Goal: Information Seeking & Learning: Check status

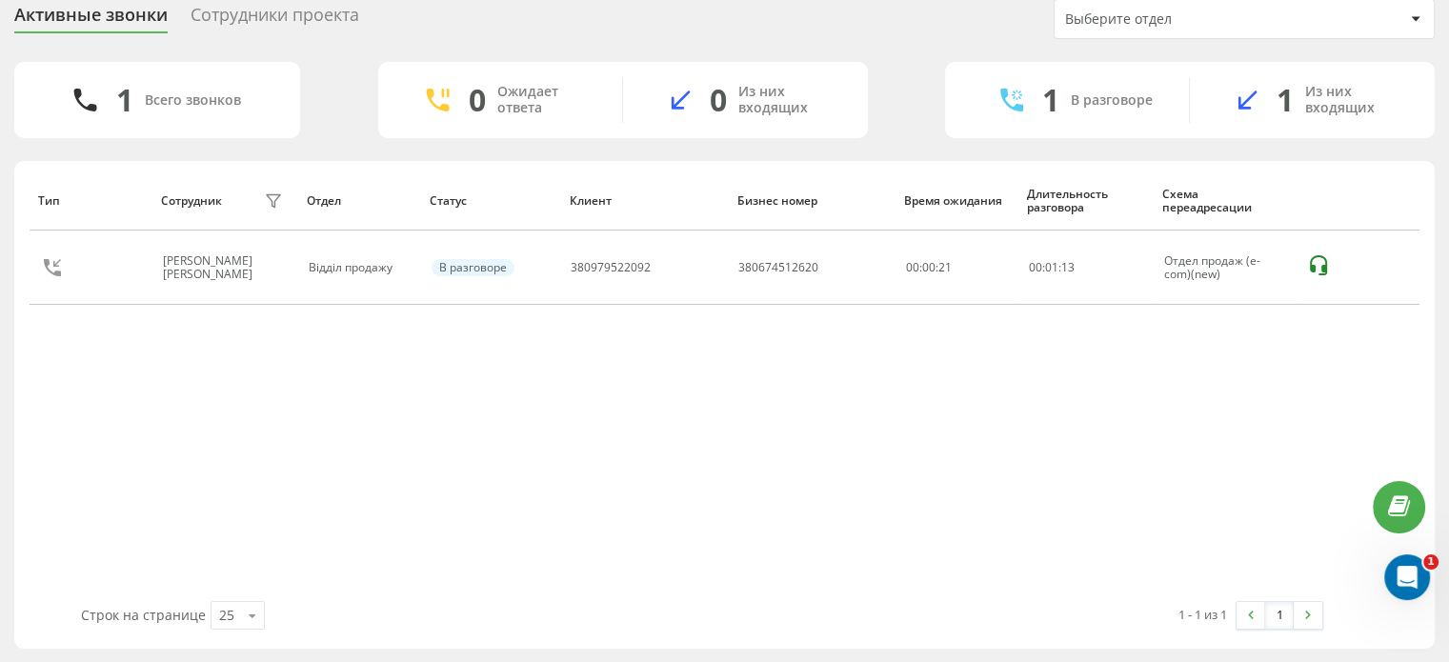
scroll to position [44, 0]
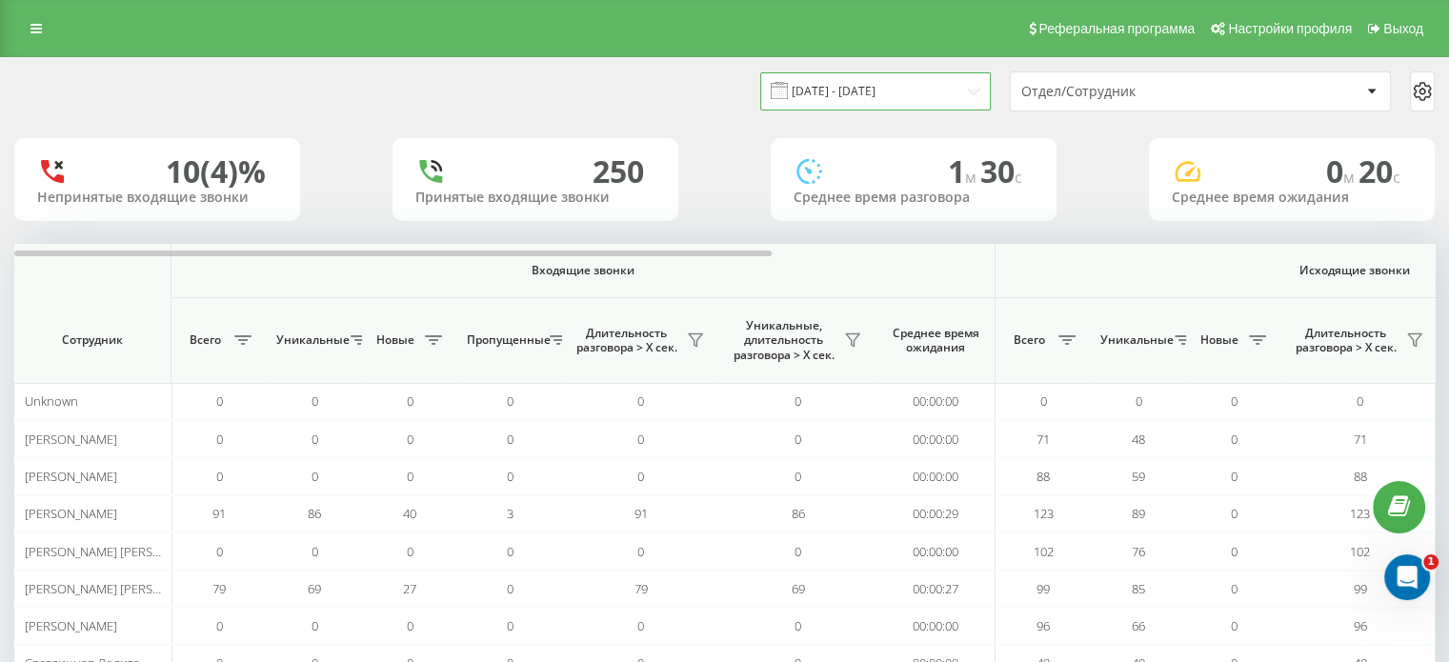
click at [830, 85] on input "22.09.2025 - 22.09.2025" at bounding box center [875, 90] width 231 height 37
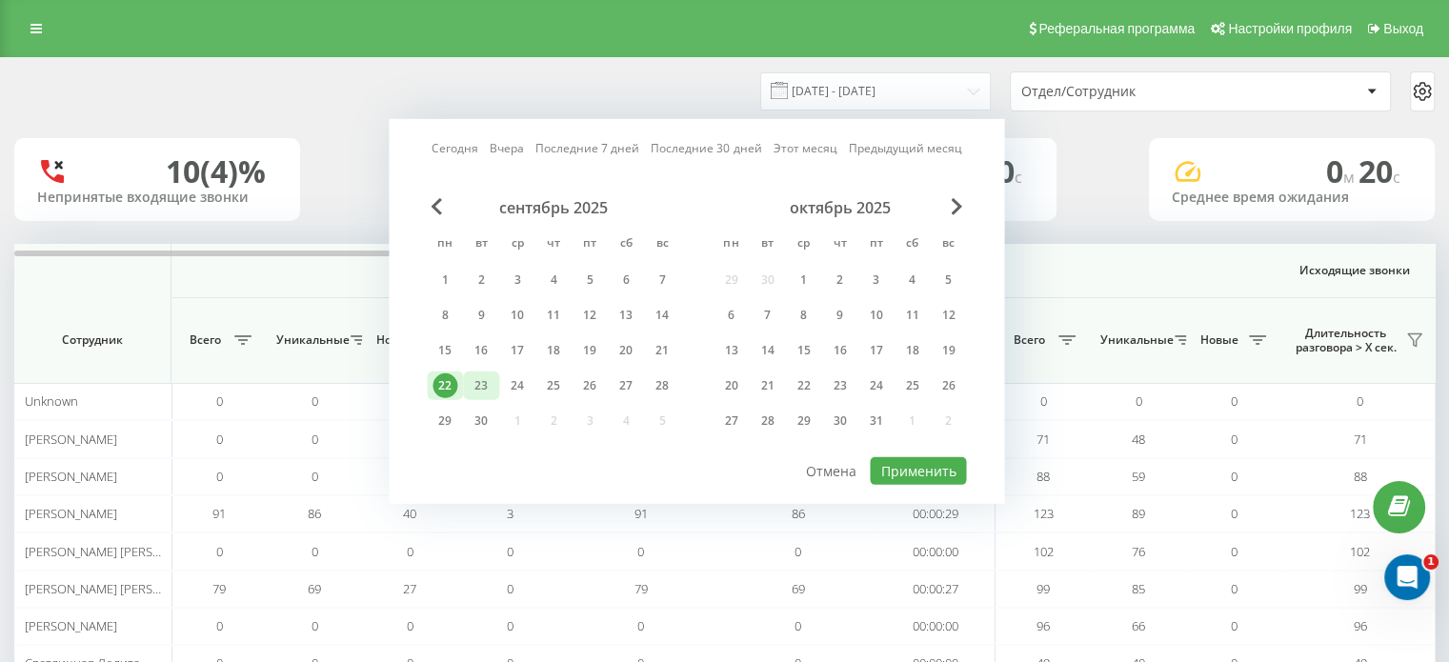
click at [484, 375] on div "23" at bounding box center [481, 385] width 25 height 25
click at [915, 467] on button "Применить" at bounding box center [918, 471] width 96 height 28
type input "23.09.2025 - 23.09.2025"
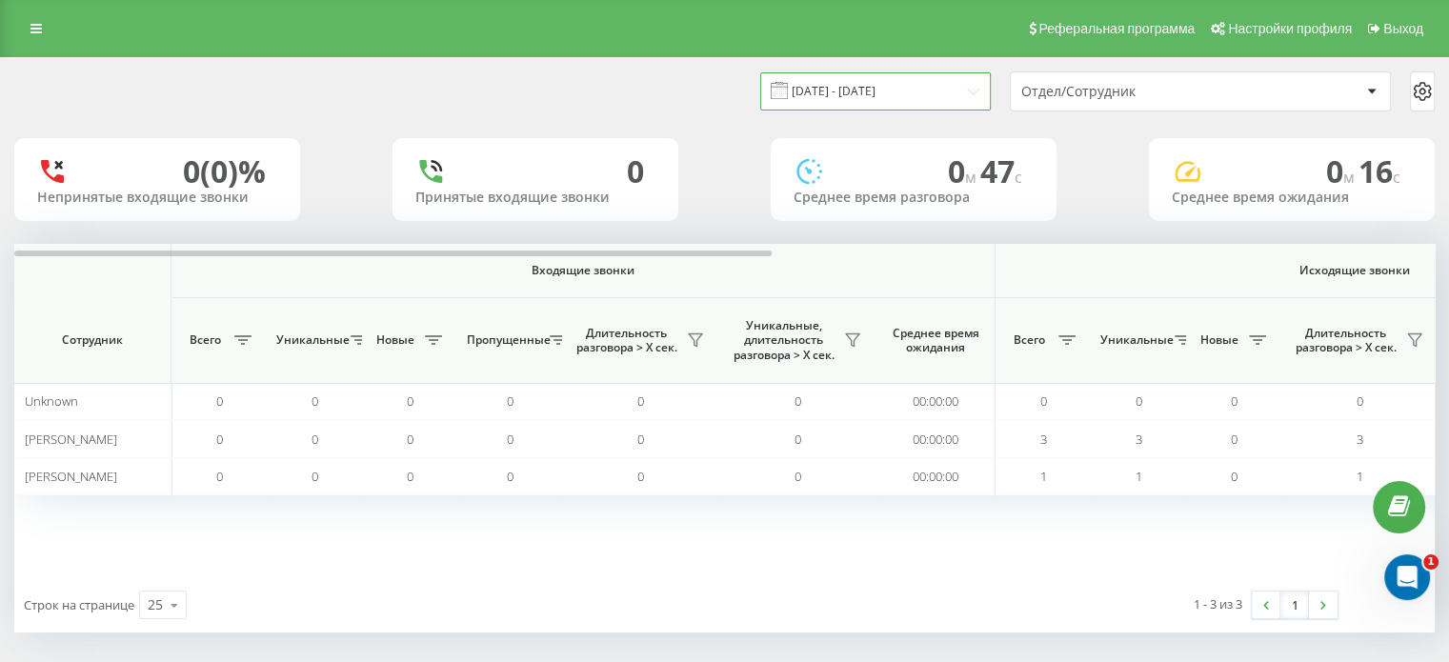
click at [877, 87] on input "[DATE] - [DATE]" at bounding box center [875, 90] width 231 height 37
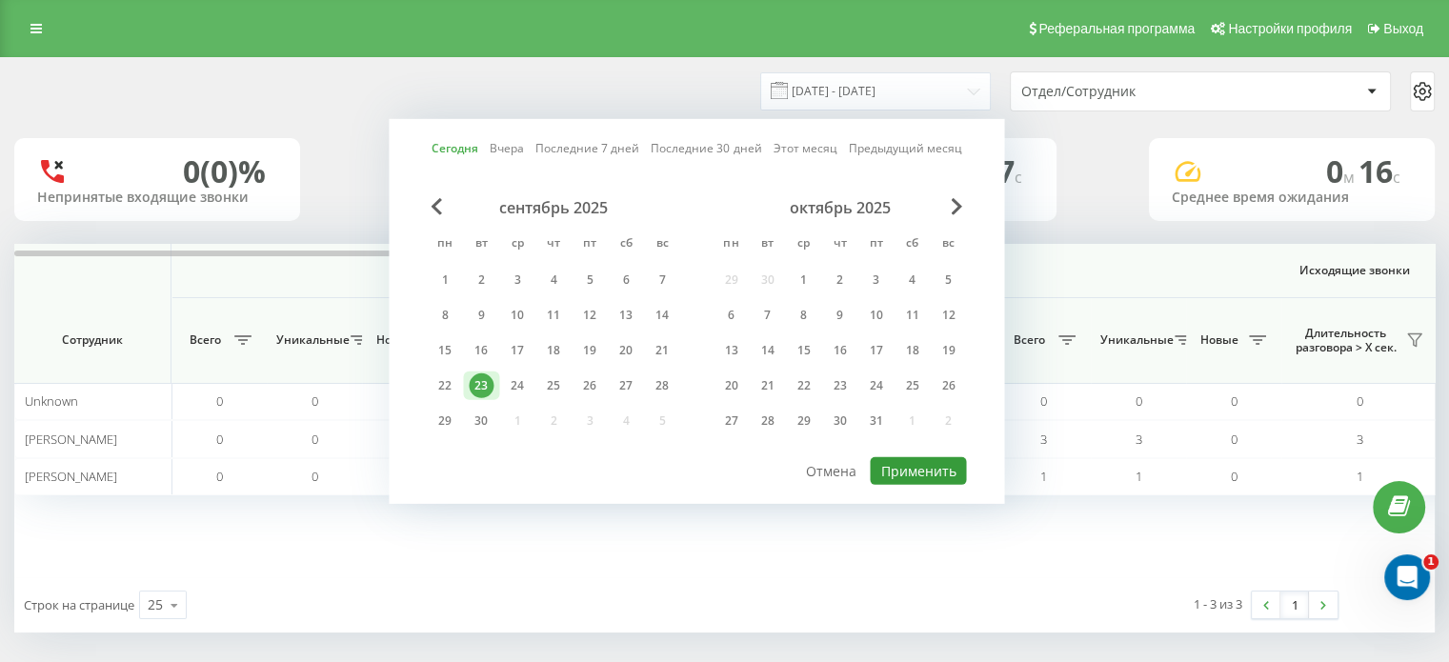
click at [910, 470] on button "Применить" at bounding box center [918, 471] width 96 height 28
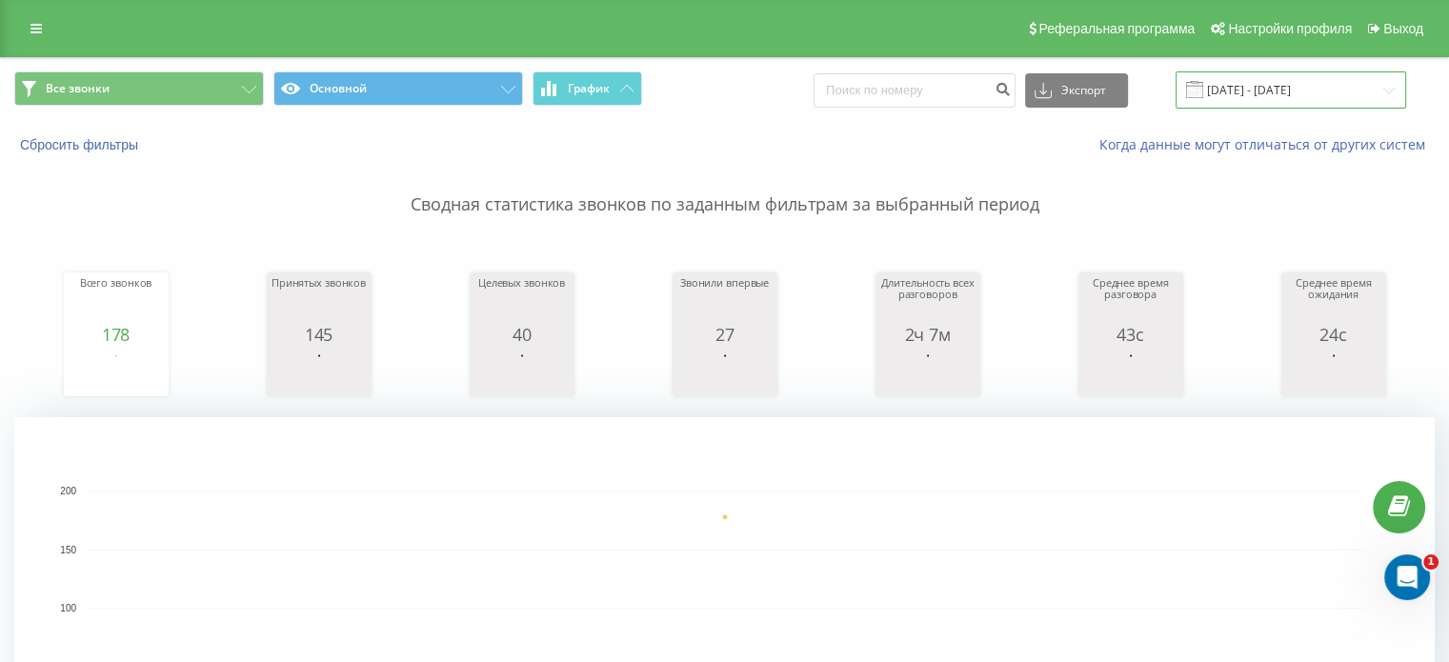
click at [1266, 91] on input "22.09.2025 - 22.09.2025" at bounding box center [1291, 89] width 231 height 37
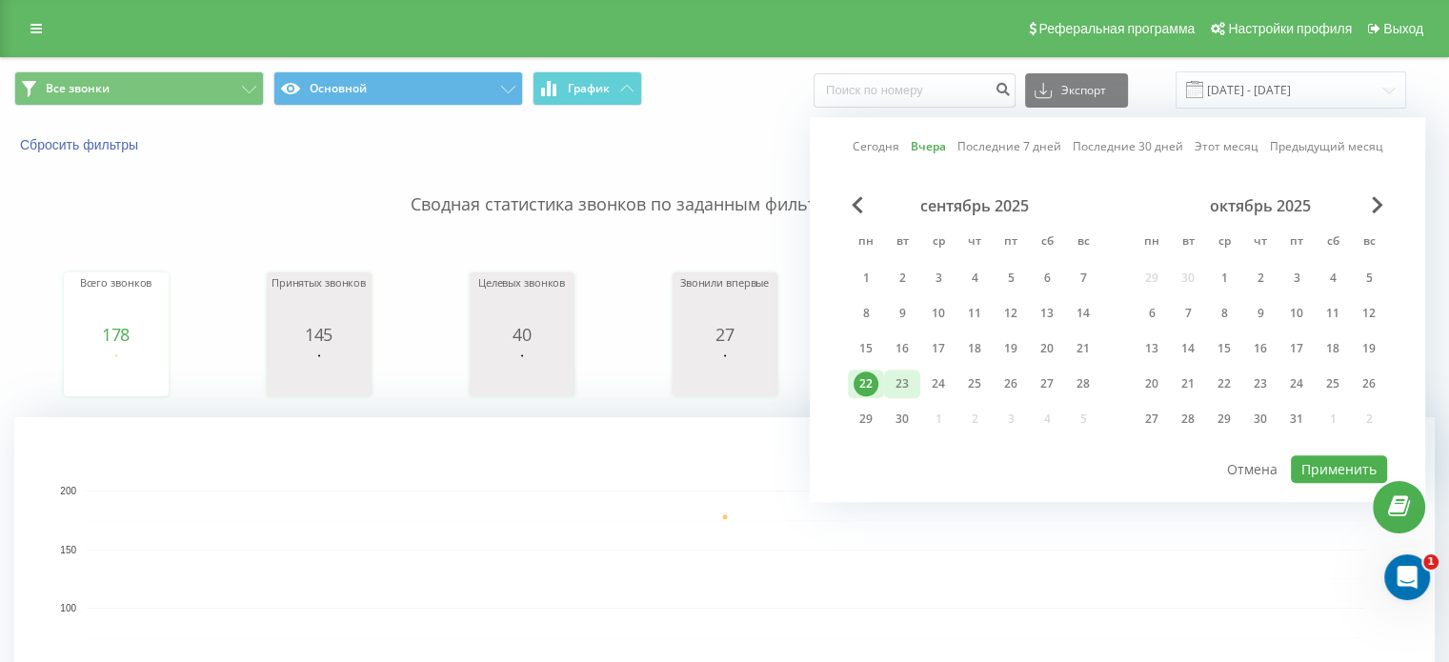
click at [903, 388] on div "23" at bounding box center [902, 384] width 25 height 25
click at [1349, 469] on button "Применить" at bounding box center [1339, 469] width 96 height 28
type input "23.09.2025 - 23.09.2025"
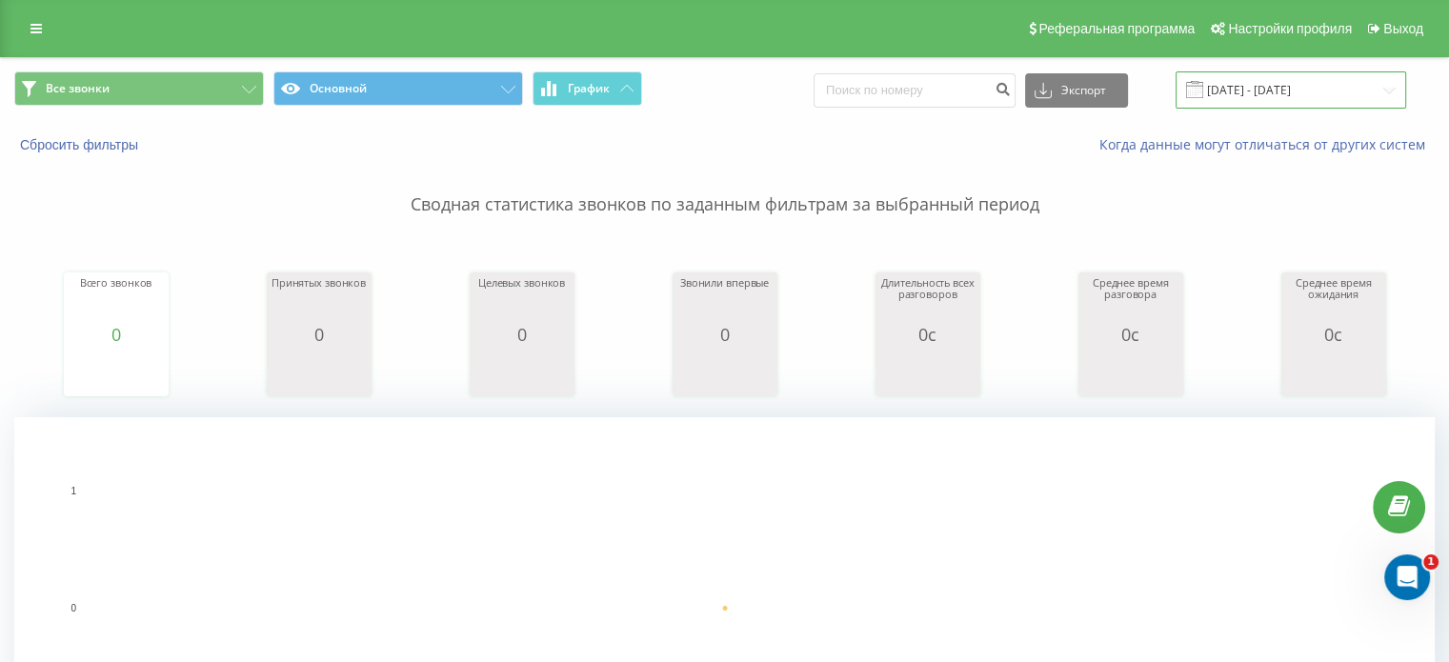
click at [1303, 91] on input "23.09.2025 - 23.09.2025" at bounding box center [1291, 89] width 231 height 37
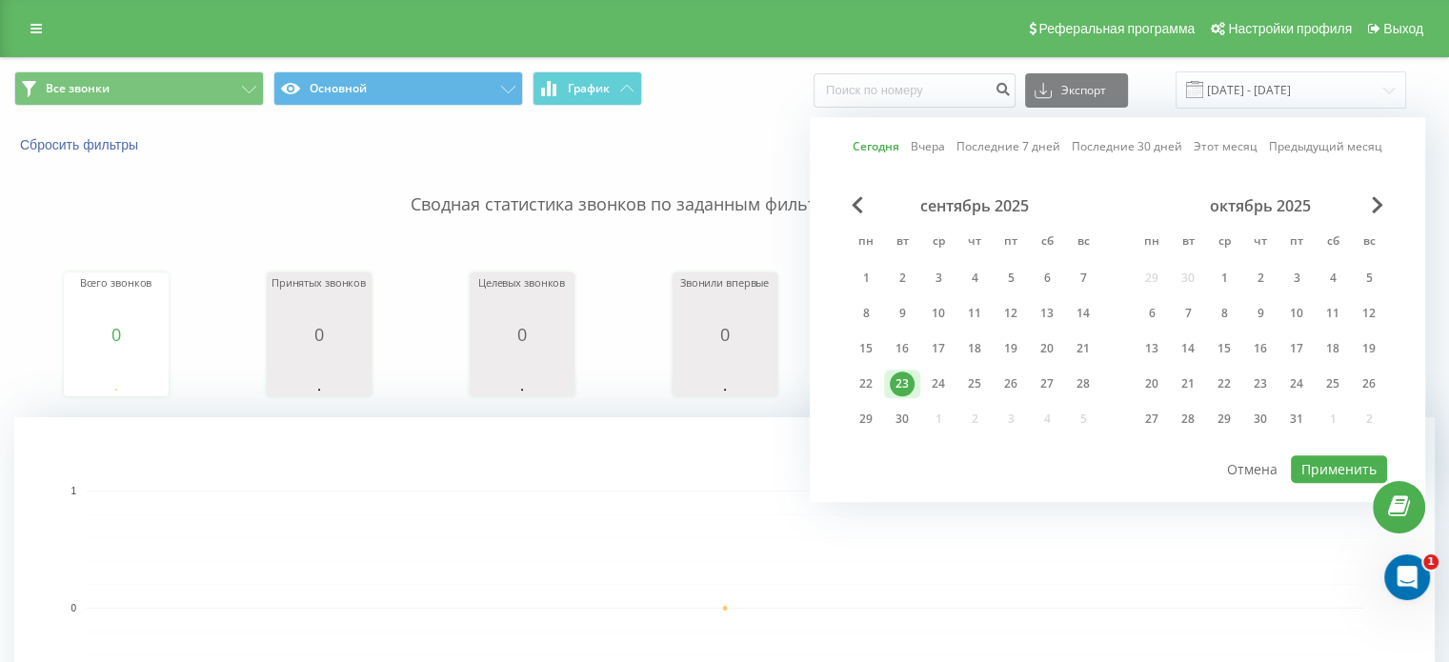
click at [868, 619] on rect "A chart." at bounding box center [725, 608] width 1279 height 235
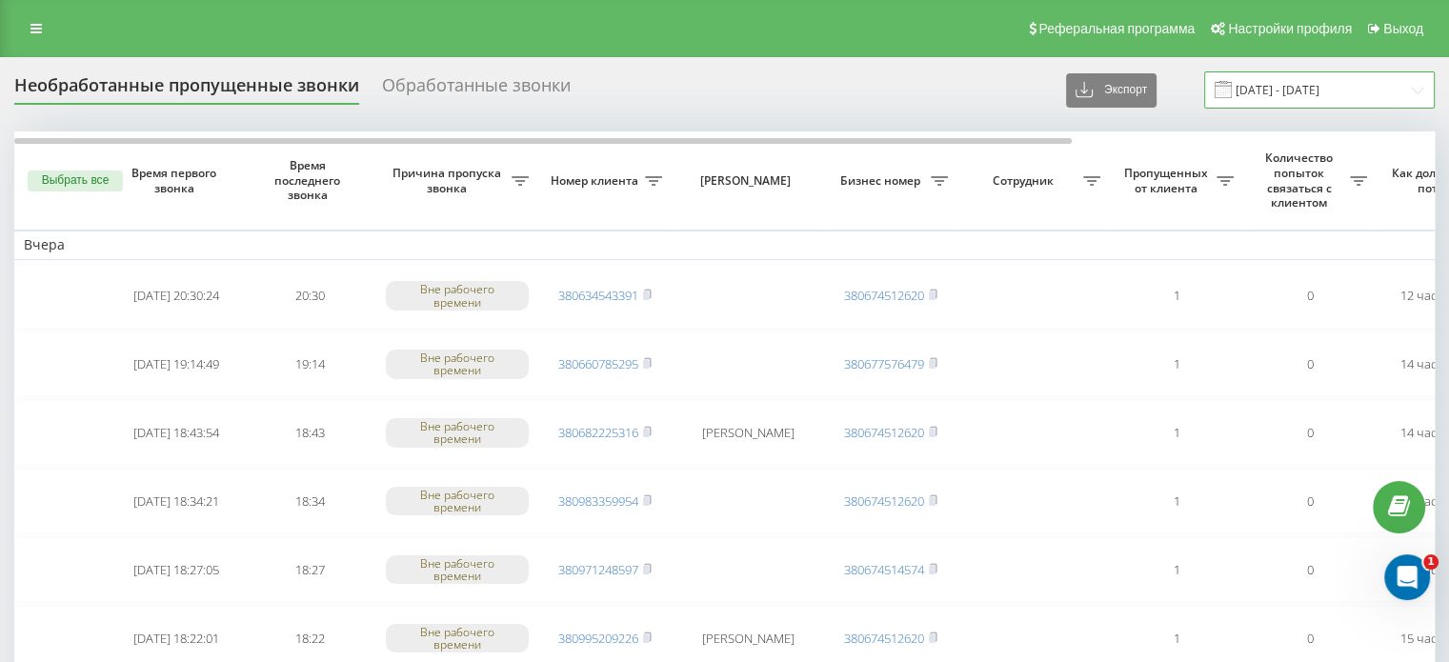
click at [1261, 89] on input "20.09.2025 - 22.09.2025" at bounding box center [1319, 89] width 231 height 37
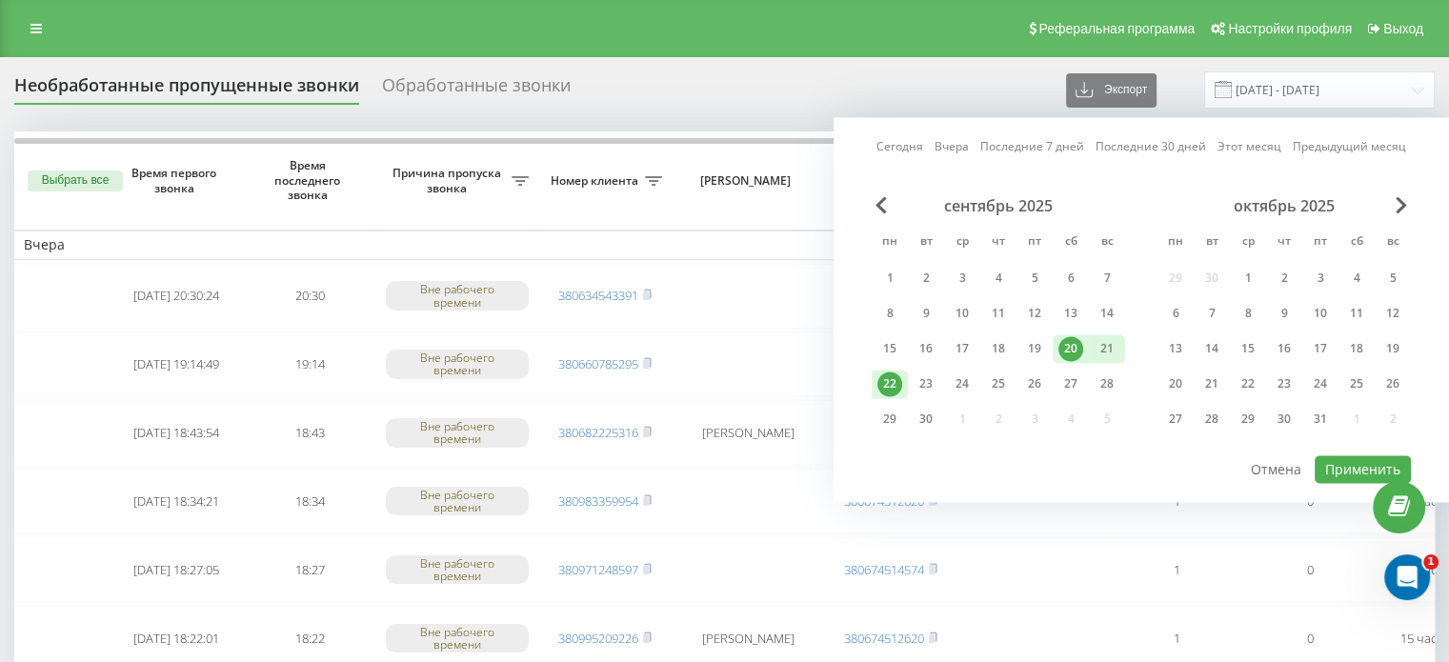
click at [899, 376] on div "22" at bounding box center [889, 384] width 25 height 25
drag, startPoint x: 917, startPoint y: 381, endPoint x: 1015, endPoint y: 378, distance: 98.2
click at [918, 381] on div "23" at bounding box center [926, 384] width 25 height 25
click at [1378, 464] on button "Применить" at bounding box center [1363, 469] width 96 height 28
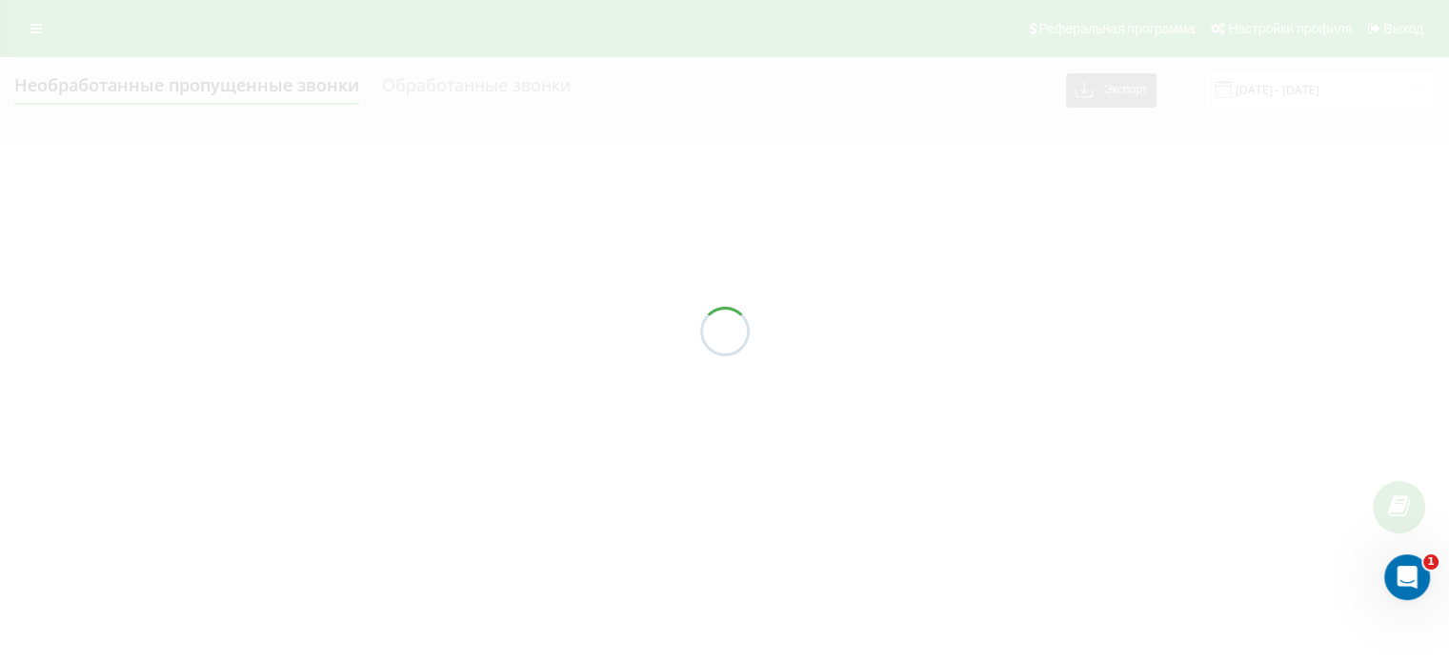
type input "22.09.2025 - 23.09.2025"
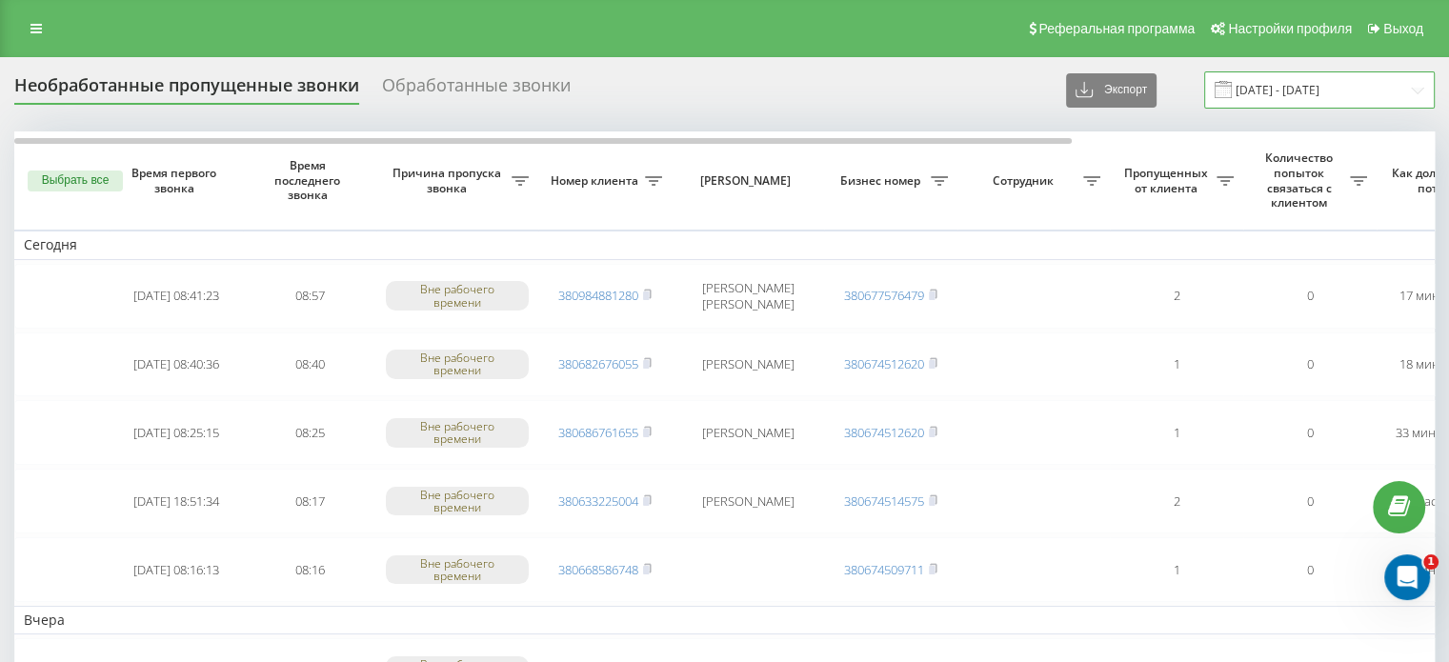
click at [1361, 78] on input "22.09.2025 - 23.09.2025" at bounding box center [1319, 89] width 231 height 37
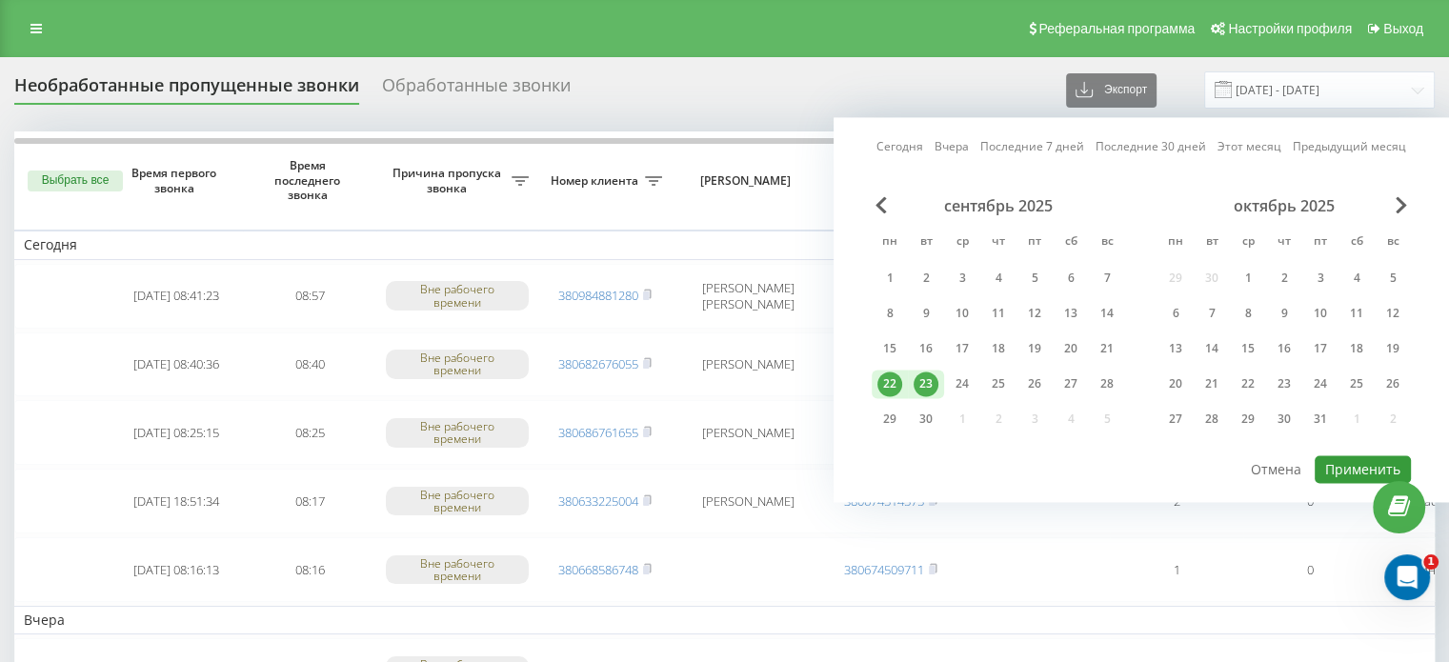
click at [1355, 468] on button "Применить" at bounding box center [1363, 469] width 96 height 28
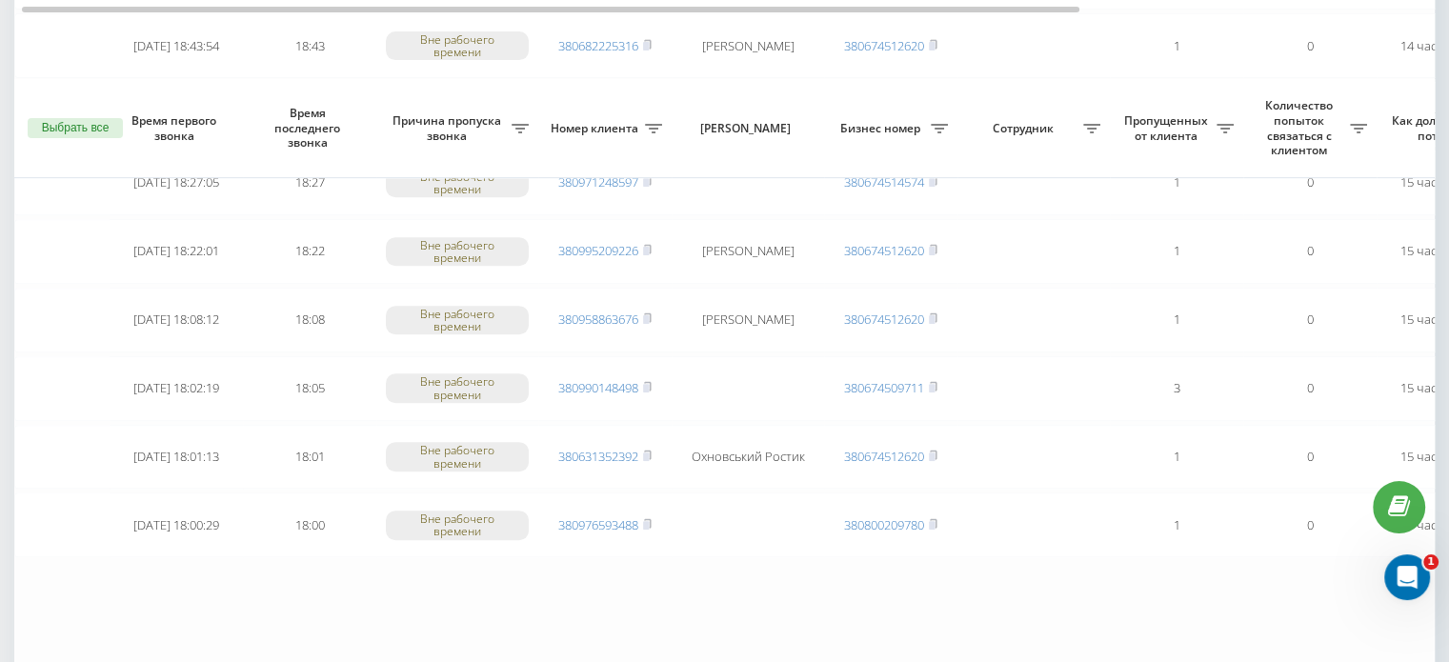
scroll to position [762, 0]
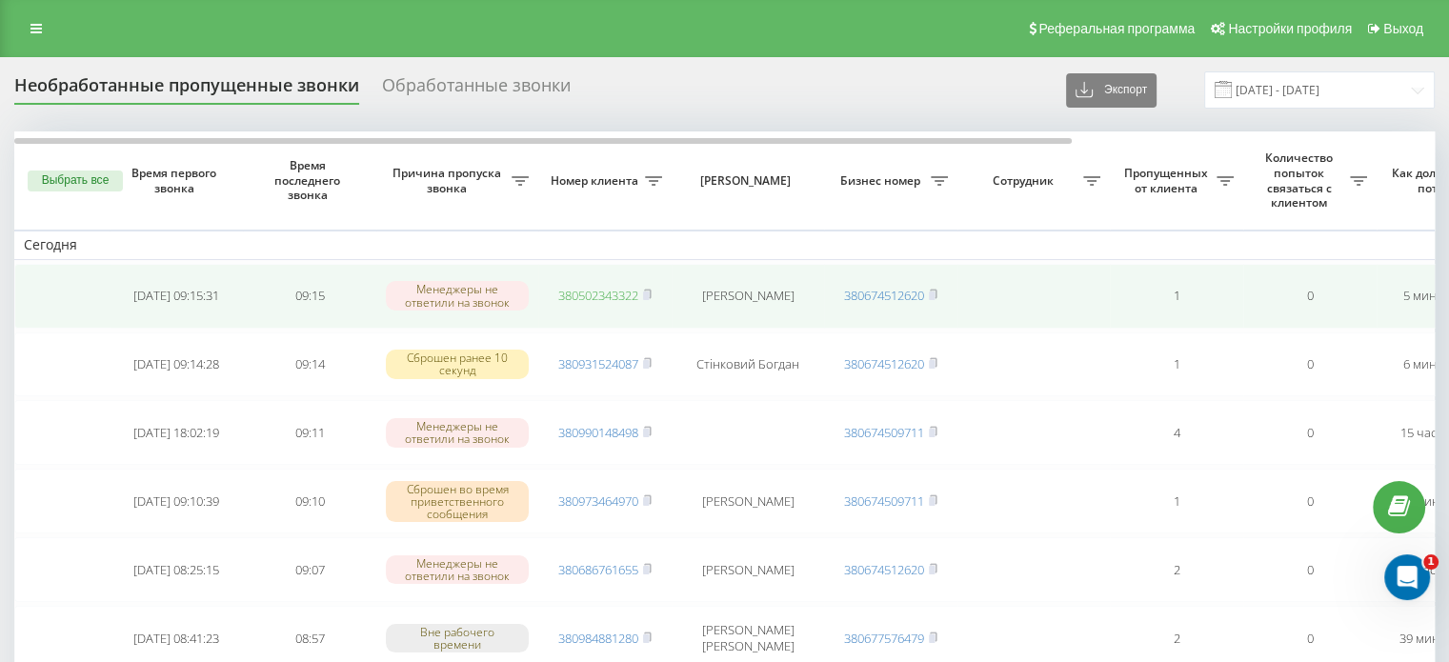
click at [602, 289] on link "380502343322" at bounding box center [598, 295] width 80 height 17
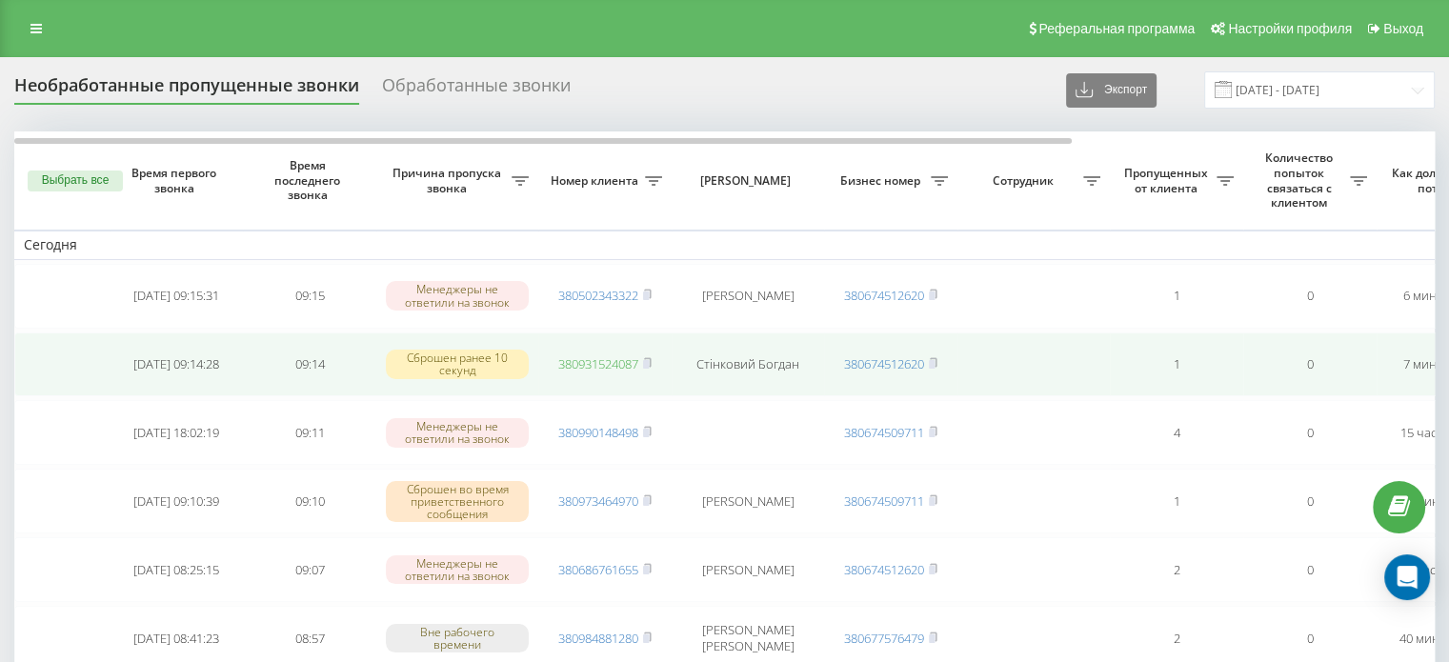
click at [587, 366] on link "380931524087" at bounding box center [598, 363] width 80 height 17
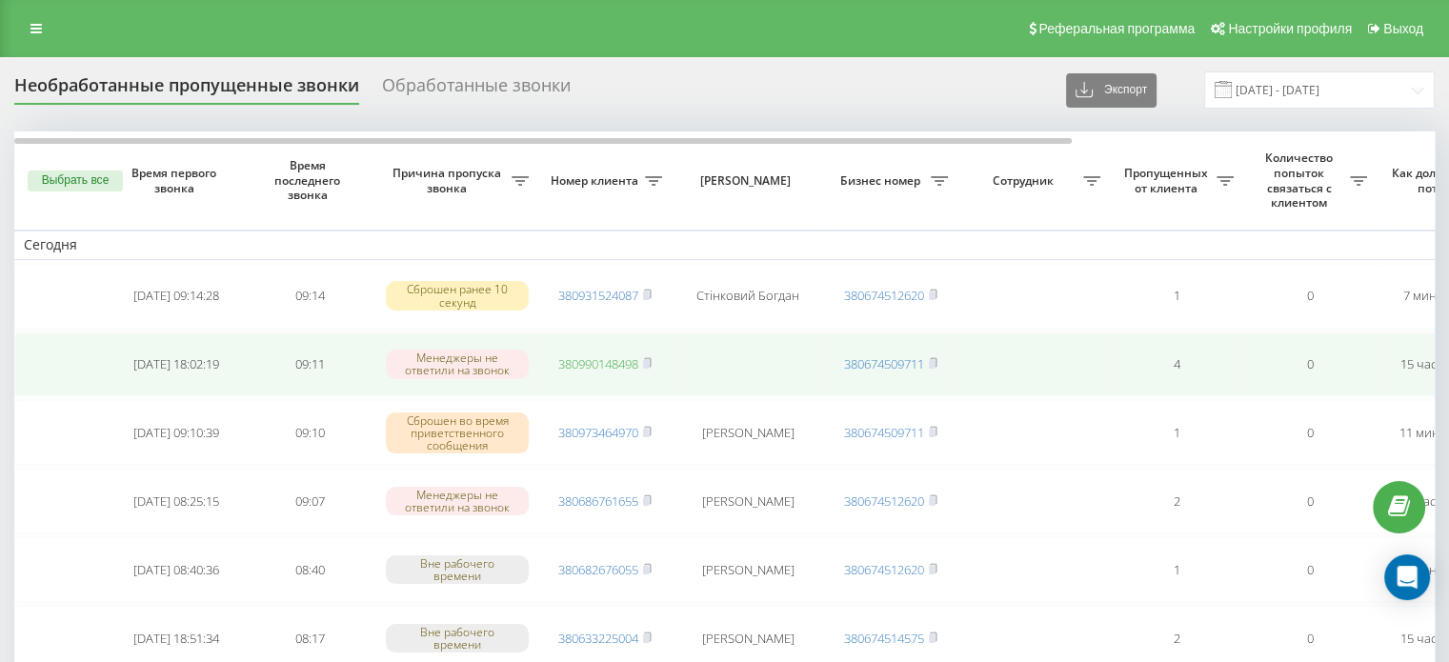
click at [613, 358] on link "380990148498" at bounding box center [598, 363] width 80 height 17
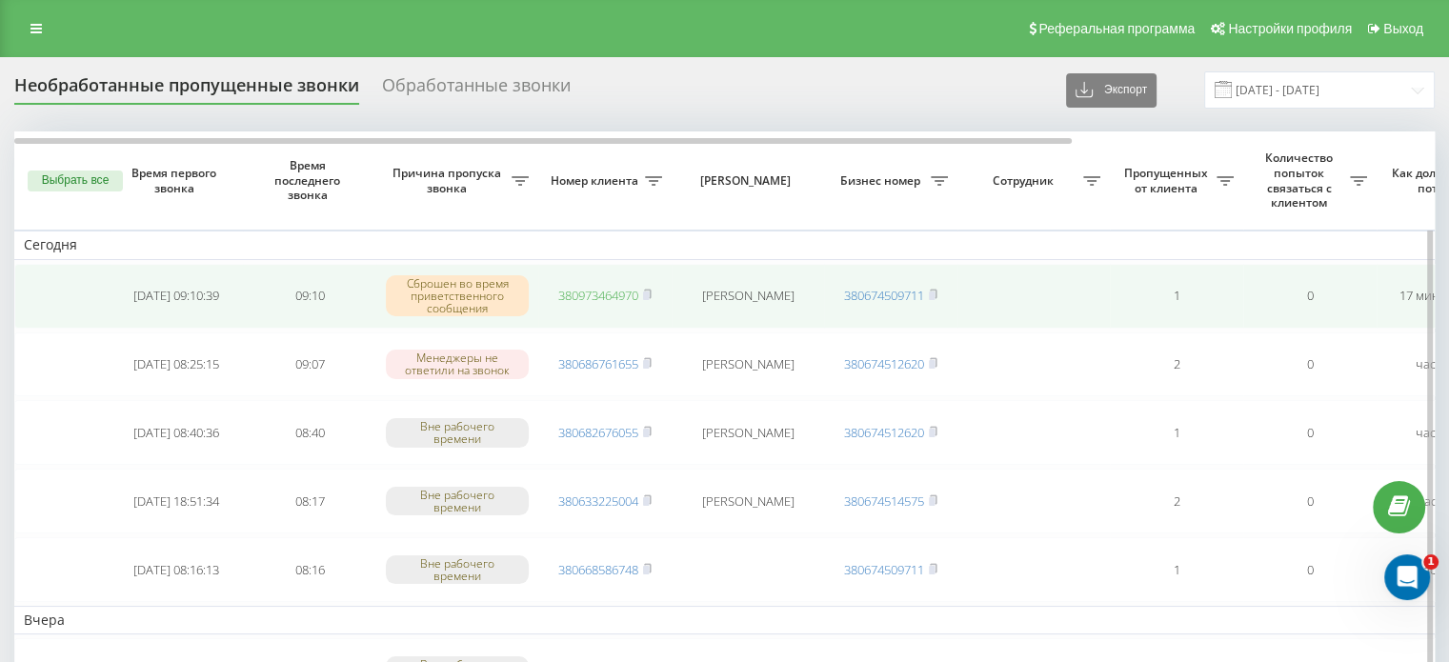
click at [580, 294] on link "380973464970" at bounding box center [598, 295] width 80 height 17
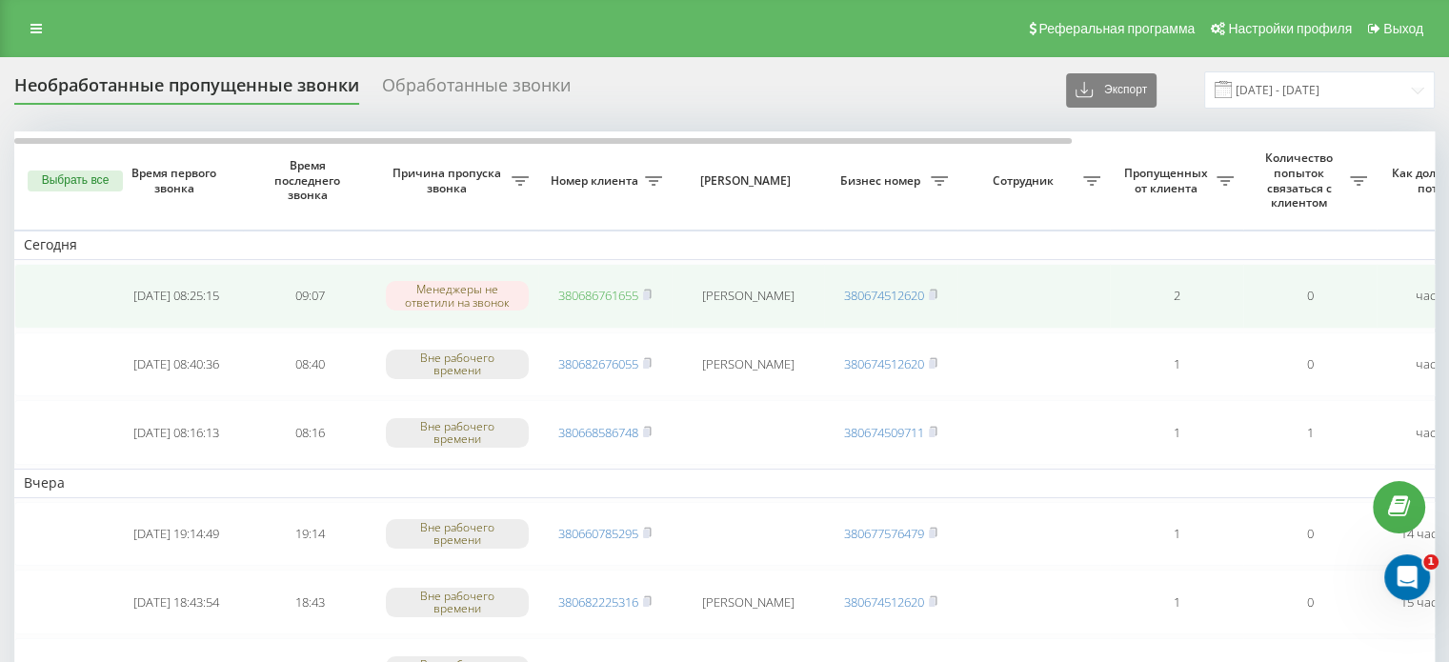
click at [608, 293] on link "380686761655" at bounding box center [598, 295] width 80 height 17
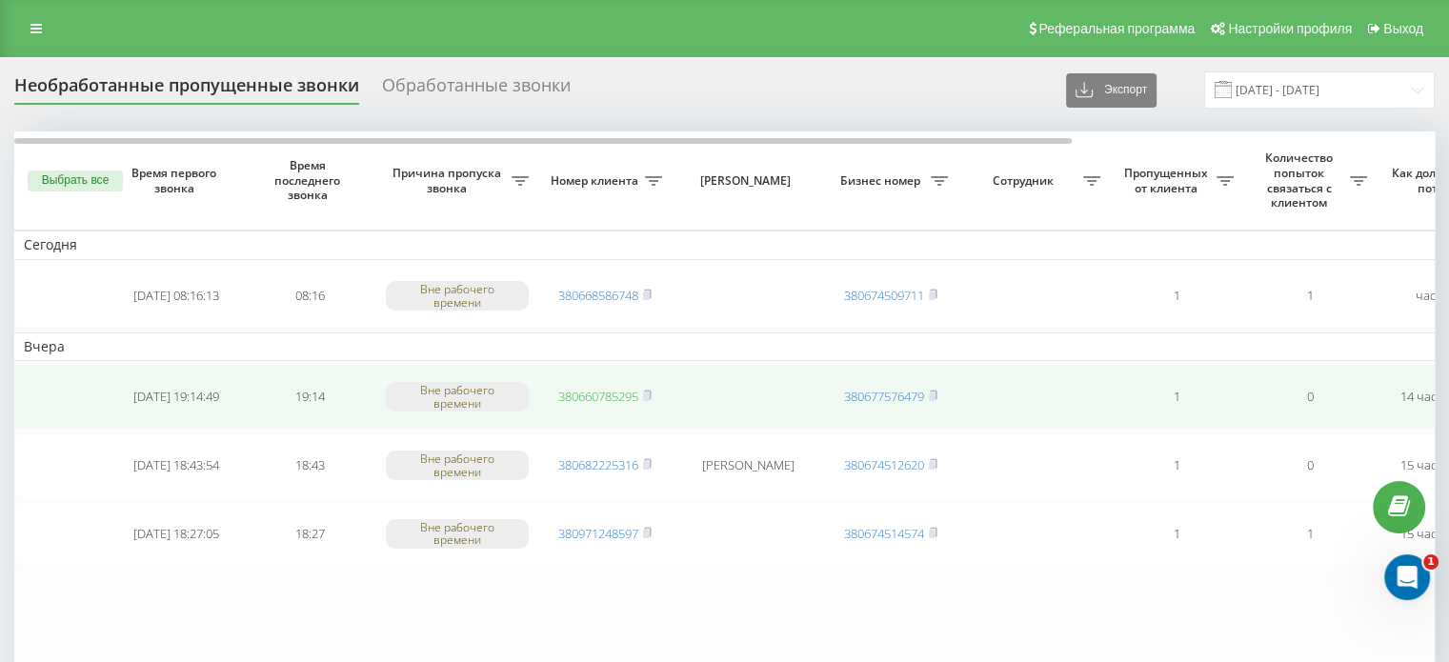
click at [616, 395] on link "380660785295" at bounding box center [598, 396] width 80 height 17
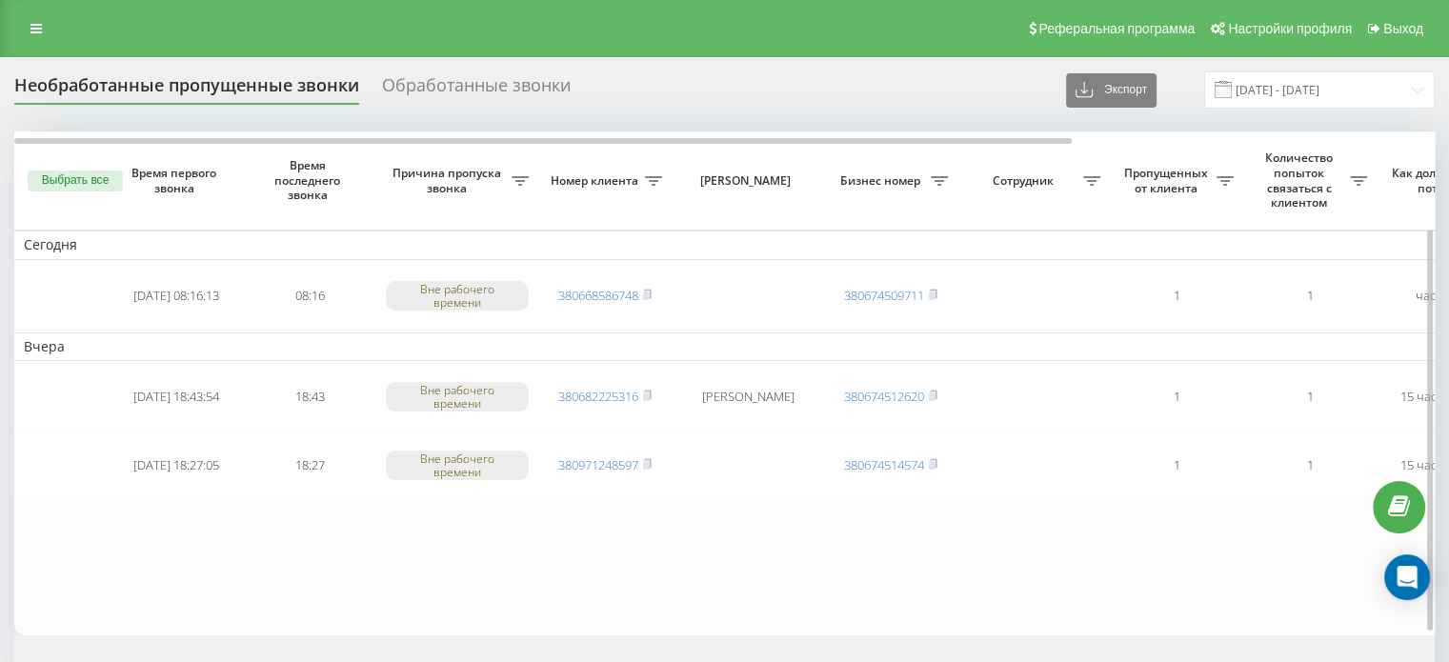
click at [108, 179] on button "Выбрать все" at bounding box center [75, 181] width 95 height 21
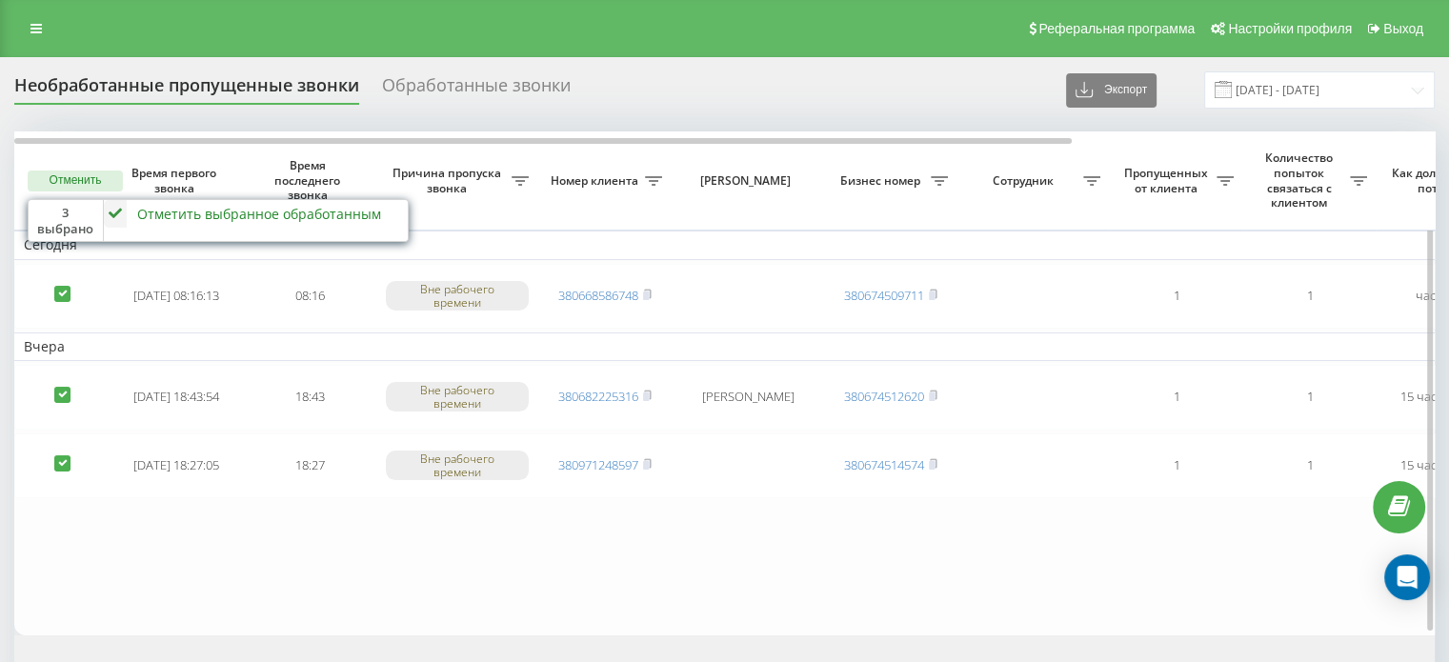
click at [174, 210] on div "Отметить выбранное обработанным" at bounding box center [259, 214] width 244 height 18
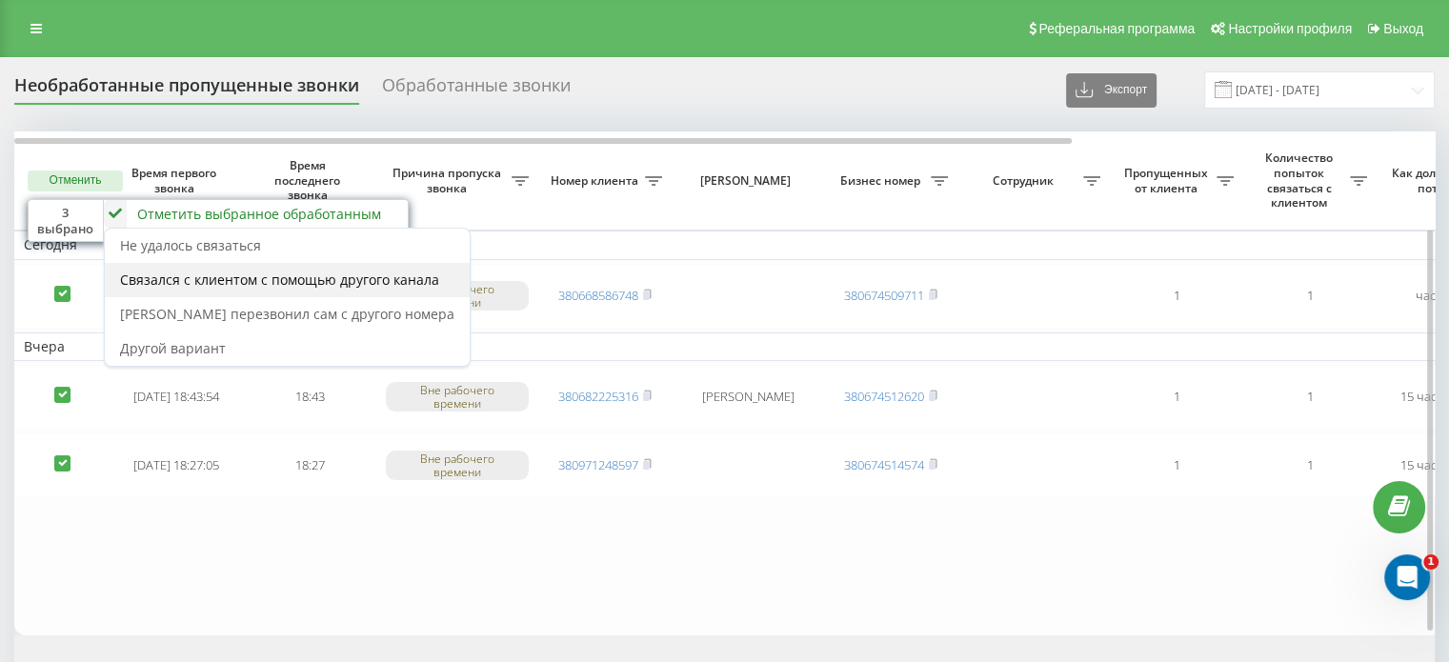
click at [181, 277] on span "Связался с клиентом с помощью другого канала" at bounding box center [279, 280] width 319 height 18
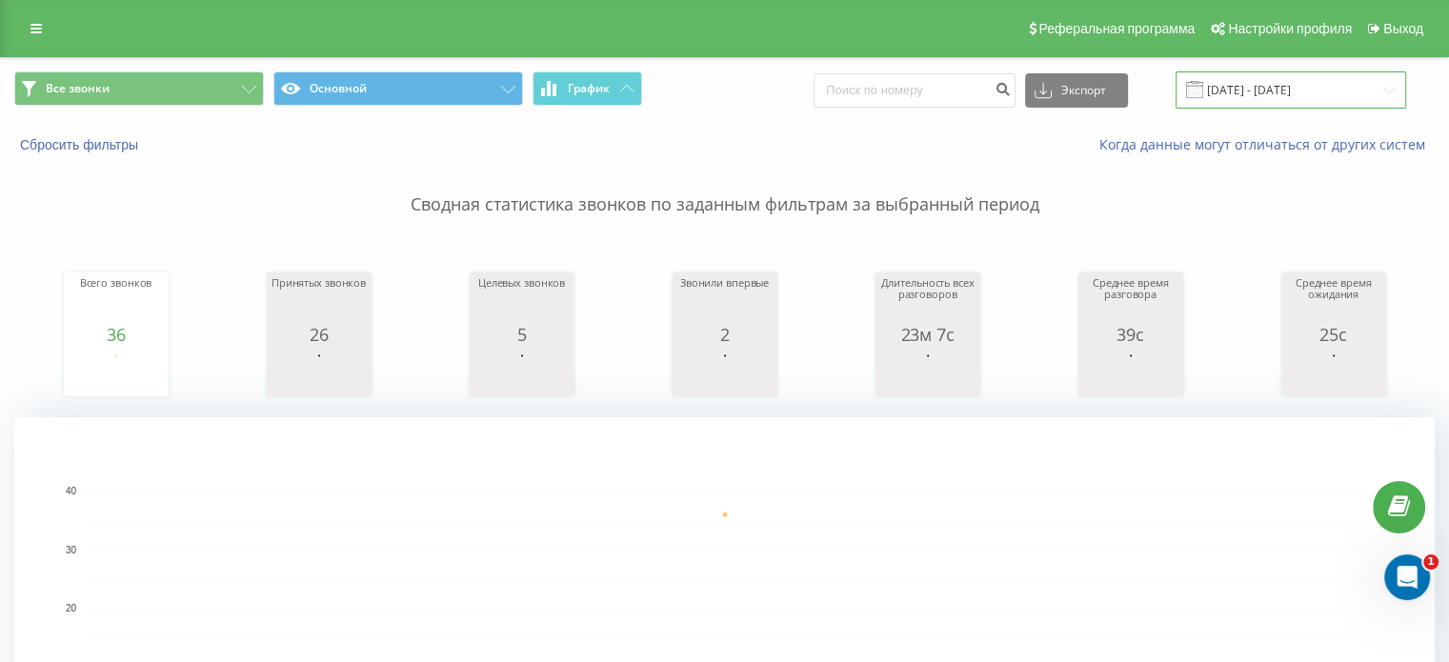
click at [1298, 82] on input "23.09.2025 - 23.09.2025" at bounding box center [1291, 89] width 231 height 37
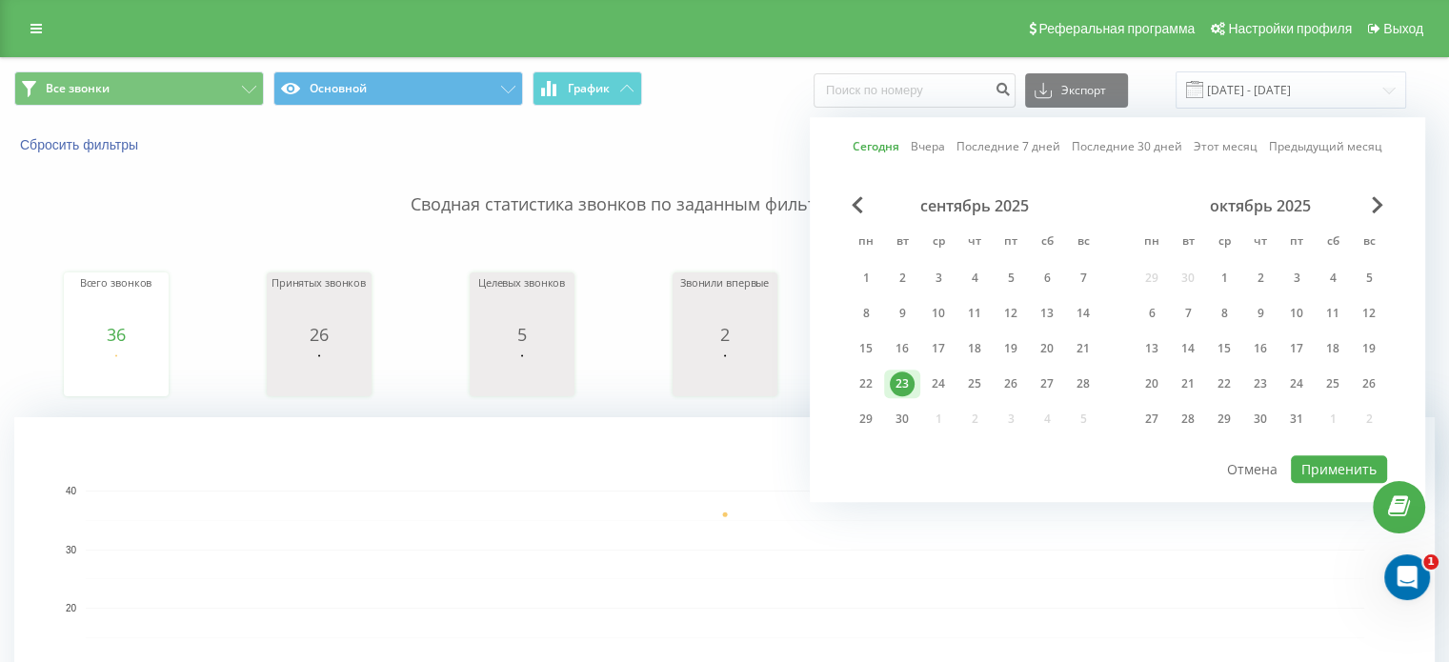
click at [901, 379] on div "23" at bounding box center [902, 384] width 25 height 25
click at [1314, 468] on button "Применить" at bounding box center [1339, 469] width 96 height 28
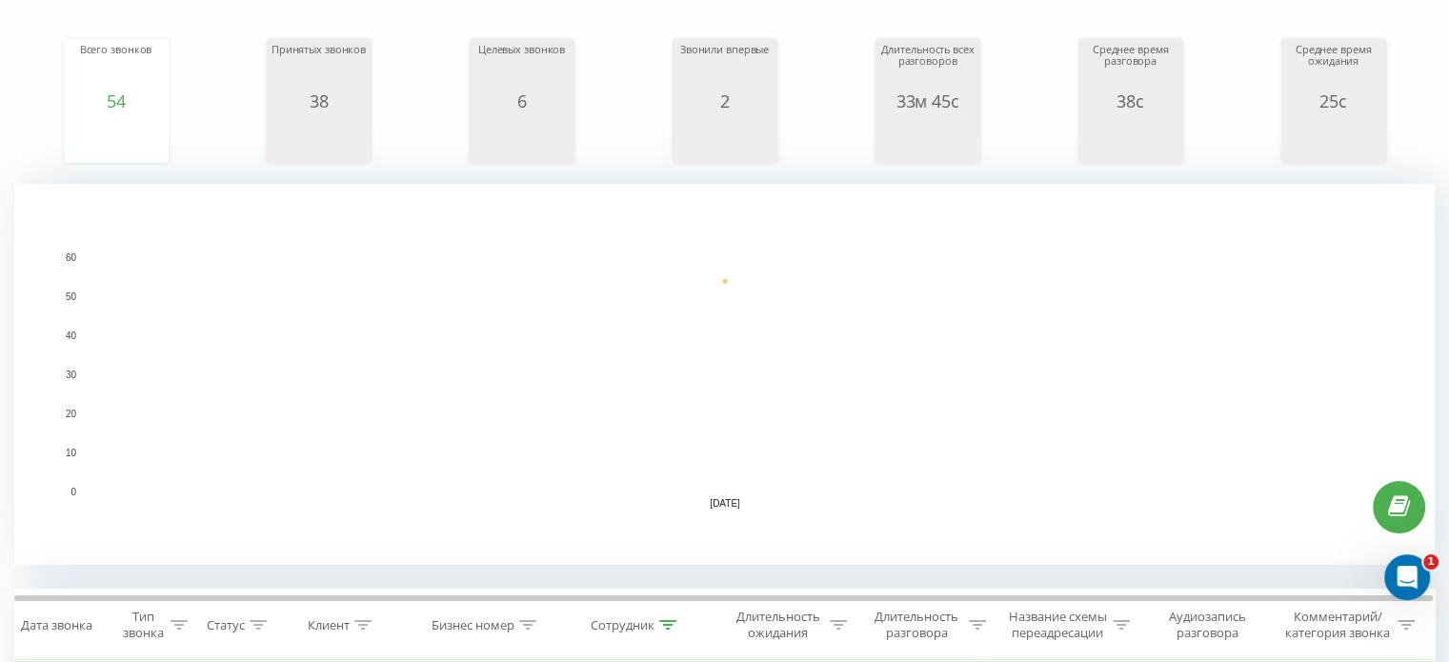
scroll to position [381, 0]
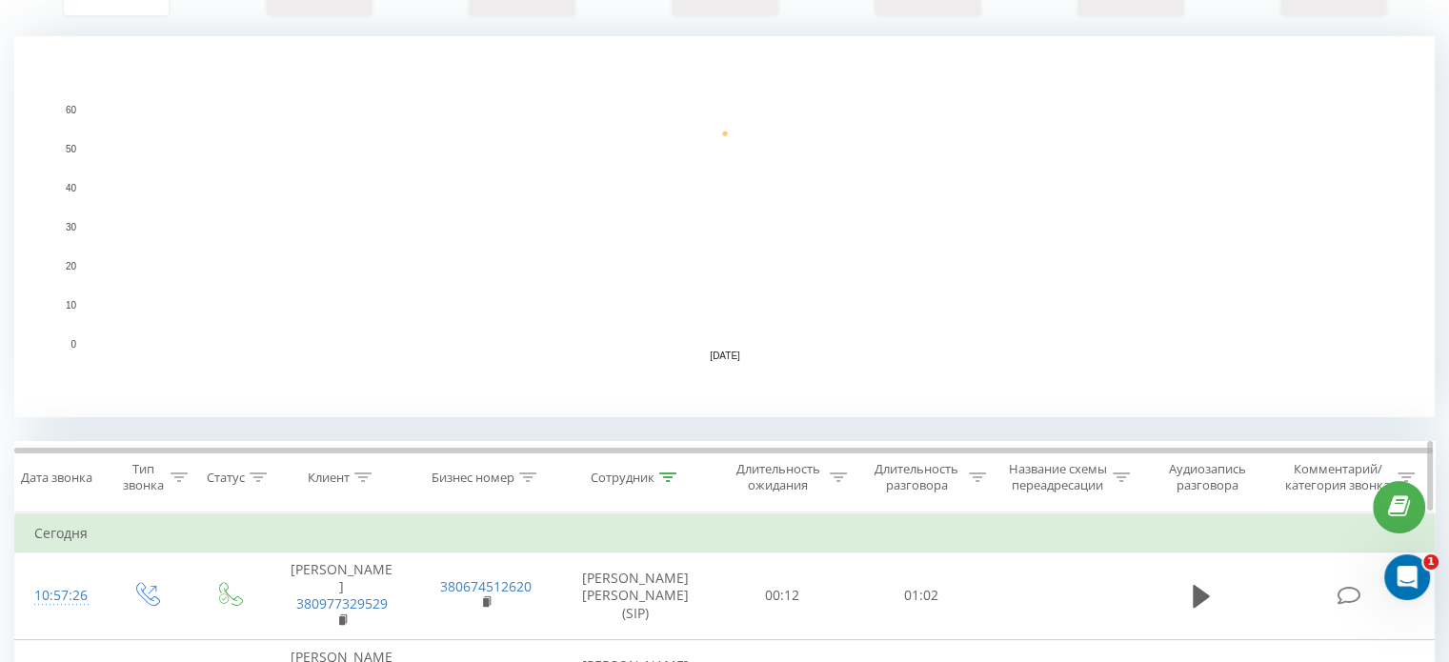
click at [668, 479] on icon at bounding box center [667, 478] width 17 height 10
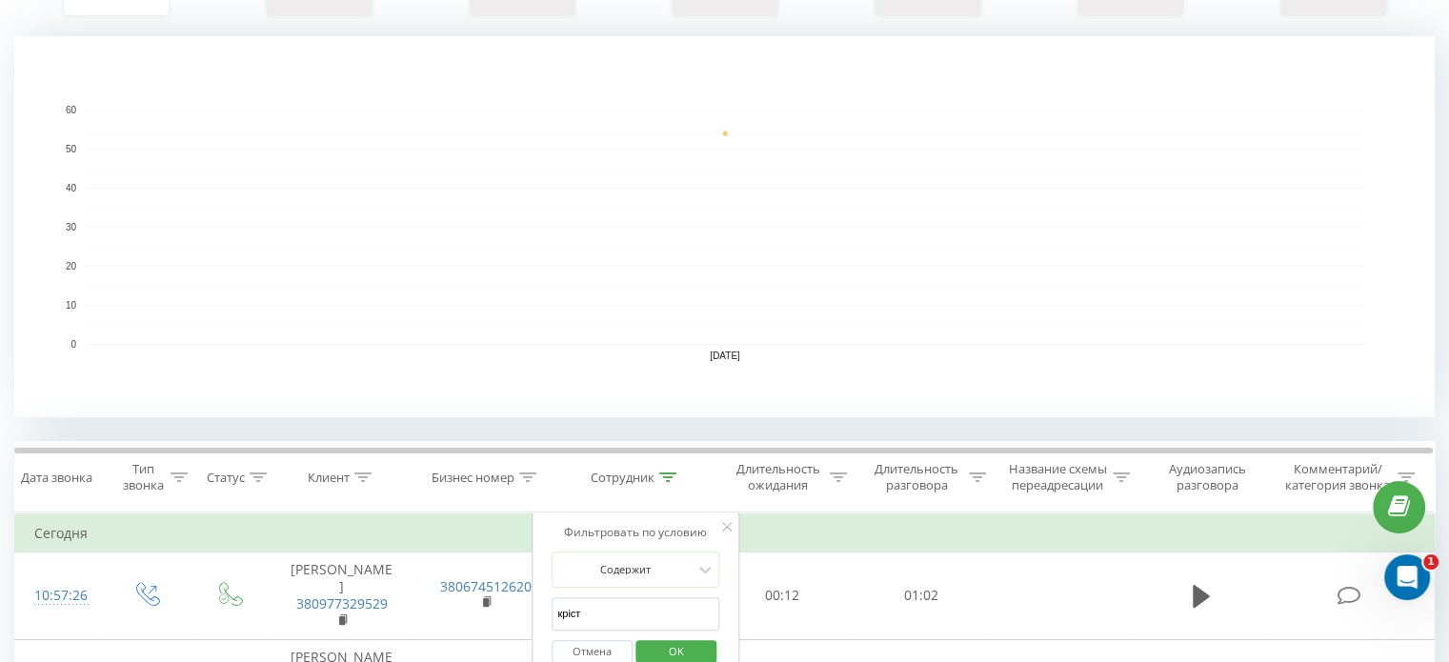
click at [679, 655] on span "OK" at bounding box center [676, 651] width 53 height 30
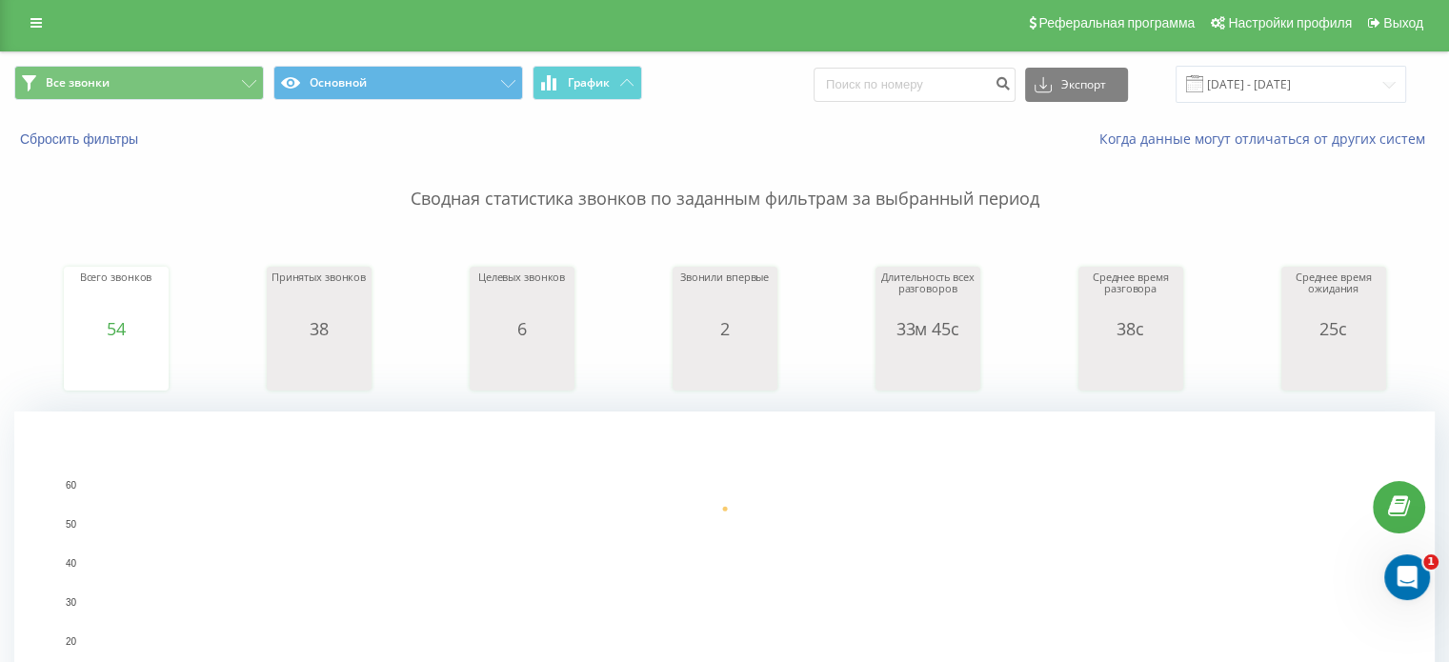
scroll to position [572, 0]
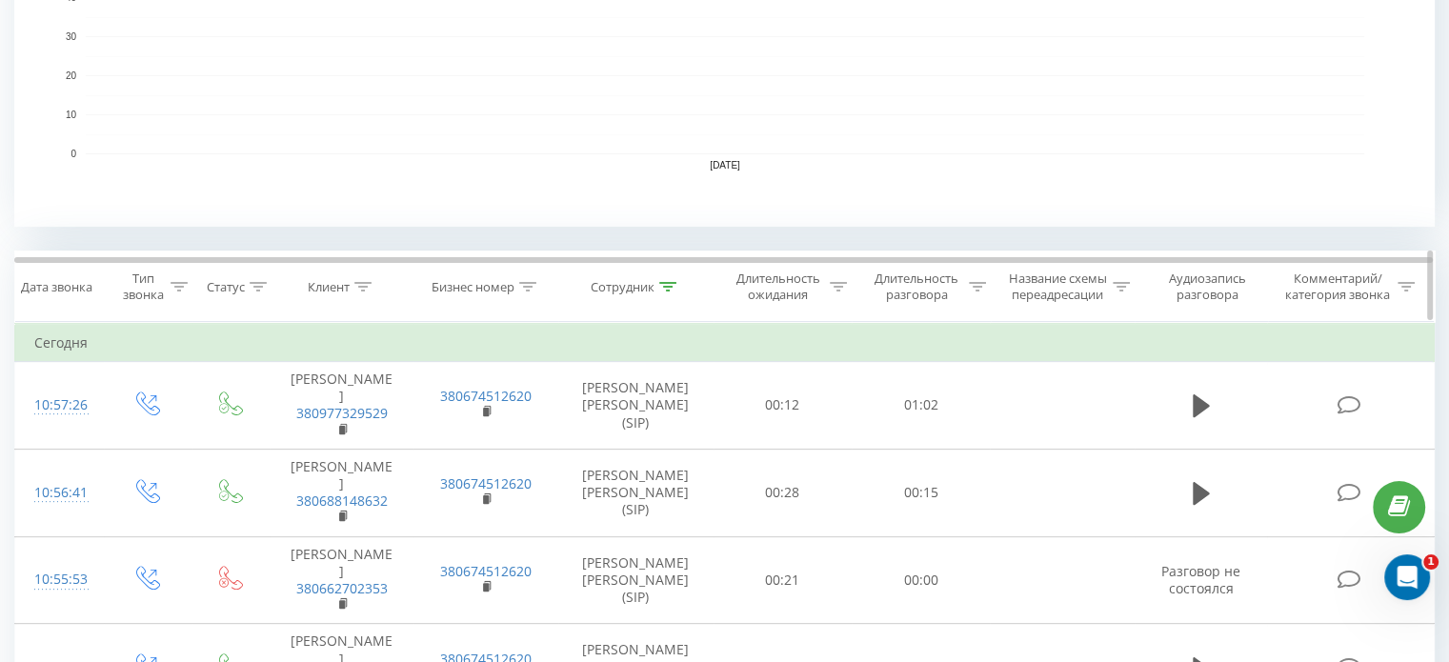
click at [669, 289] on icon at bounding box center [667, 287] width 17 height 10
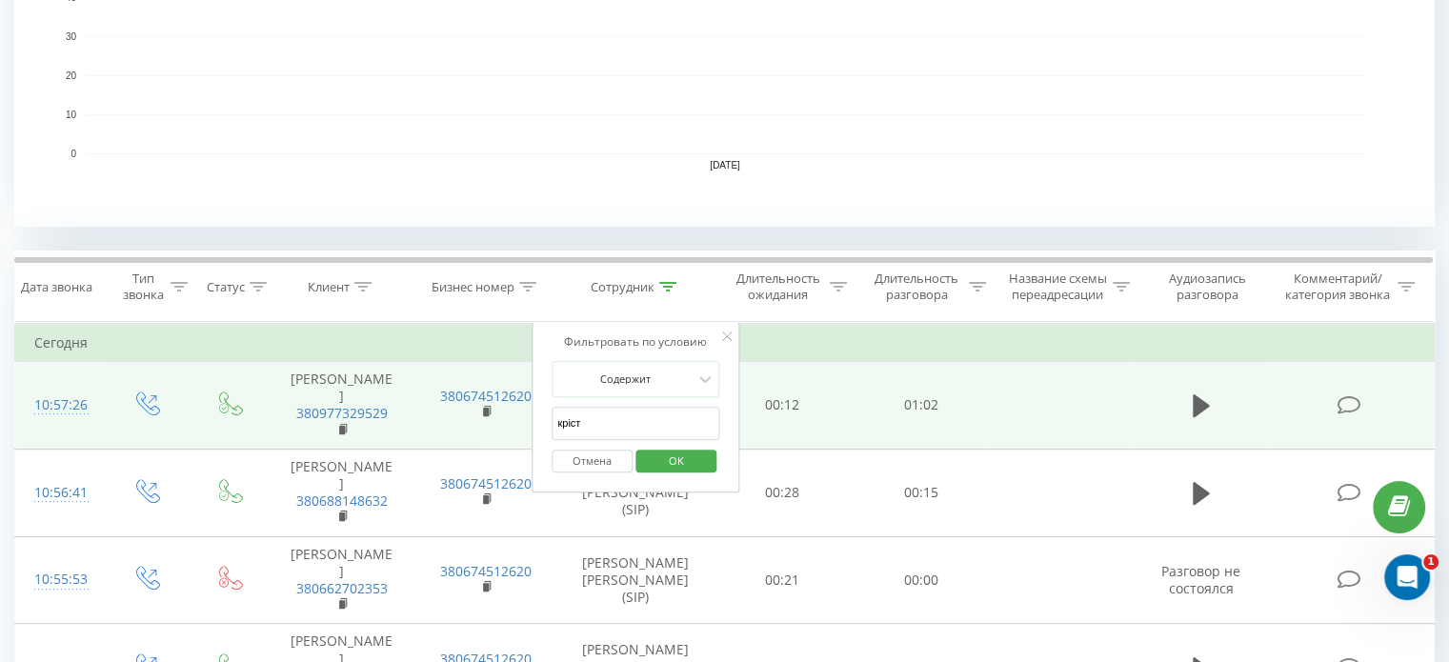
drag, startPoint x: 599, startPoint y: 427, endPoint x: 514, endPoint y: 425, distance: 84.8
click button "OK" at bounding box center [675, 462] width 81 height 24
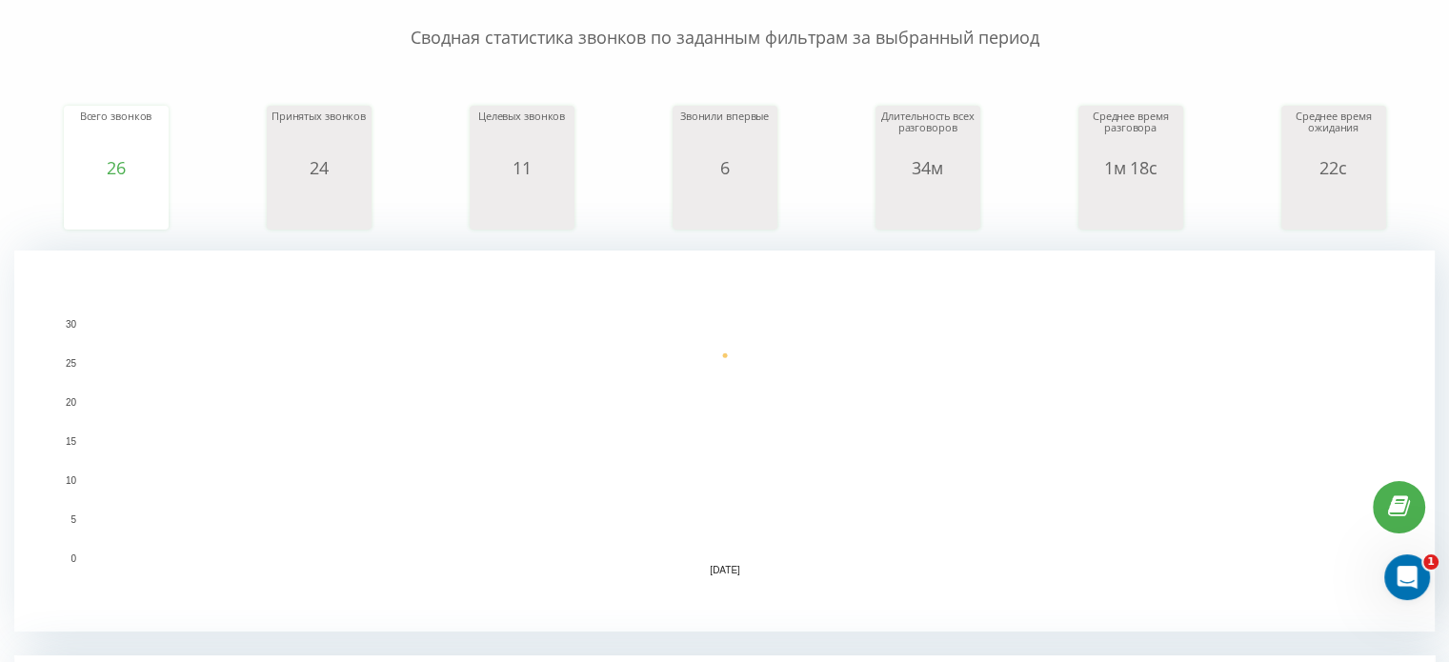
scroll to position [381, 0]
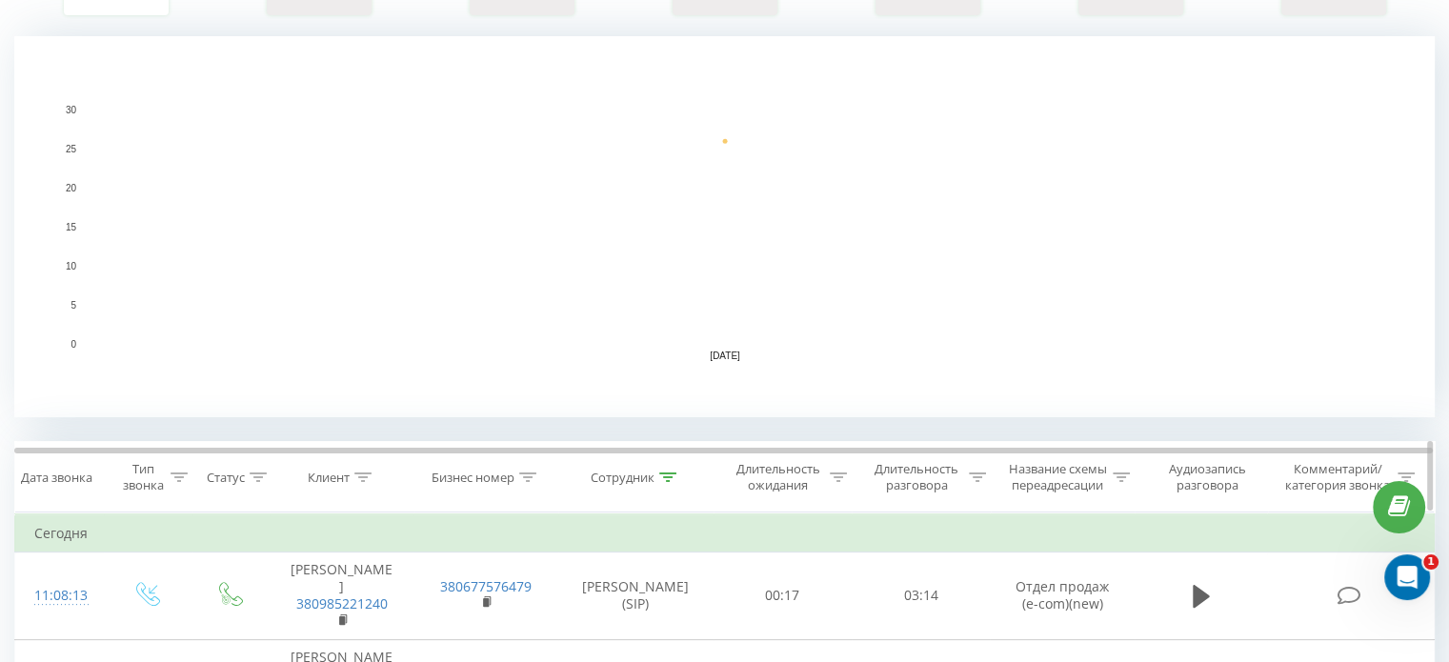
click at [674, 481] on div at bounding box center [667, 478] width 17 height 16
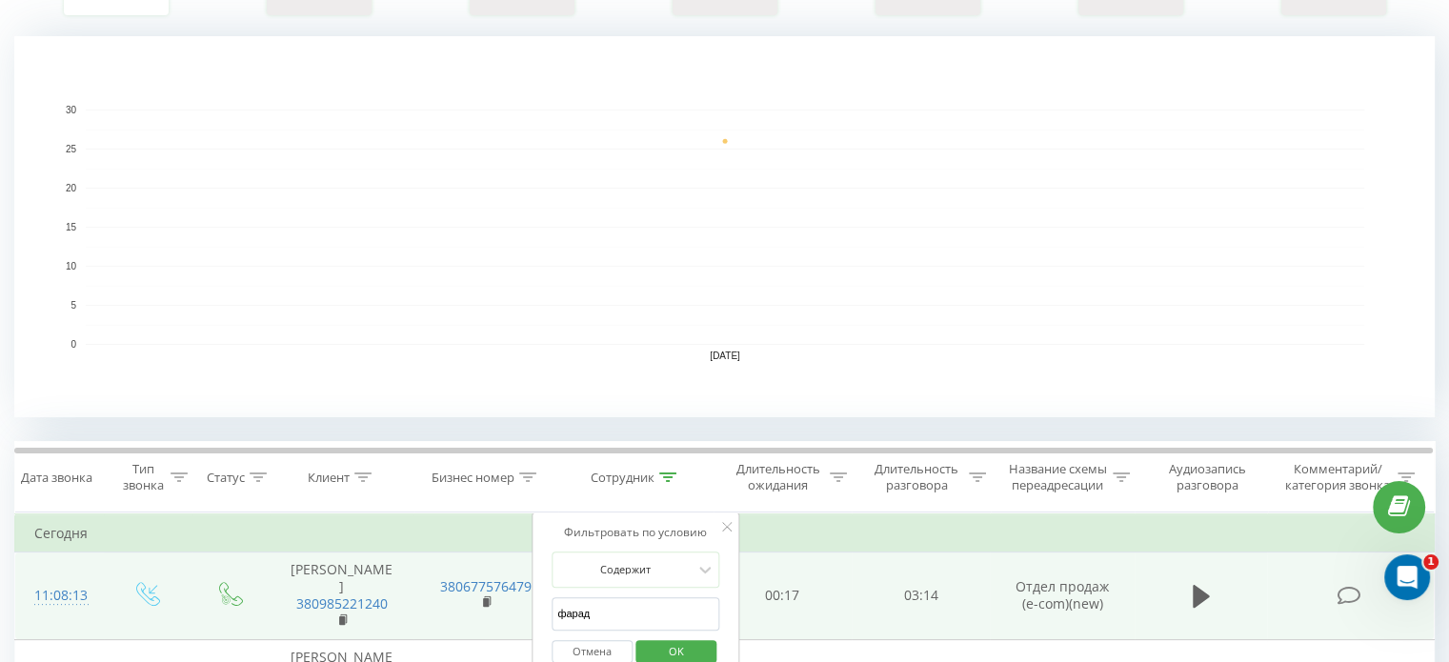
drag, startPoint x: 602, startPoint y: 622, endPoint x: 512, endPoint y: 610, distance: 91.4
click button "OK" at bounding box center [675, 652] width 81 height 24
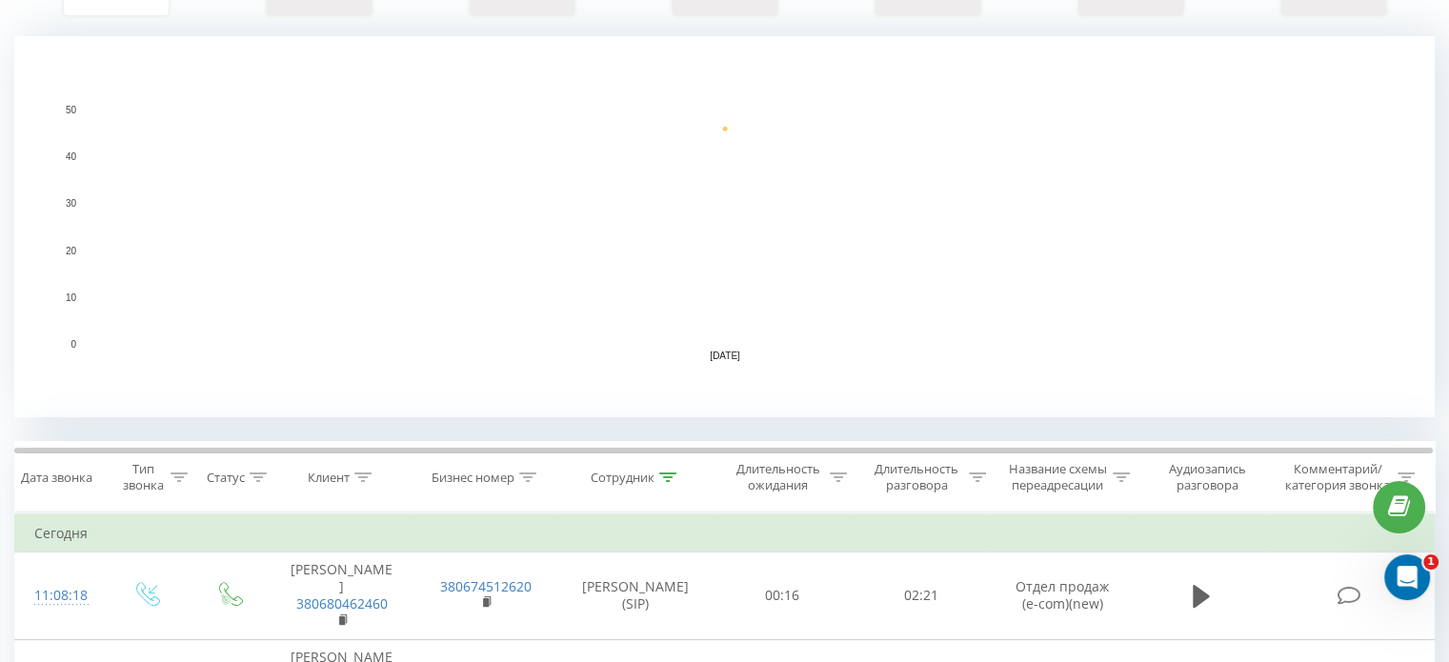
scroll to position [572, 0]
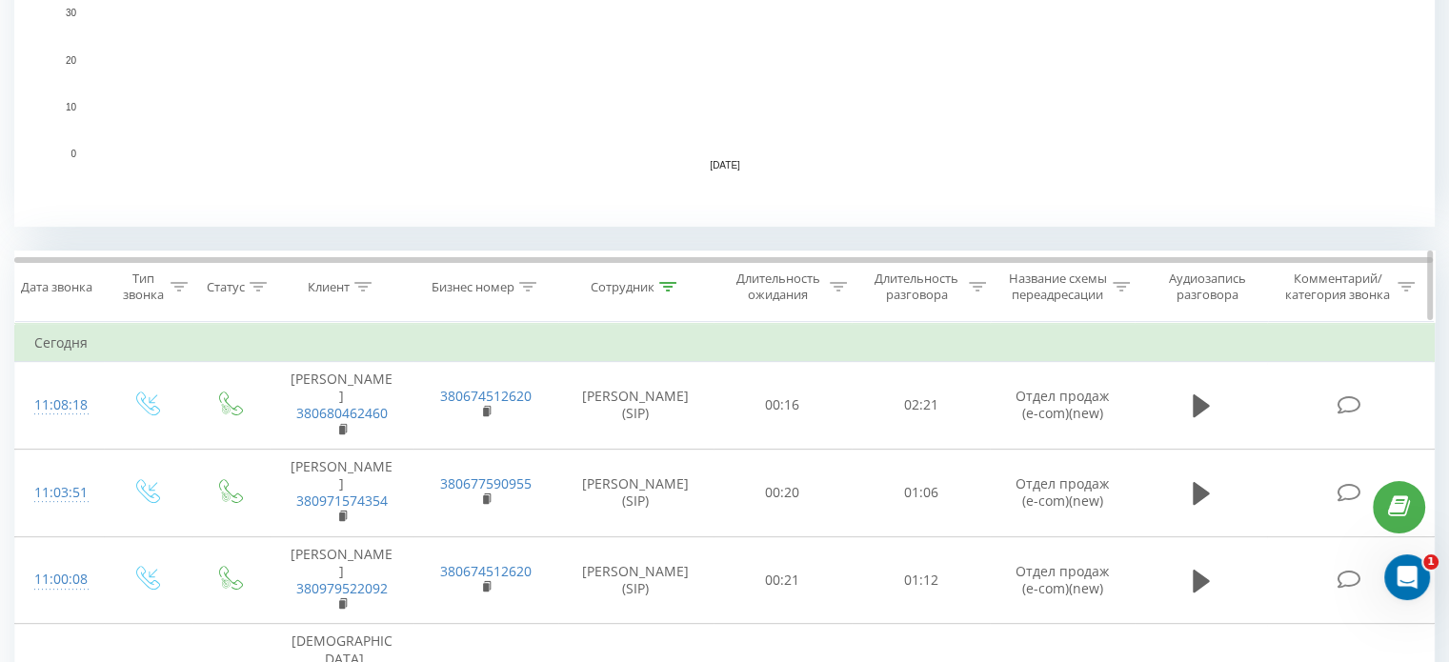
click at [667, 289] on icon at bounding box center [667, 287] width 17 height 10
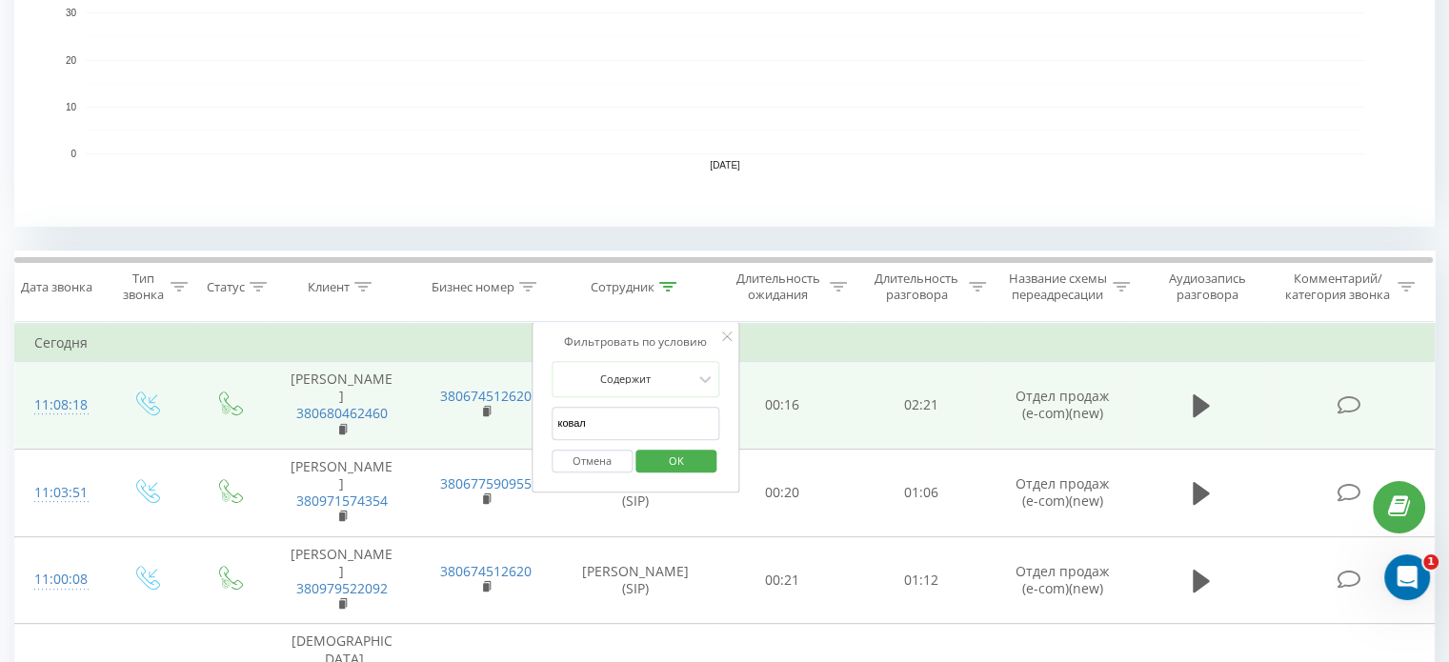
drag, startPoint x: 601, startPoint y: 411, endPoint x: 525, endPoint y: 413, distance: 76.3
click button "OK" at bounding box center [675, 462] width 81 height 24
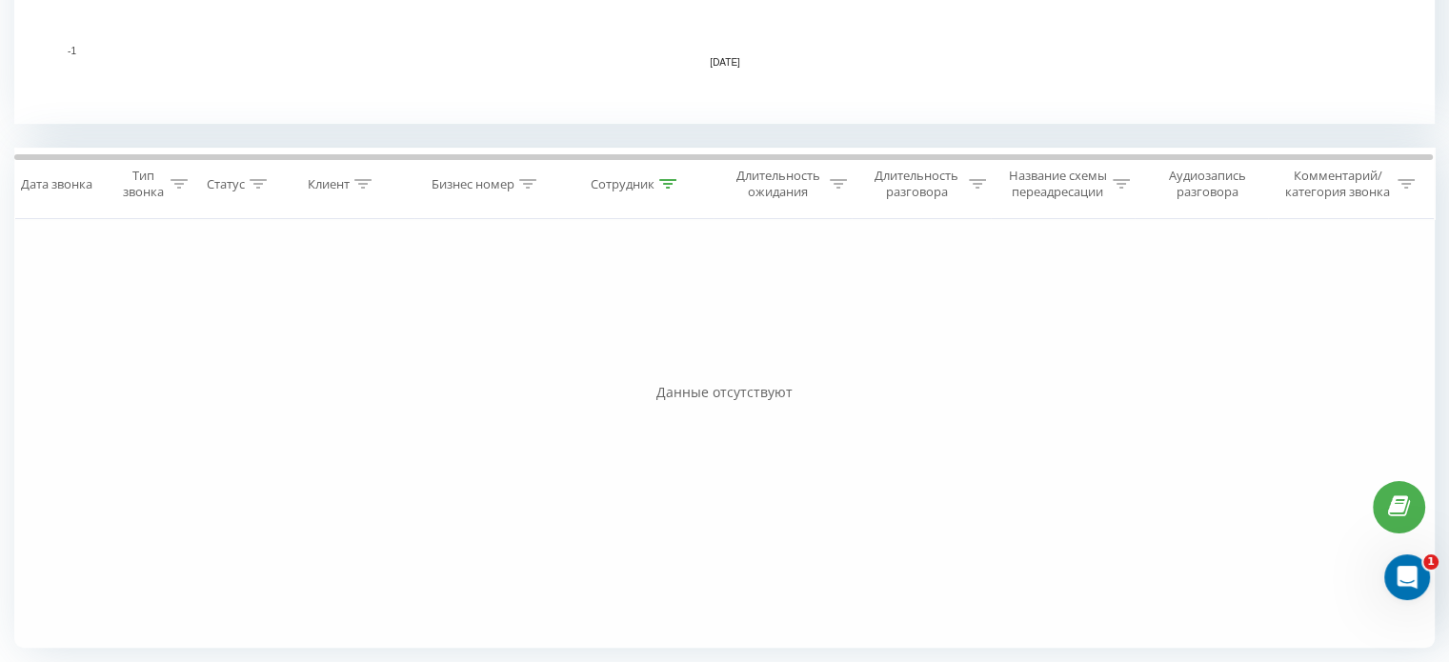
scroll to position [293, 0]
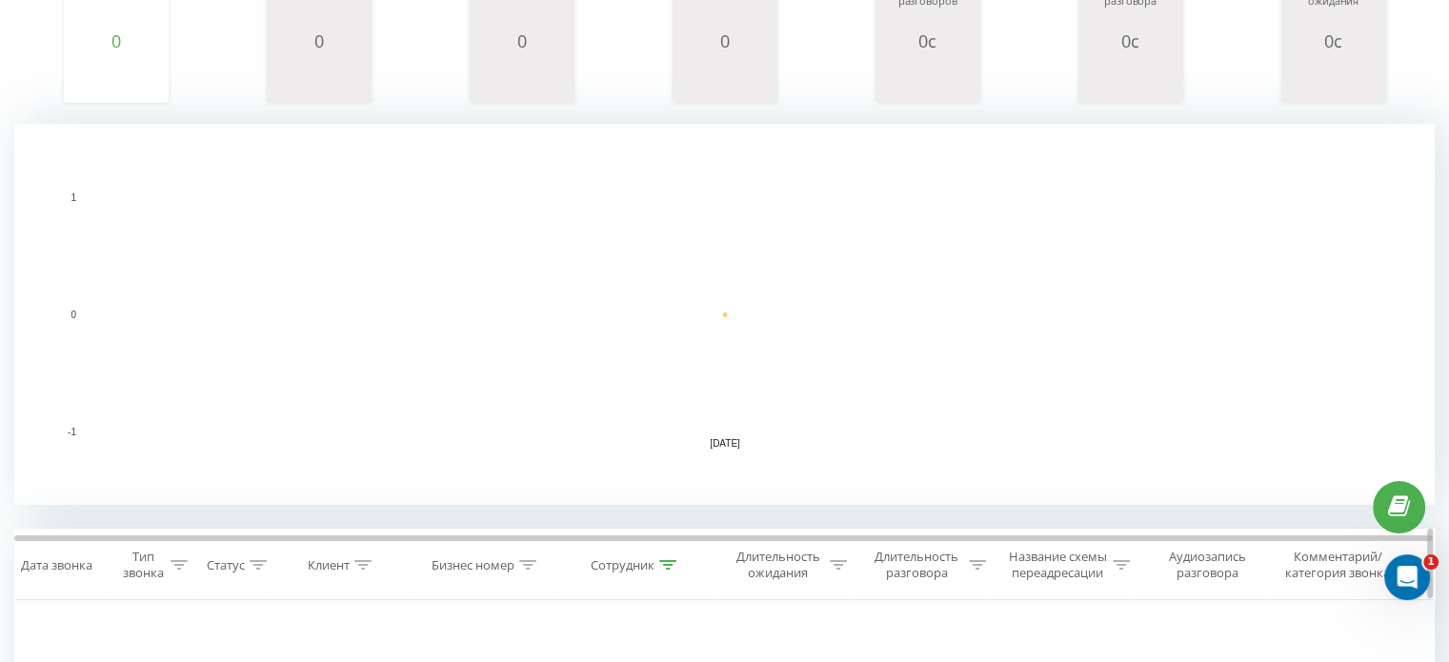
click at [672, 563] on icon at bounding box center [667, 565] width 17 height 10
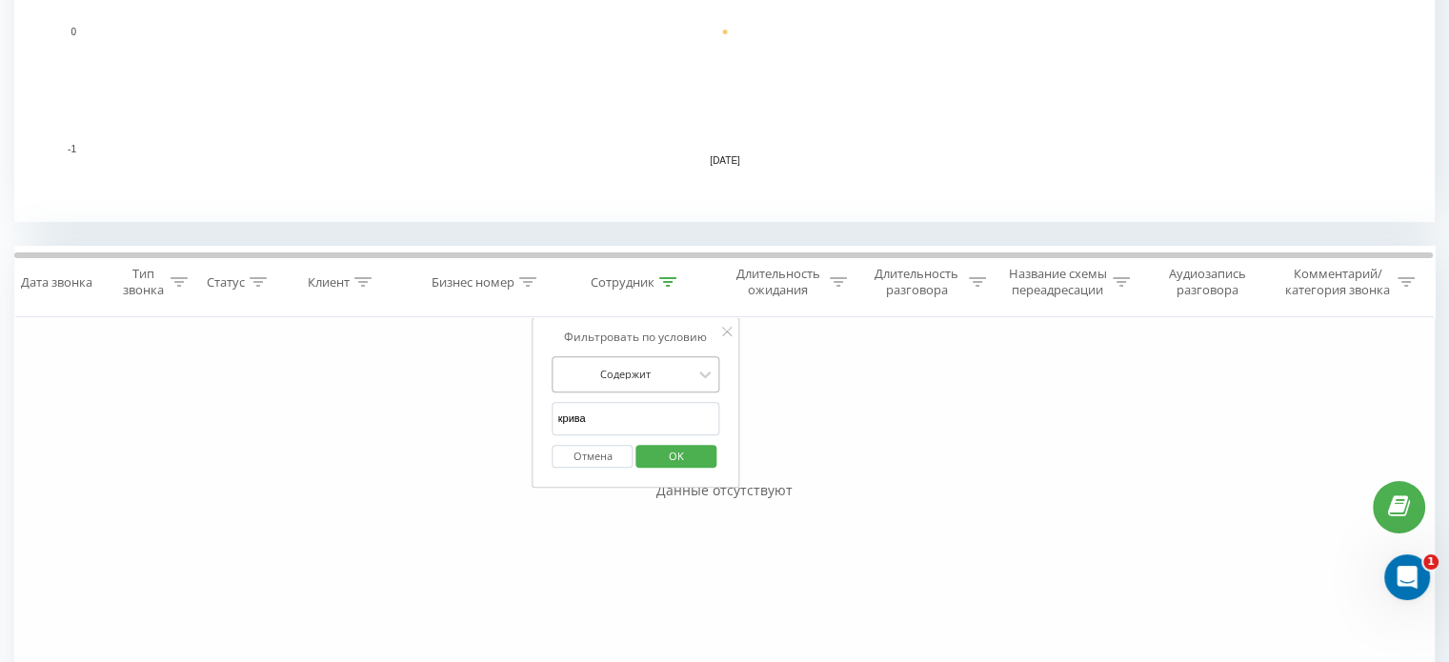
scroll to position [579, 0]
drag, startPoint x: 595, startPoint y: 412, endPoint x: 514, endPoint y: 407, distance: 80.2
click at [514, 407] on div "Фильтровать по условию Равно Введите значение Отмена OK Фильтровать по условию …" at bounding box center [724, 528] width 1421 height 429
type input "кріст"
click button "OK" at bounding box center [675, 454] width 81 height 24
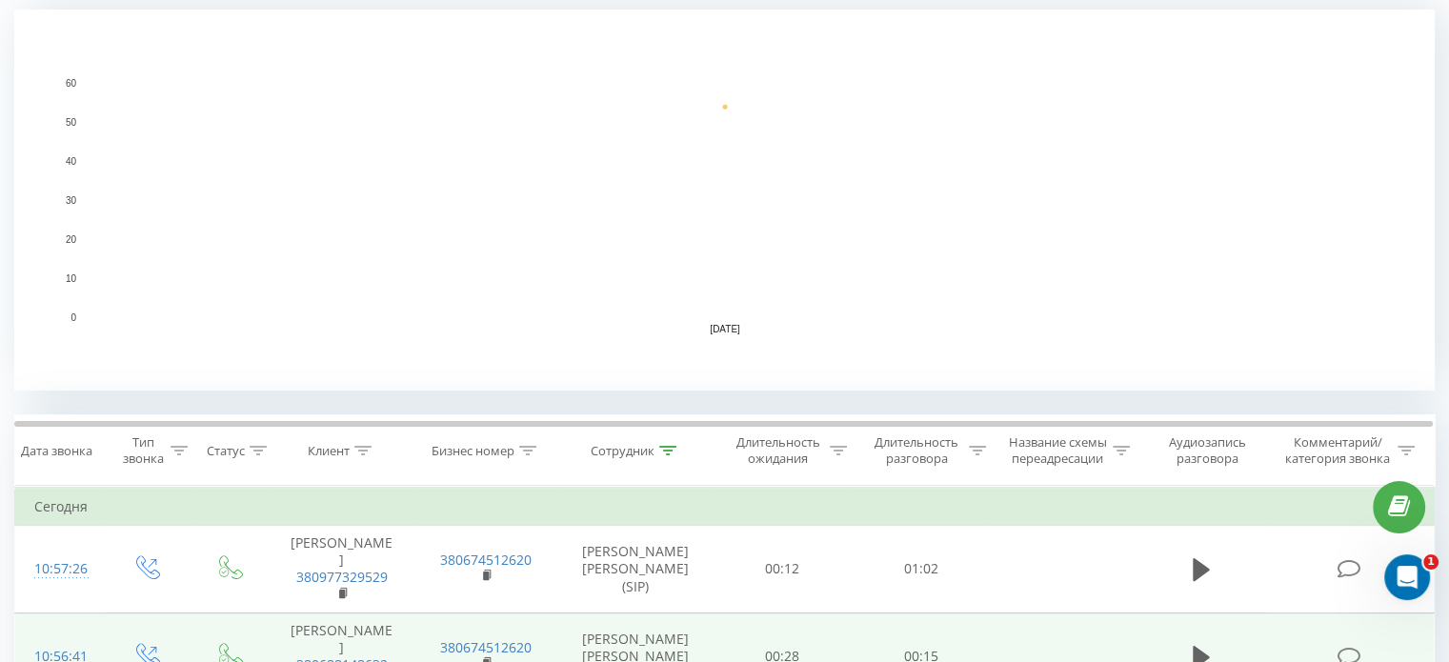
scroll to position [598, 0]
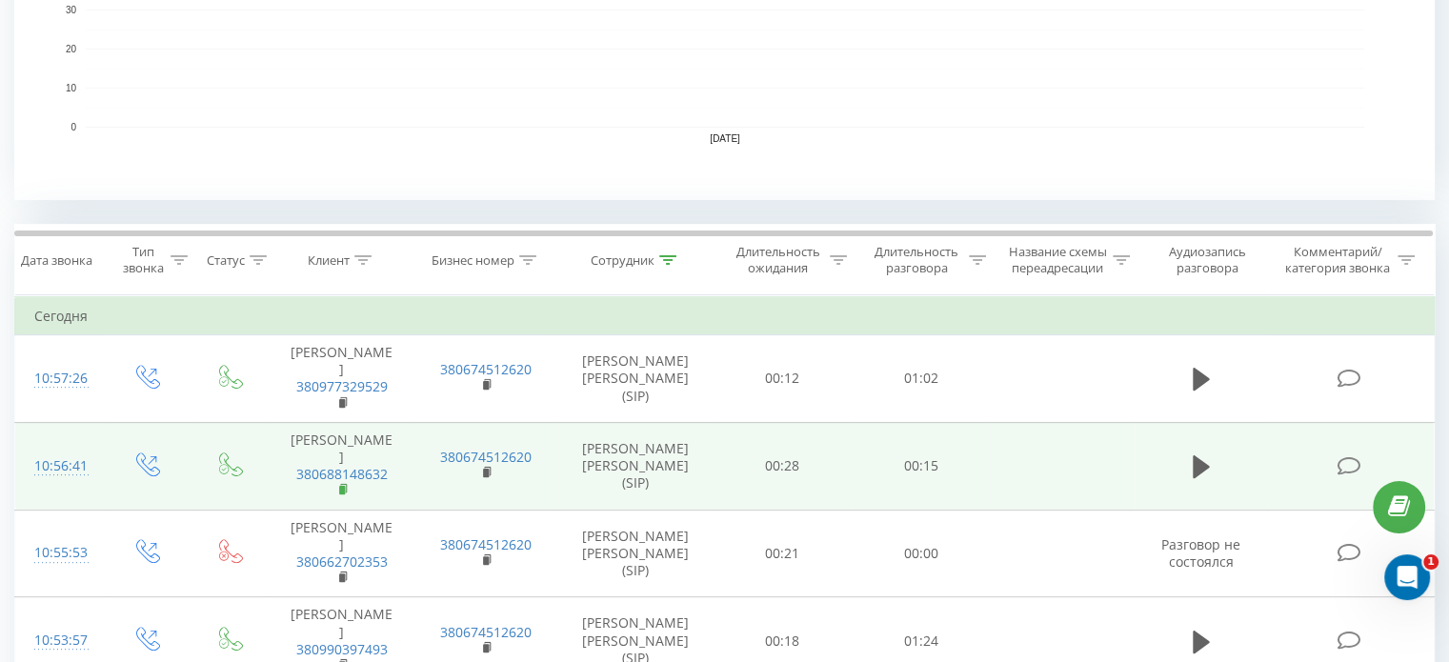
click at [344, 487] on rect at bounding box center [342, 490] width 6 height 9
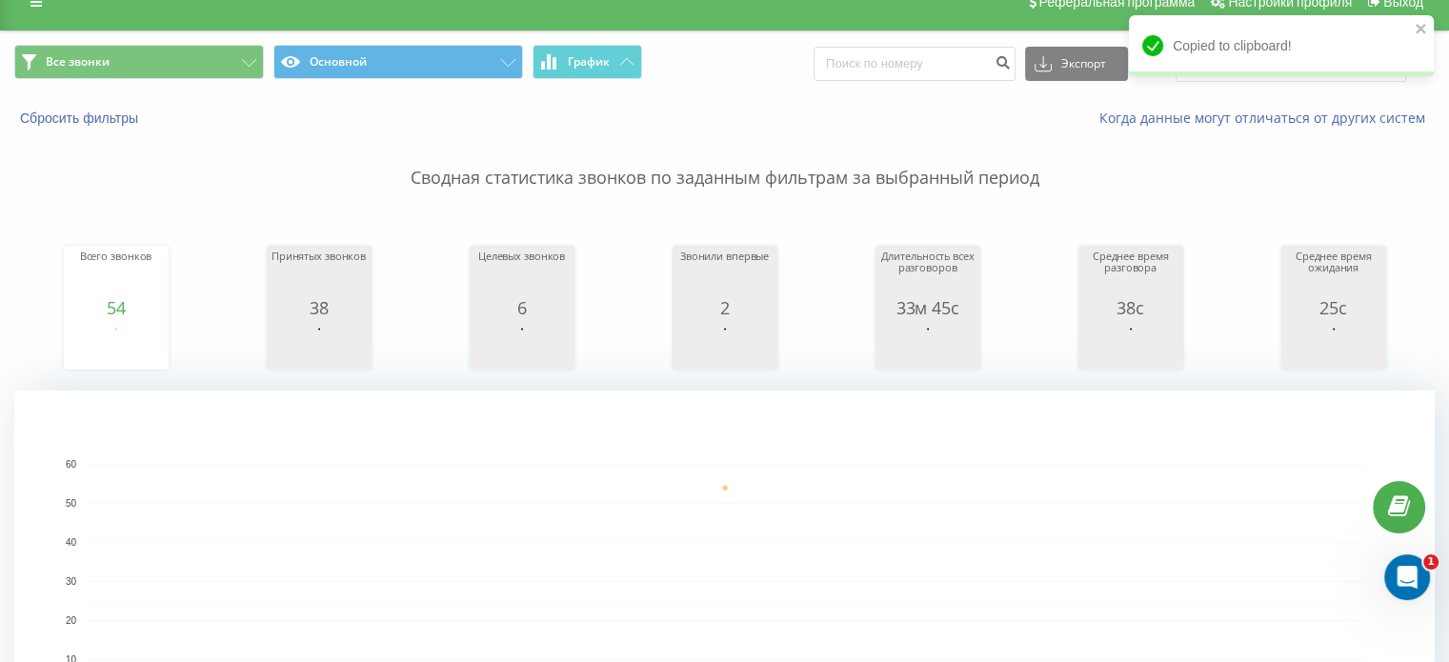
scroll to position [0, 0]
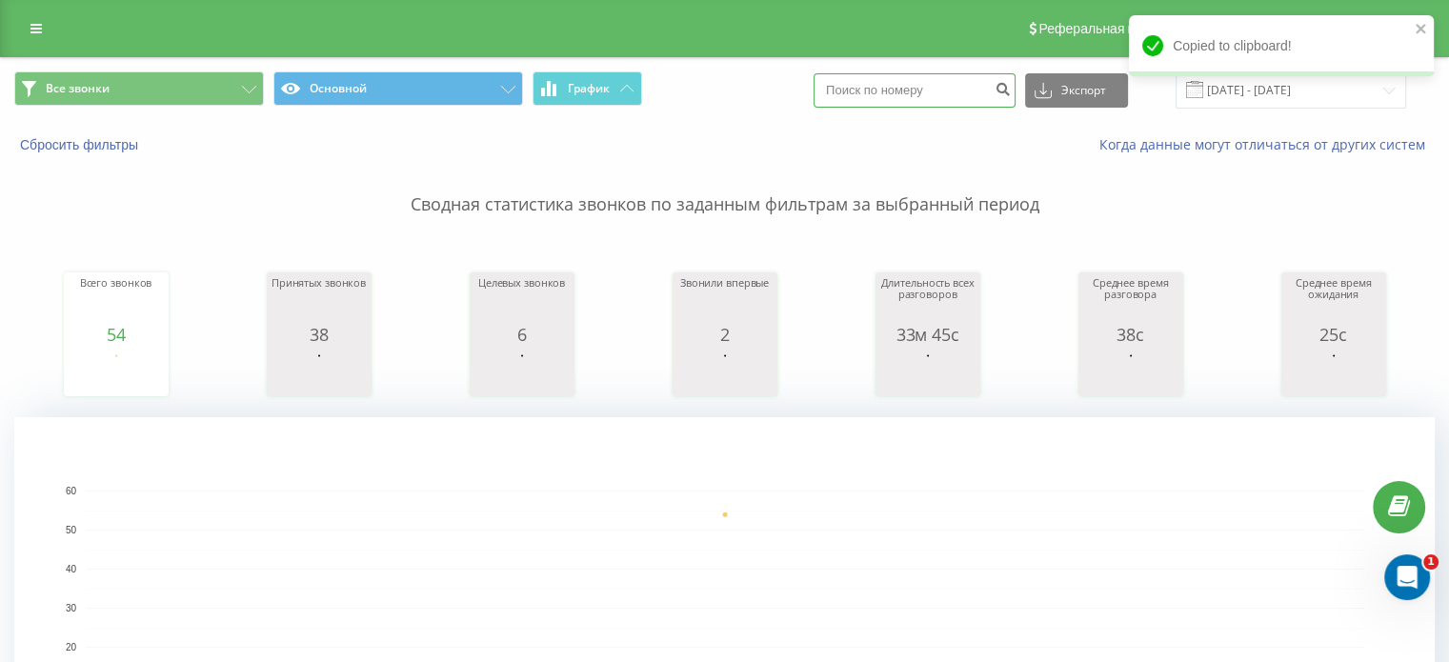
click at [955, 87] on input at bounding box center [915, 90] width 202 height 34
paste input "380688148632"
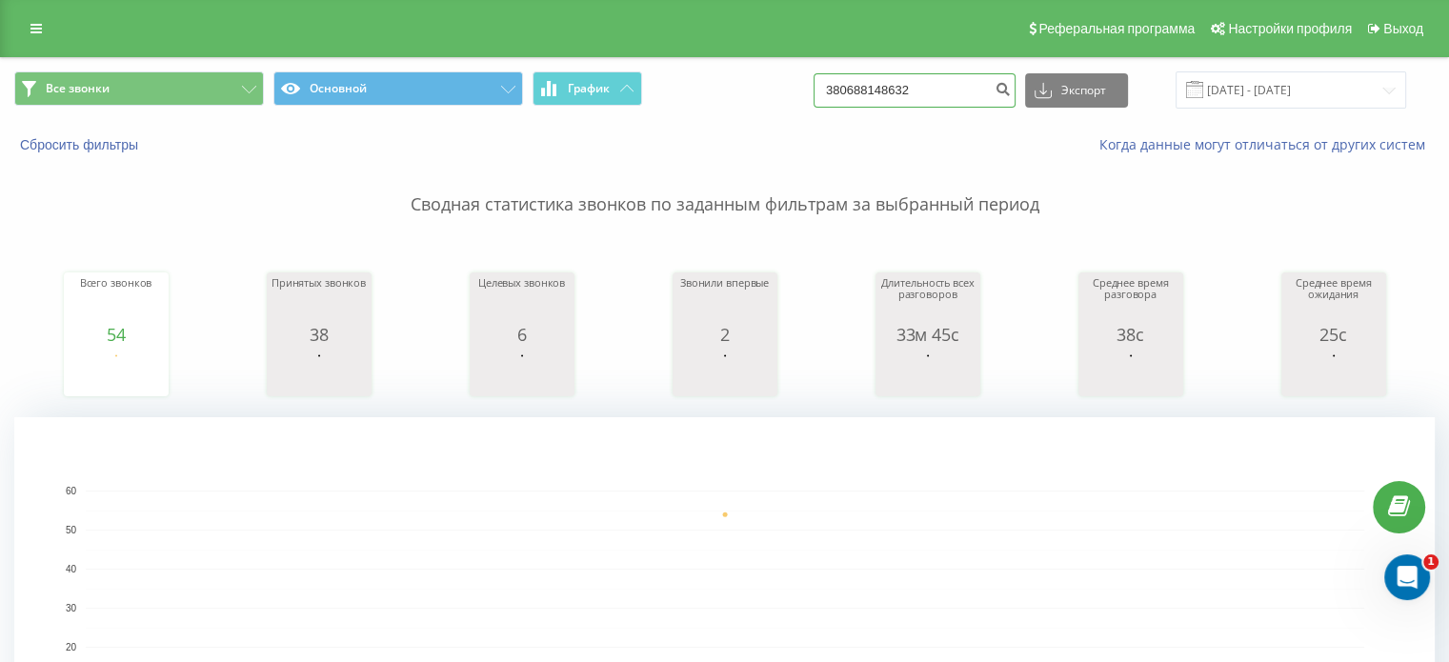
type input "380688148632"
click at [1361, 88] on input "[DATE] - [DATE]" at bounding box center [1291, 89] width 231 height 37
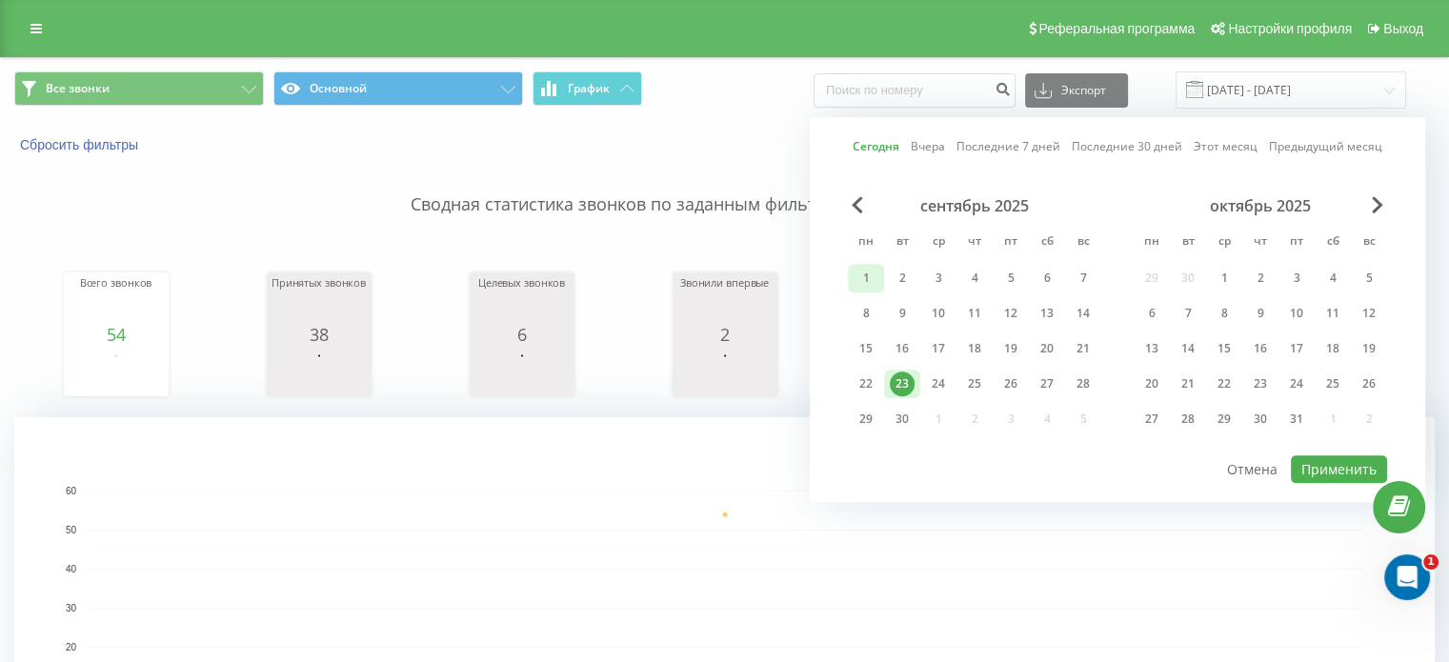
click at [870, 281] on div "1" at bounding box center [866, 278] width 25 height 25
click at [900, 384] on div "23" at bounding box center [902, 384] width 25 height 25
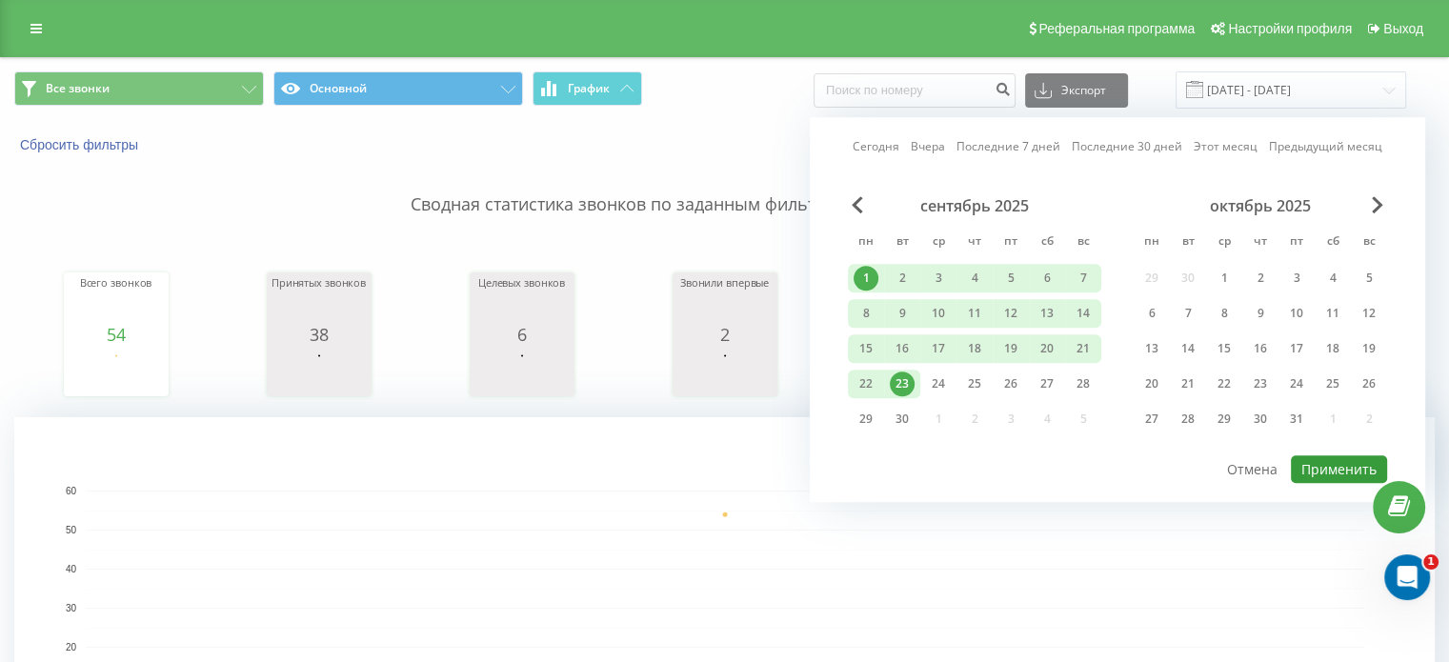
click at [1358, 473] on button "Применить" at bounding box center [1339, 469] width 96 height 28
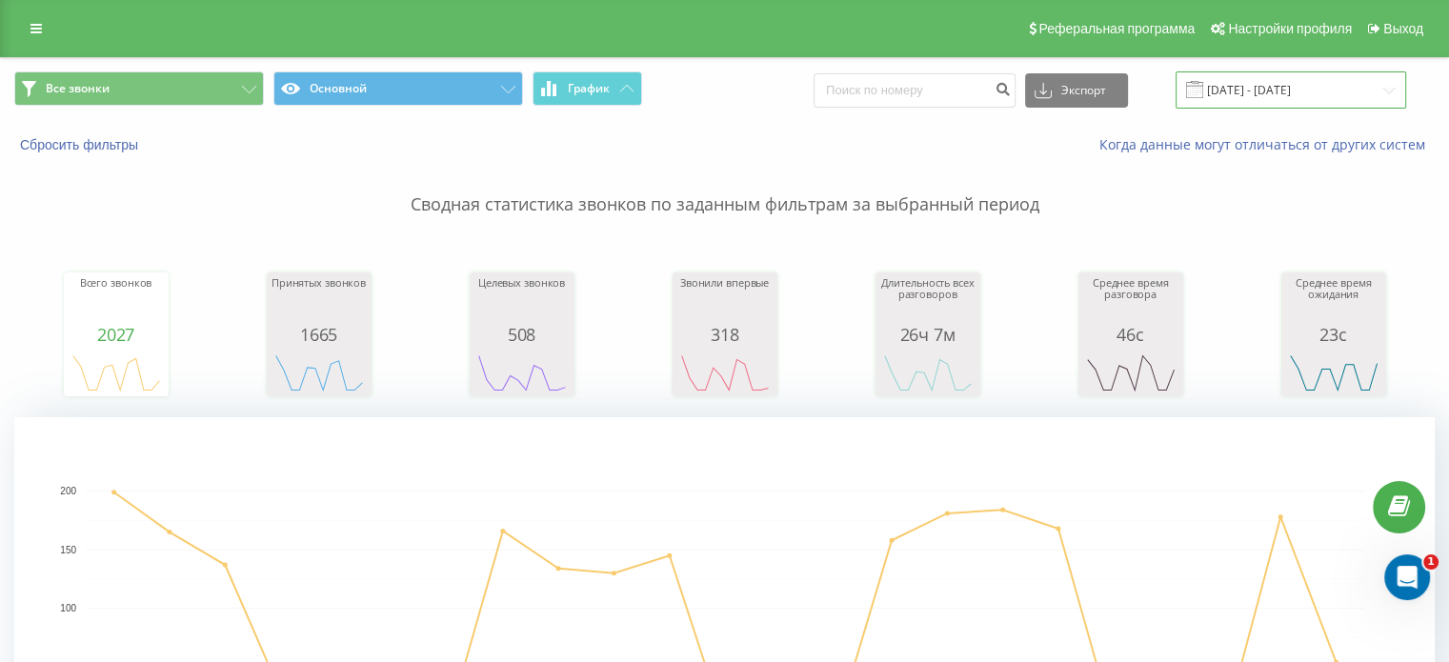
click at [1305, 97] on input "01.09.2025 - 23.09.2025" at bounding box center [1291, 89] width 231 height 37
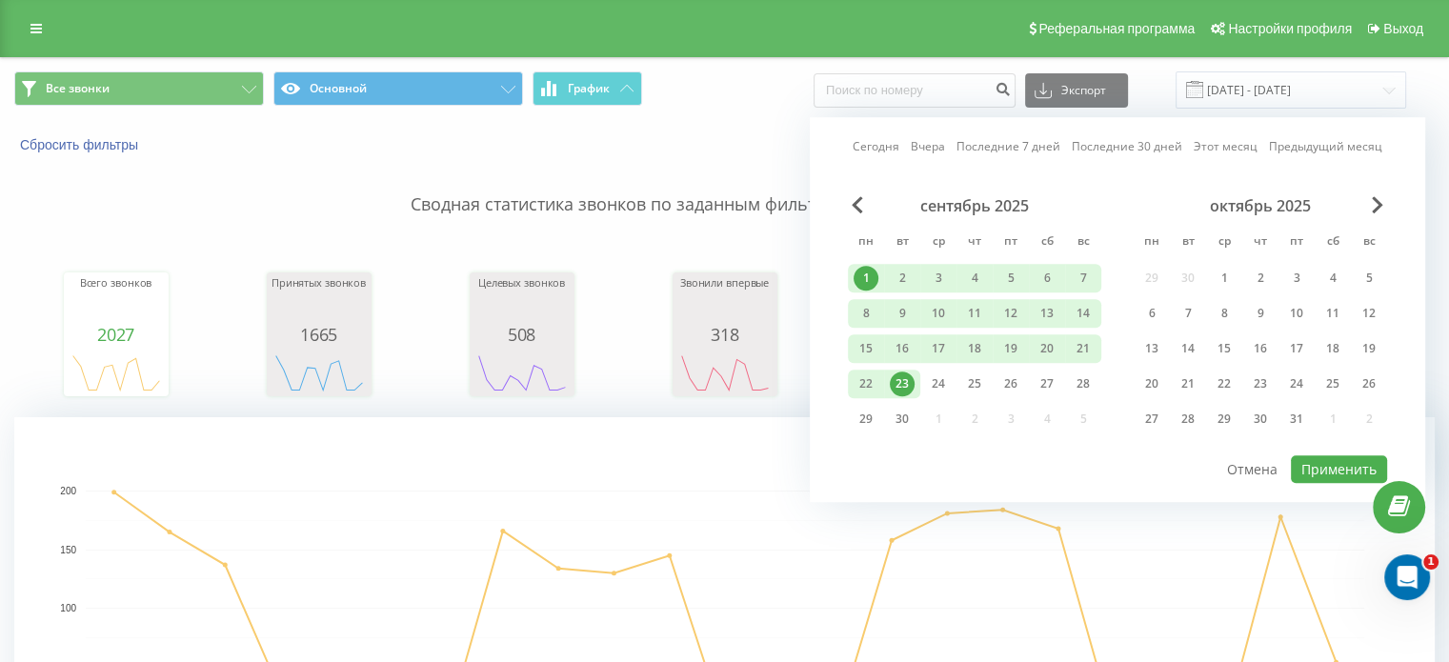
click at [892, 380] on div "23" at bounding box center [902, 384] width 25 height 25
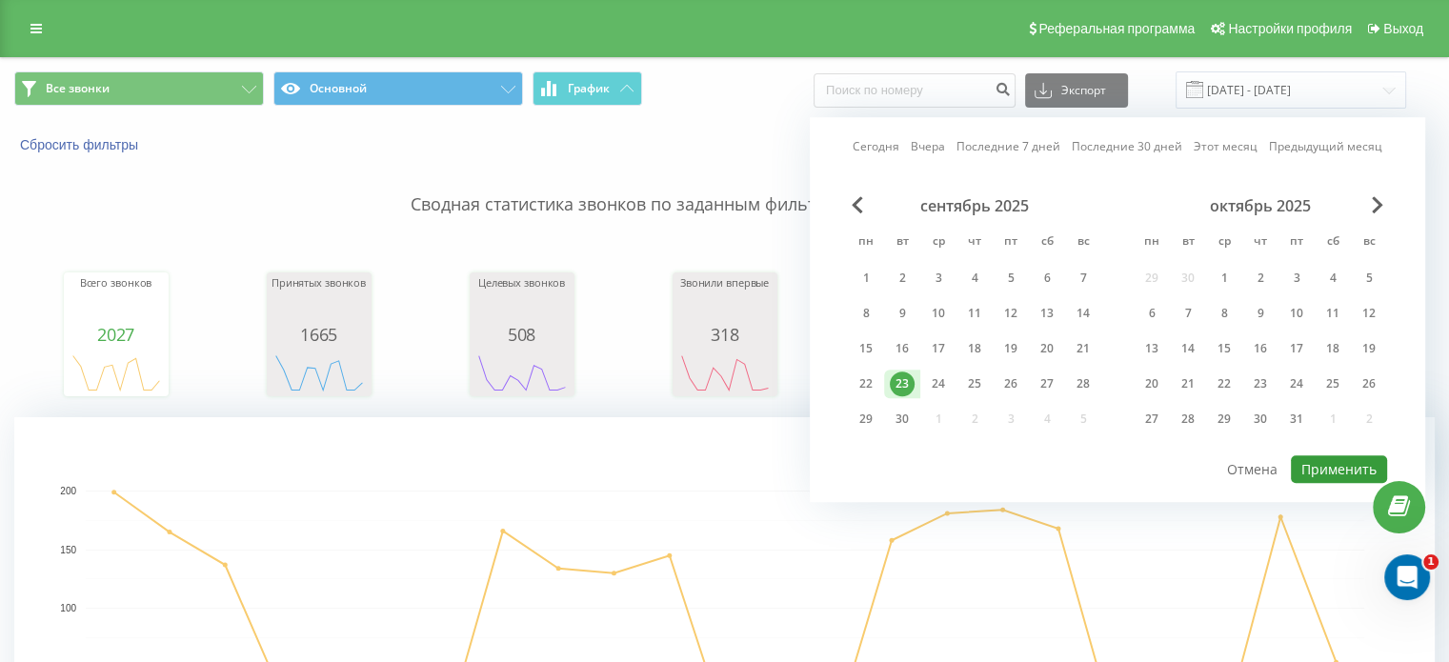
click at [1355, 470] on button "Применить" at bounding box center [1339, 469] width 96 height 28
type input "[DATE] - [DATE]"
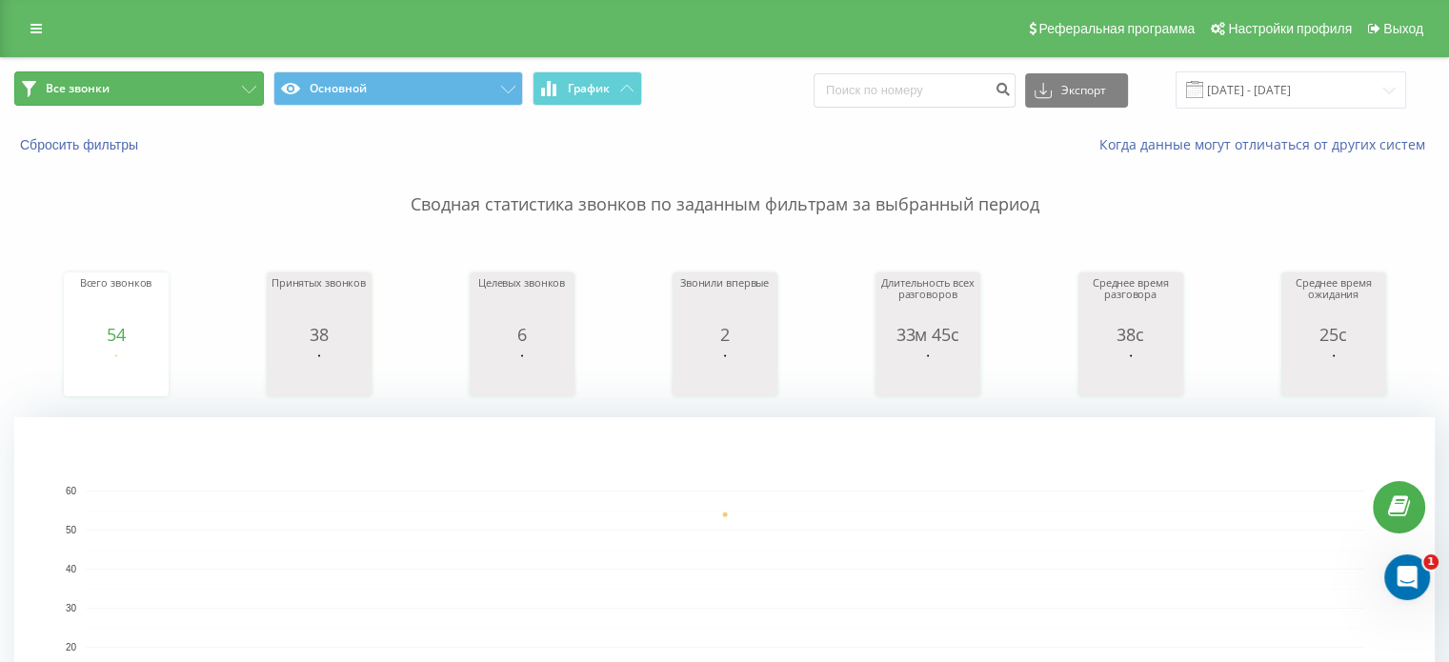
click at [232, 87] on button "Все звонки" at bounding box center [139, 88] width 250 height 34
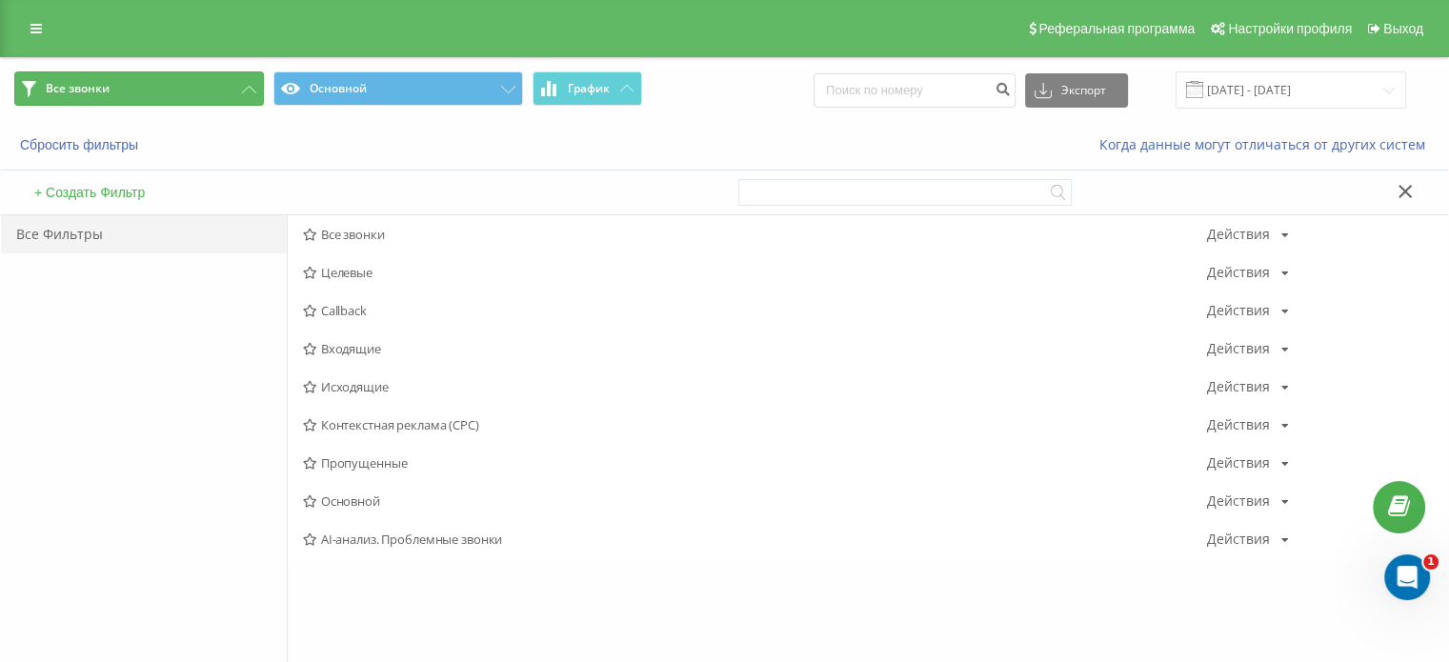
click at [240, 79] on button "Все звонки" at bounding box center [139, 88] width 250 height 34
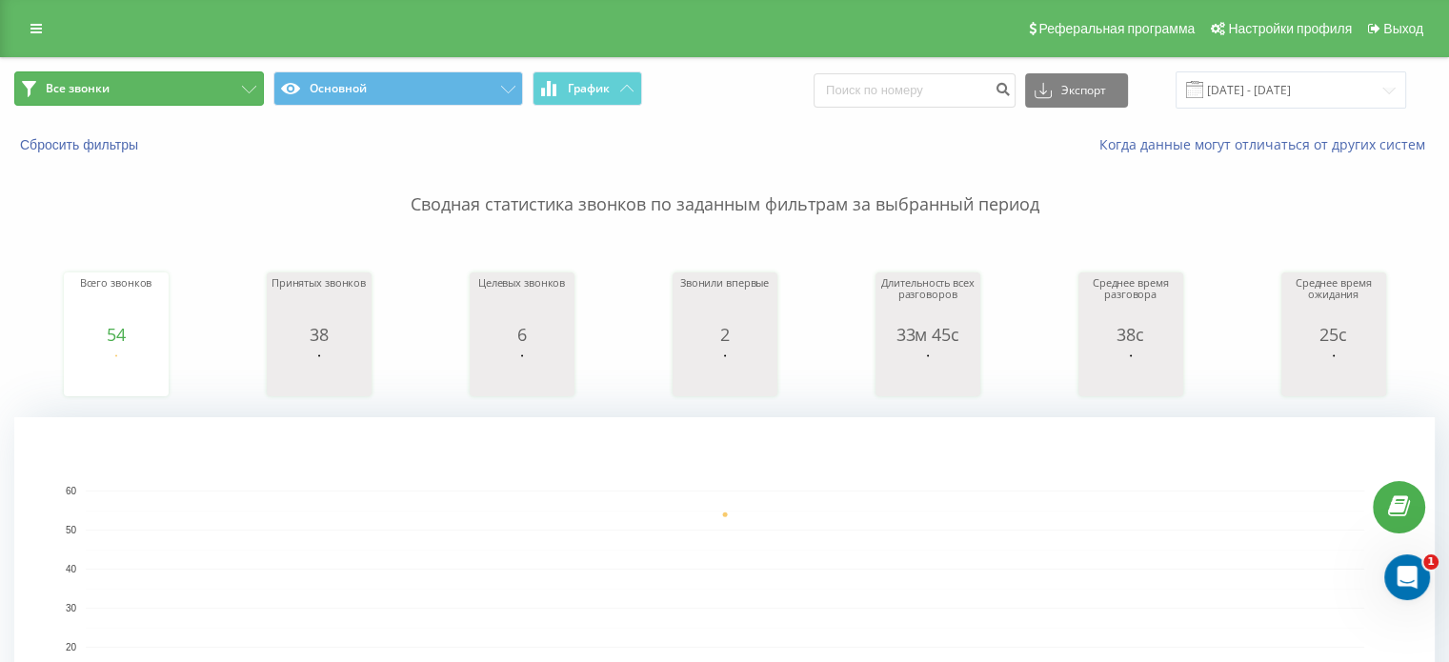
click at [252, 86] on icon at bounding box center [249, 90] width 14 height 8
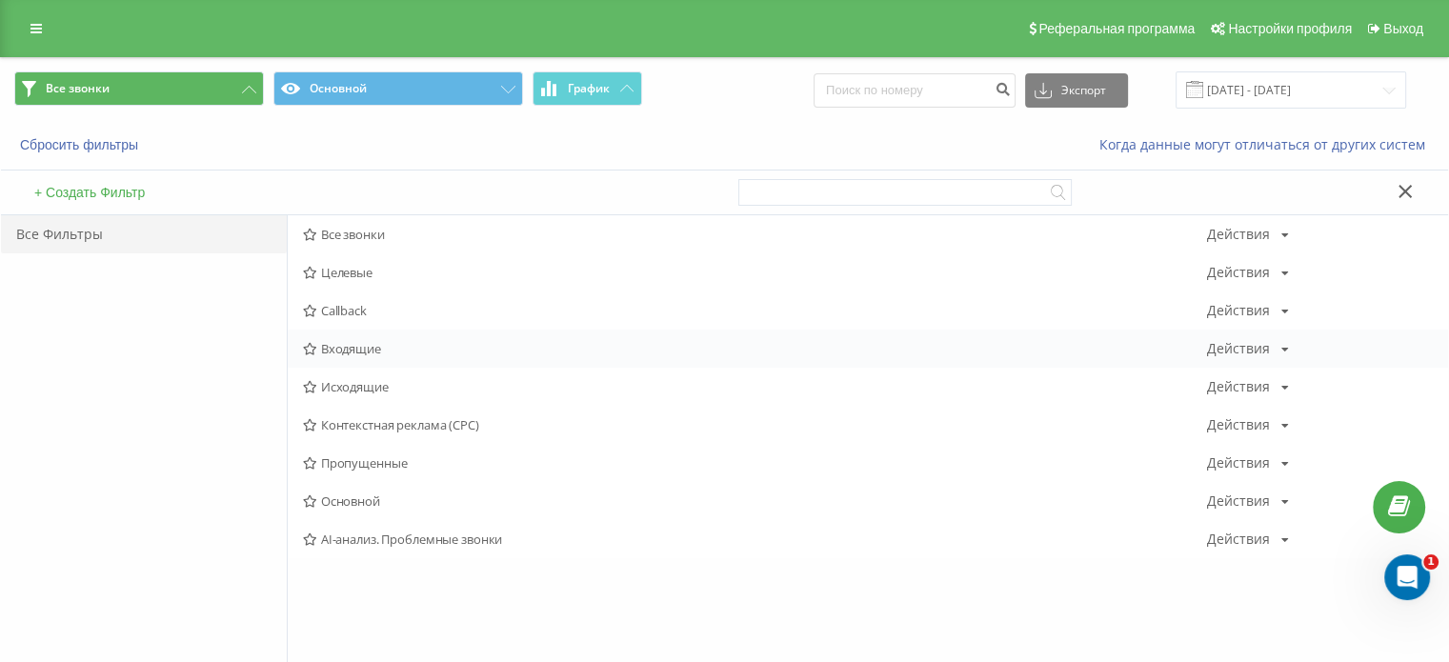
click at [358, 345] on span "Входящие" at bounding box center [755, 348] width 904 height 13
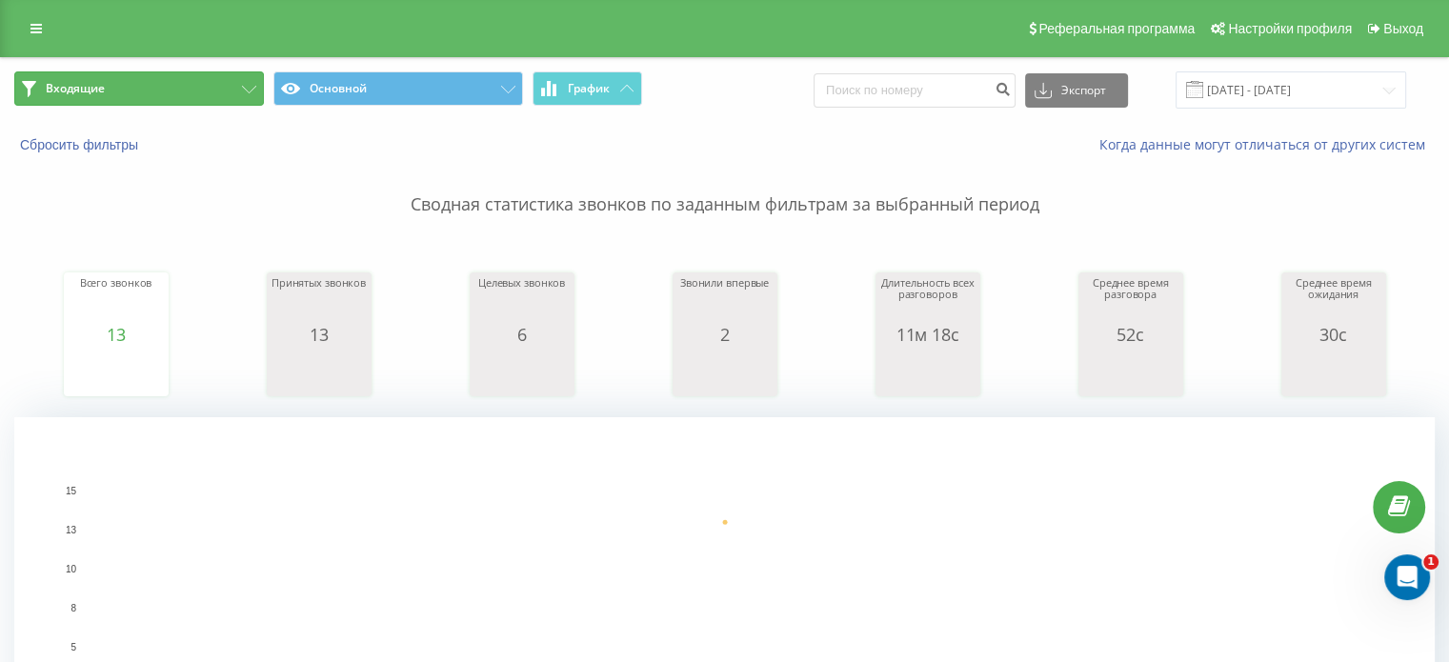
click at [253, 90] on icon at bounding box center [249, 90] width 14 height 8
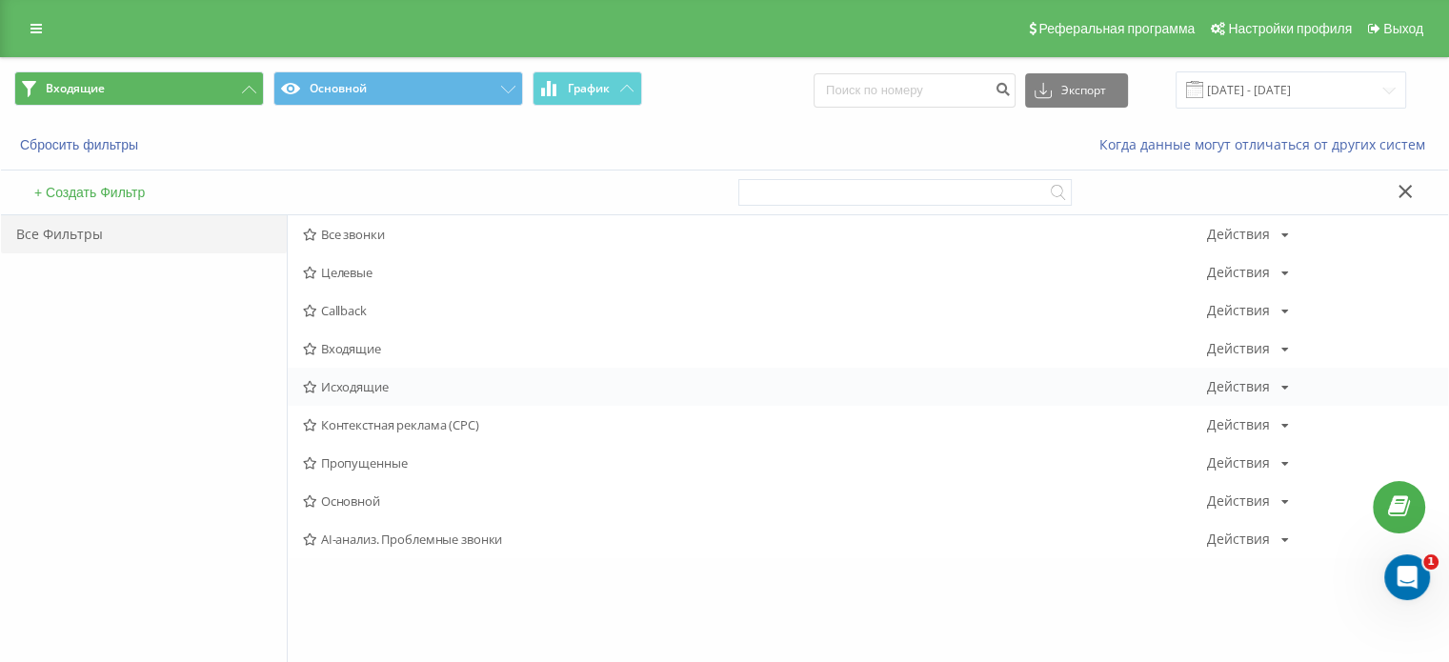
click at [343, 393] on span "Исходящие" at bounding box center [755, 386] width 904 height 13
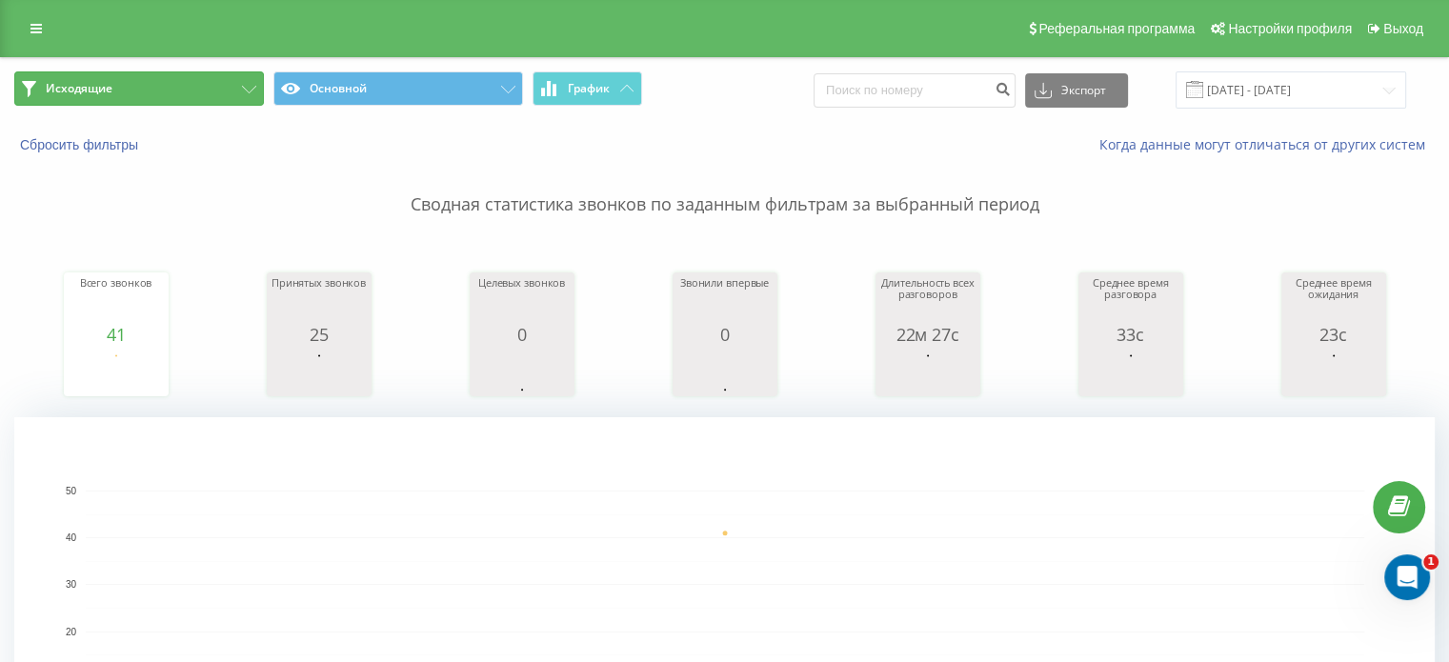
click at [233, 93] on button "Исходящие" at bounding box center [139, 88] width 250 height 34
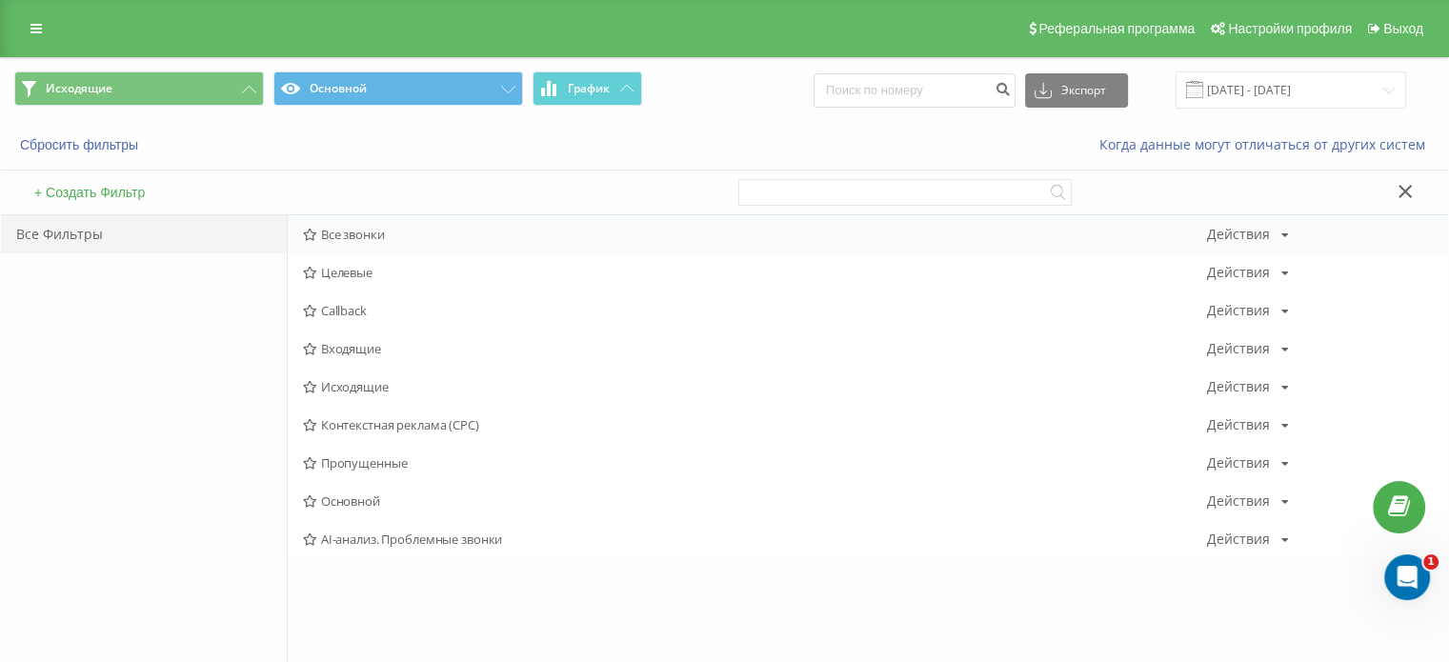
click at [329, 228] on span "Все звонки" at bounding box center [755, 234] width 904 height 13
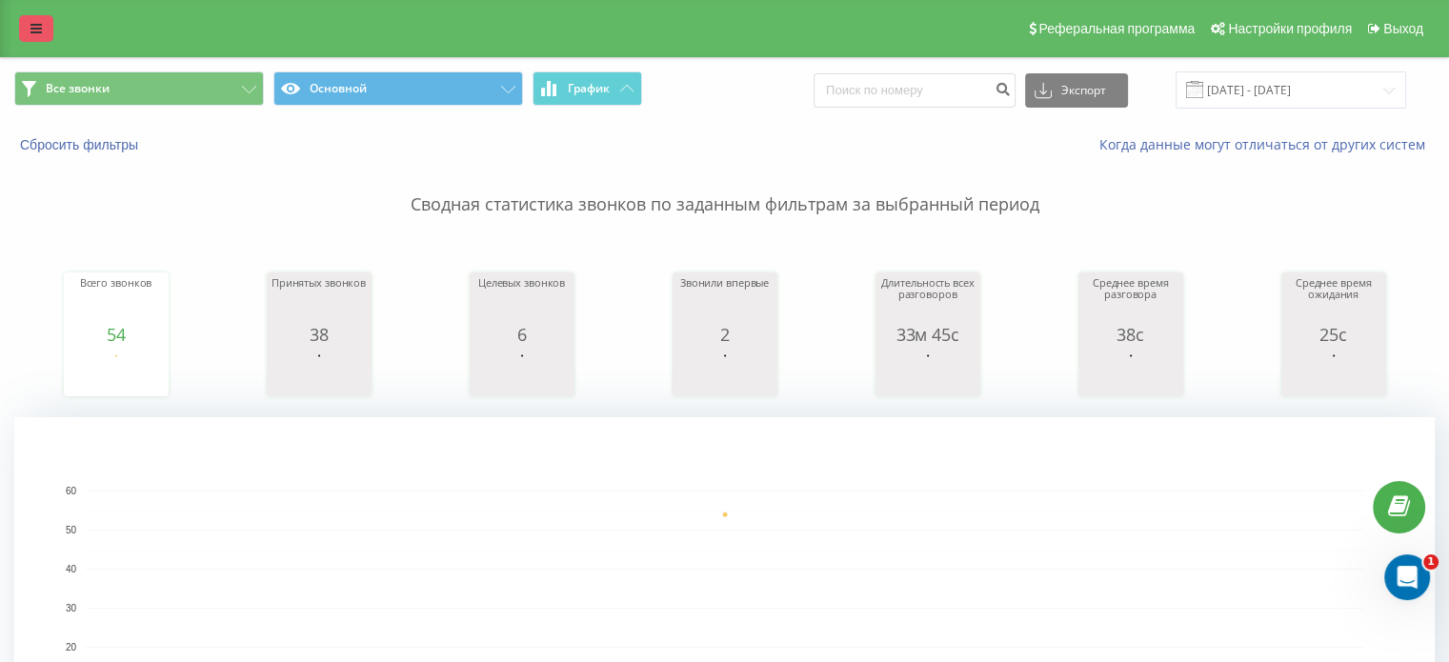
click at [46, 26] on link at bounding box center [36, 28] width 34 height 27
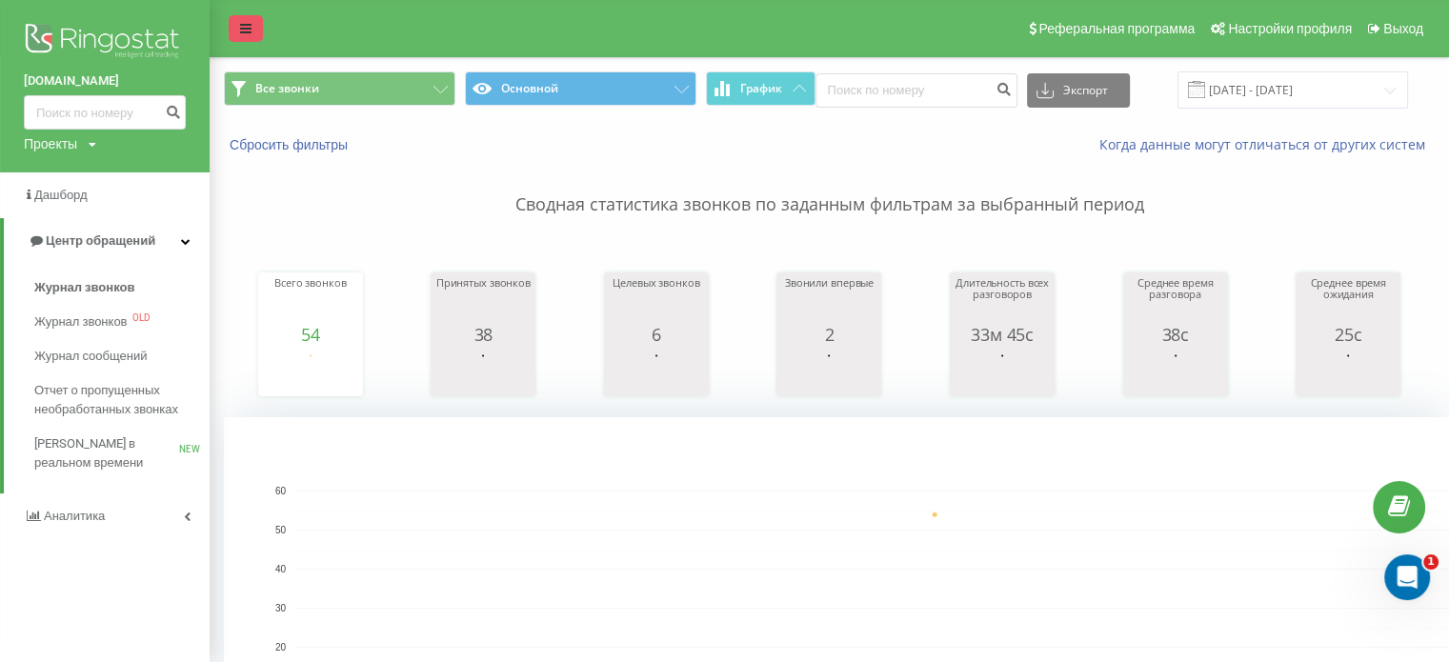
click at [46, 26] on img at bounding box center [105, 43] width 162 height 48
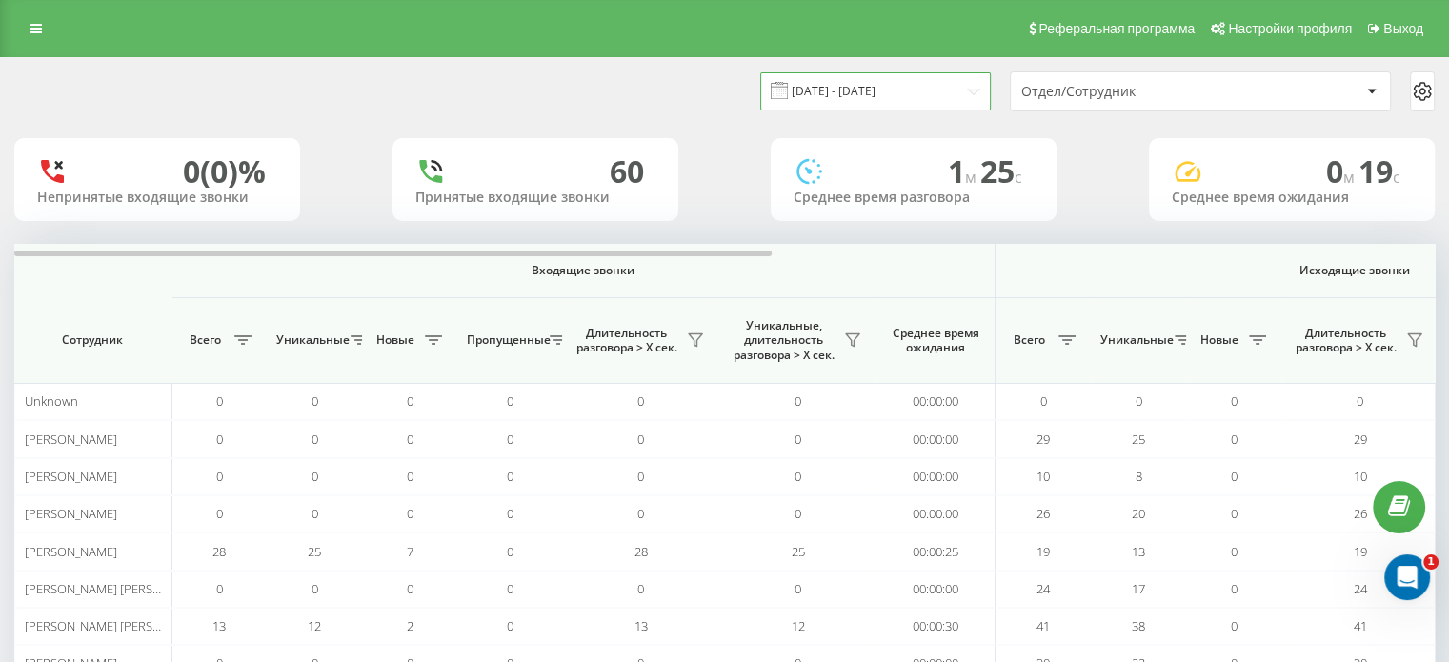
click at [851, 88] on input "[DATE] - [DATE]" at bounding box center [875, 90] width 231 height 37
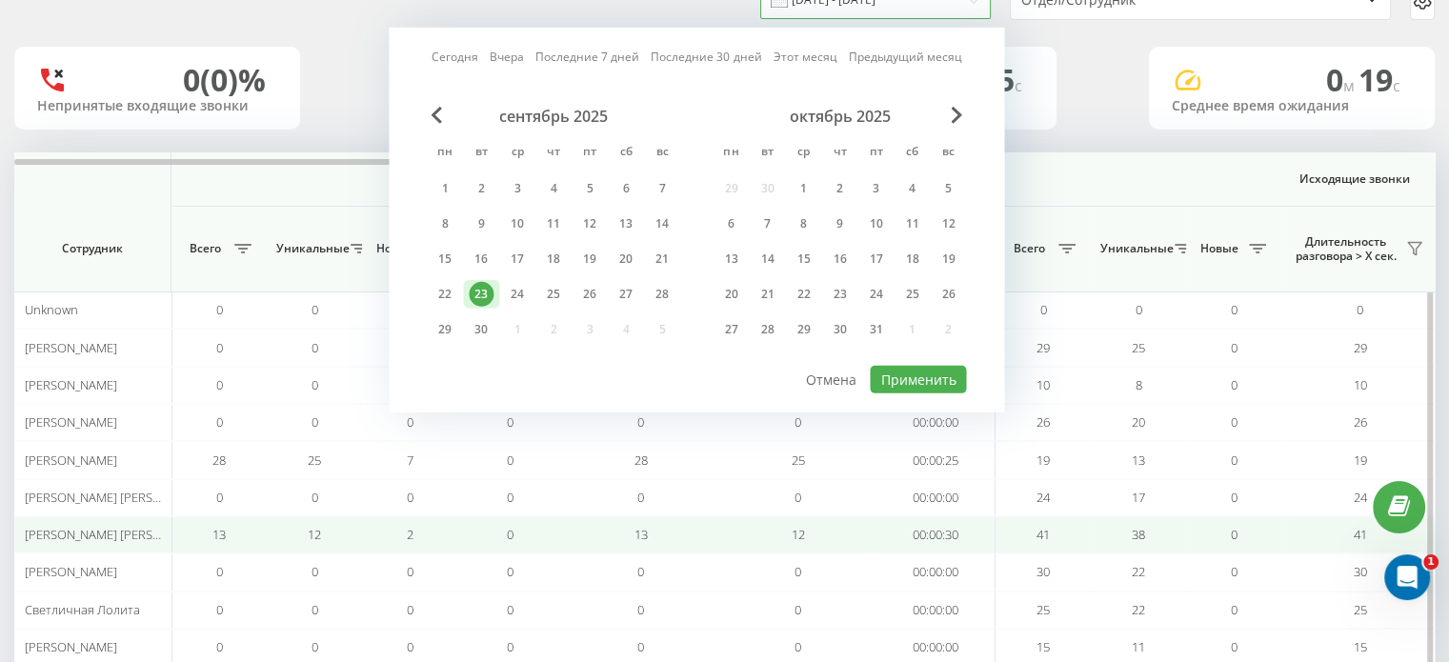
scroll to position [191, 0]
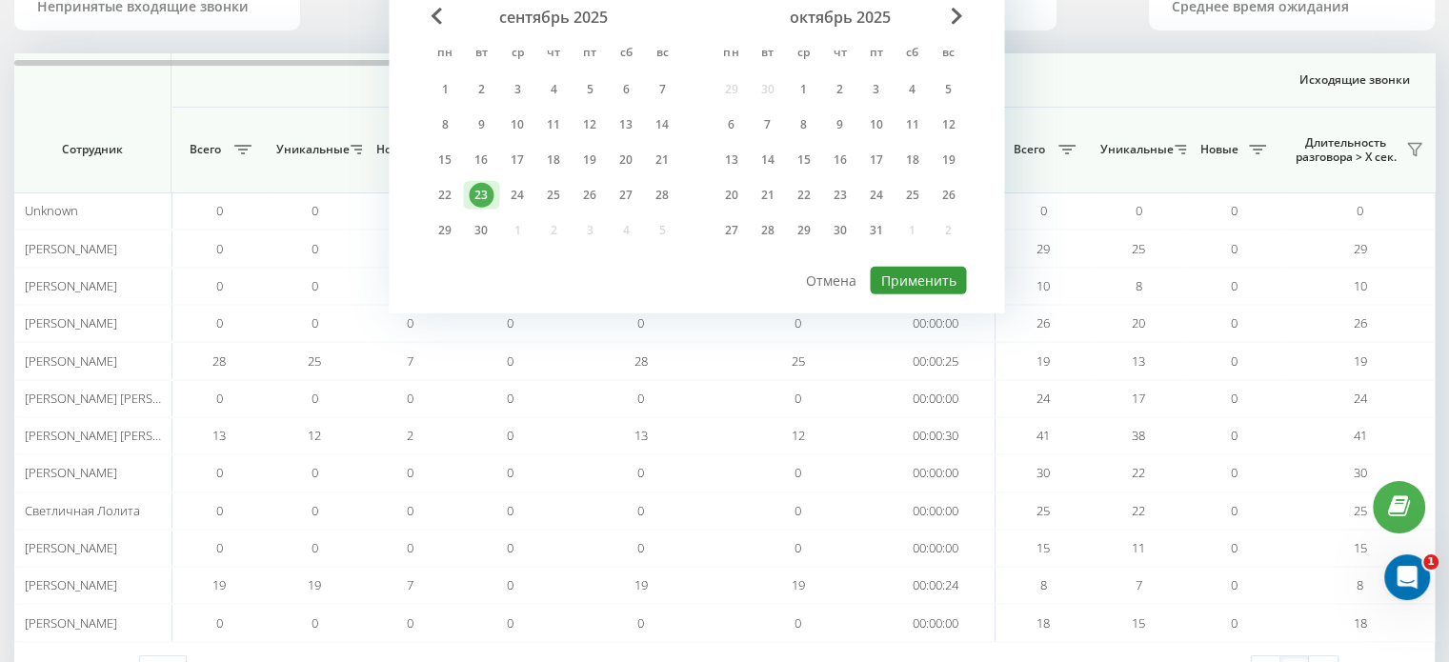
click at [895, 281] on button "Применить" at bounding box center [918, 281] width 96 height 28
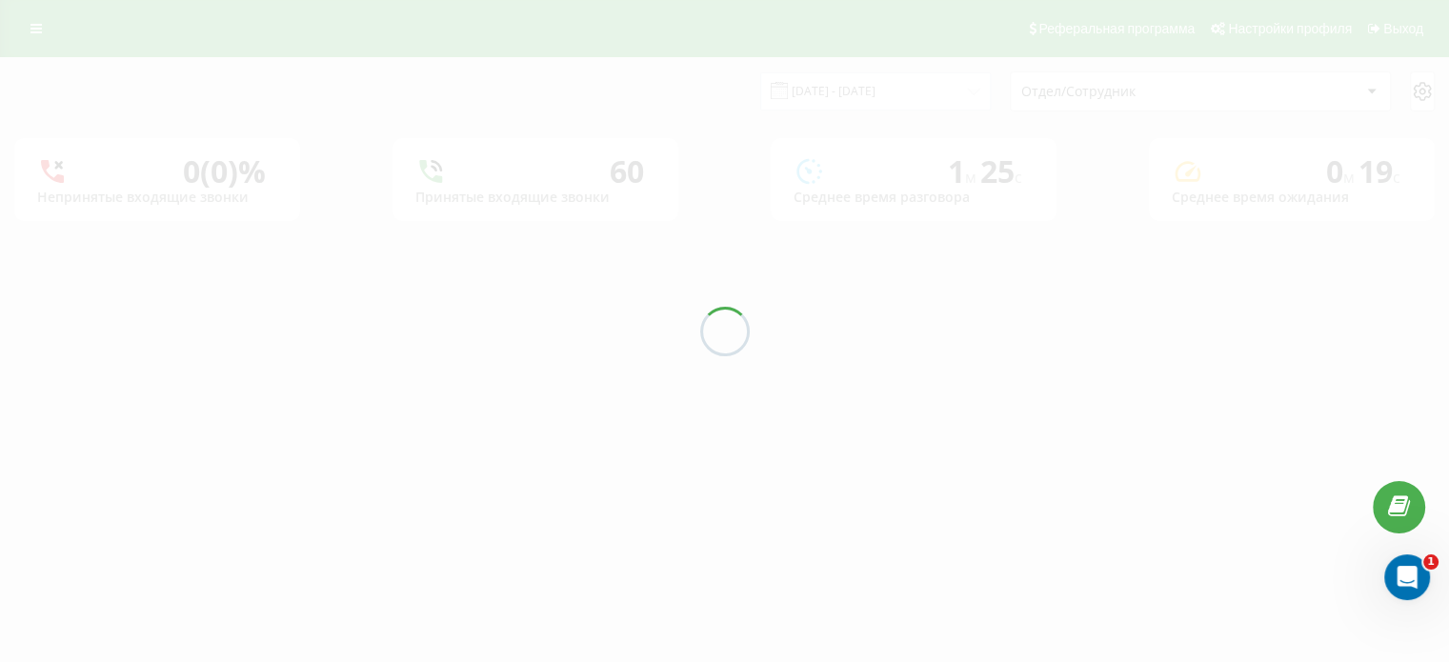
scroll to position [0, 0]
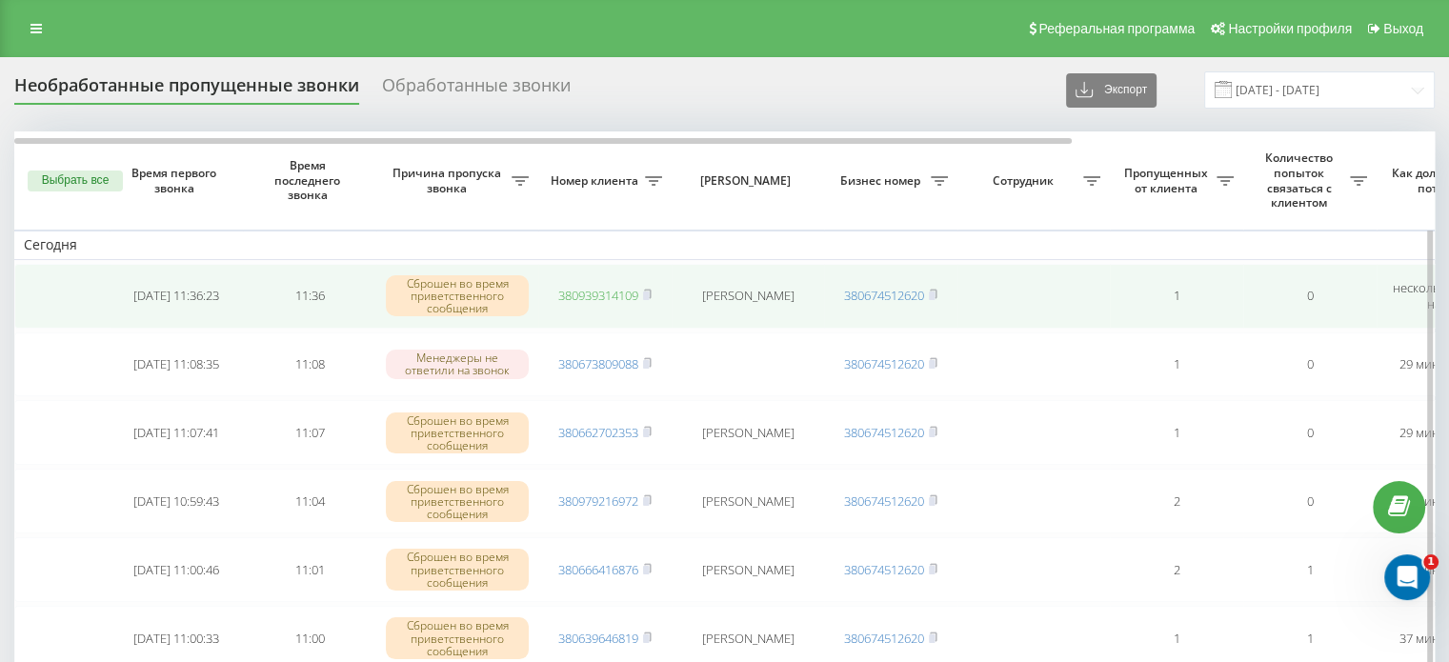
click at [598, 287] on link "380939314109" at bounding box center [598, 295] width 80 height 17
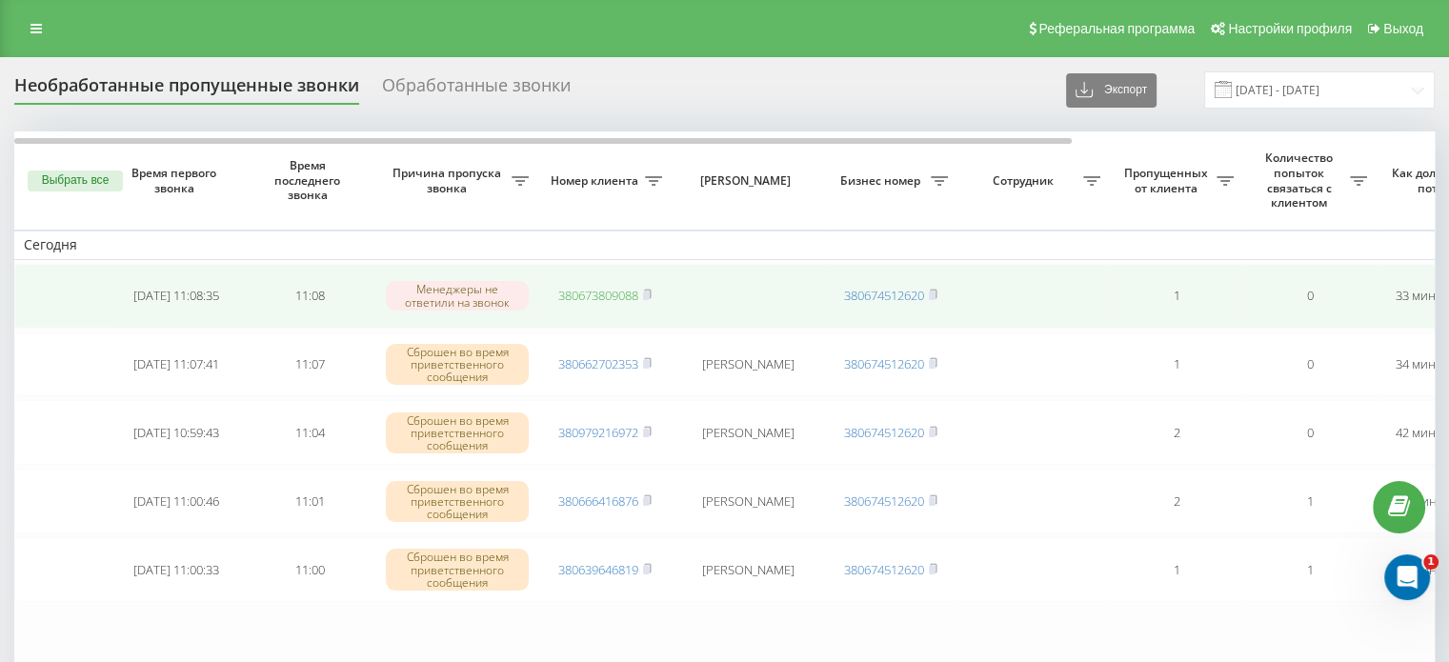
click at [610, 294] on link "380673809088" at bounding box center [598, 295] width 80 height 17
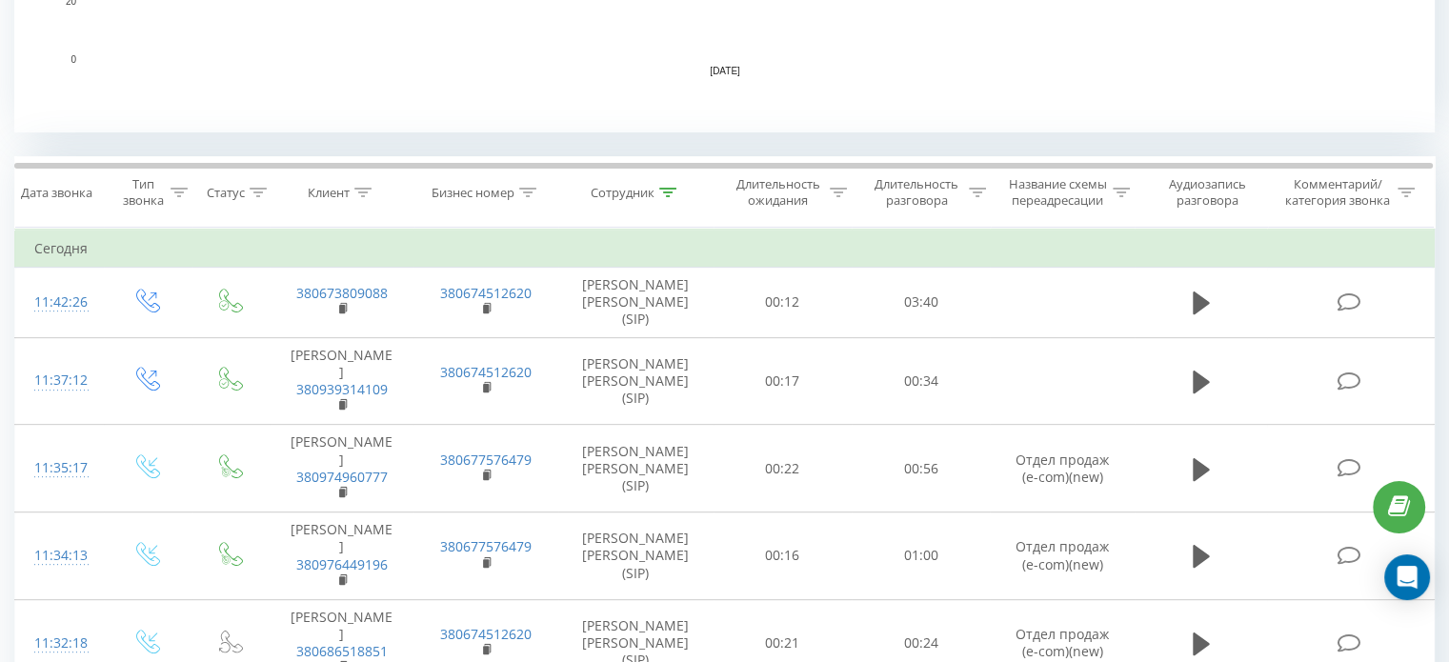
scroll to position [667, 0]
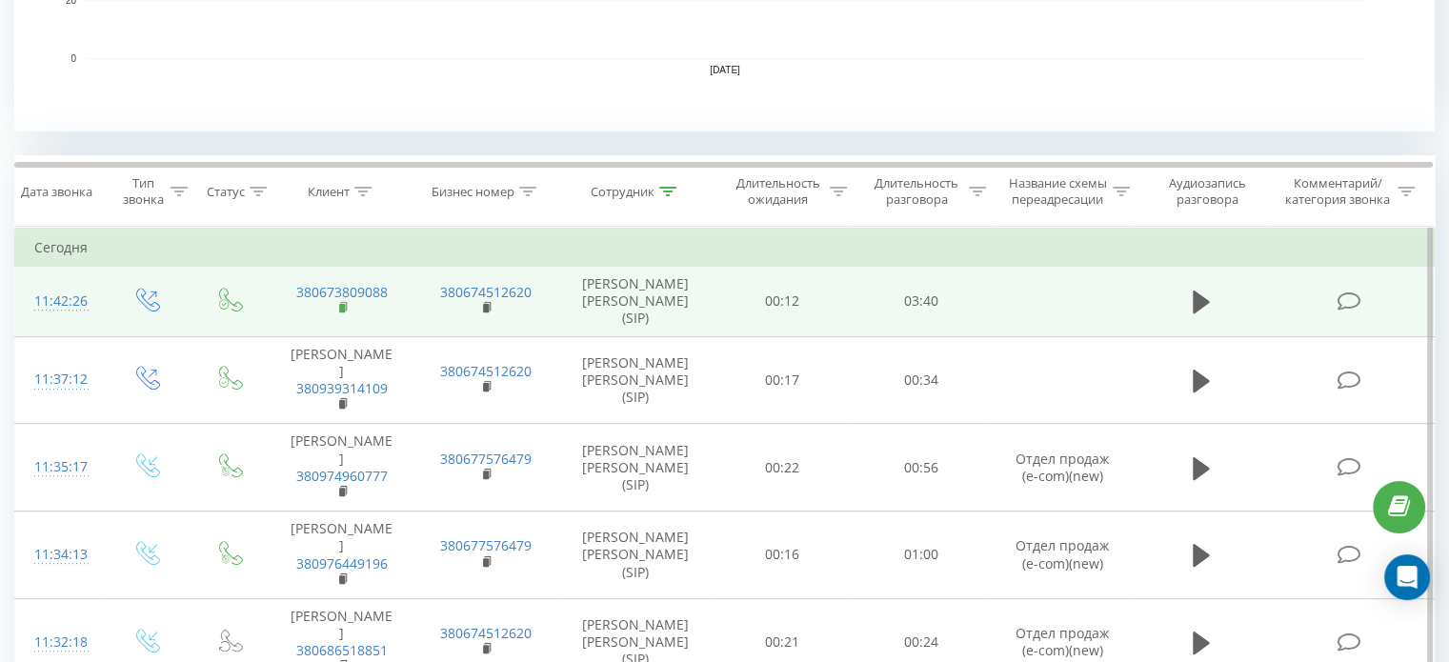
click at [343, 304] on rect at bounding box center [342, 308] width 6 height 9
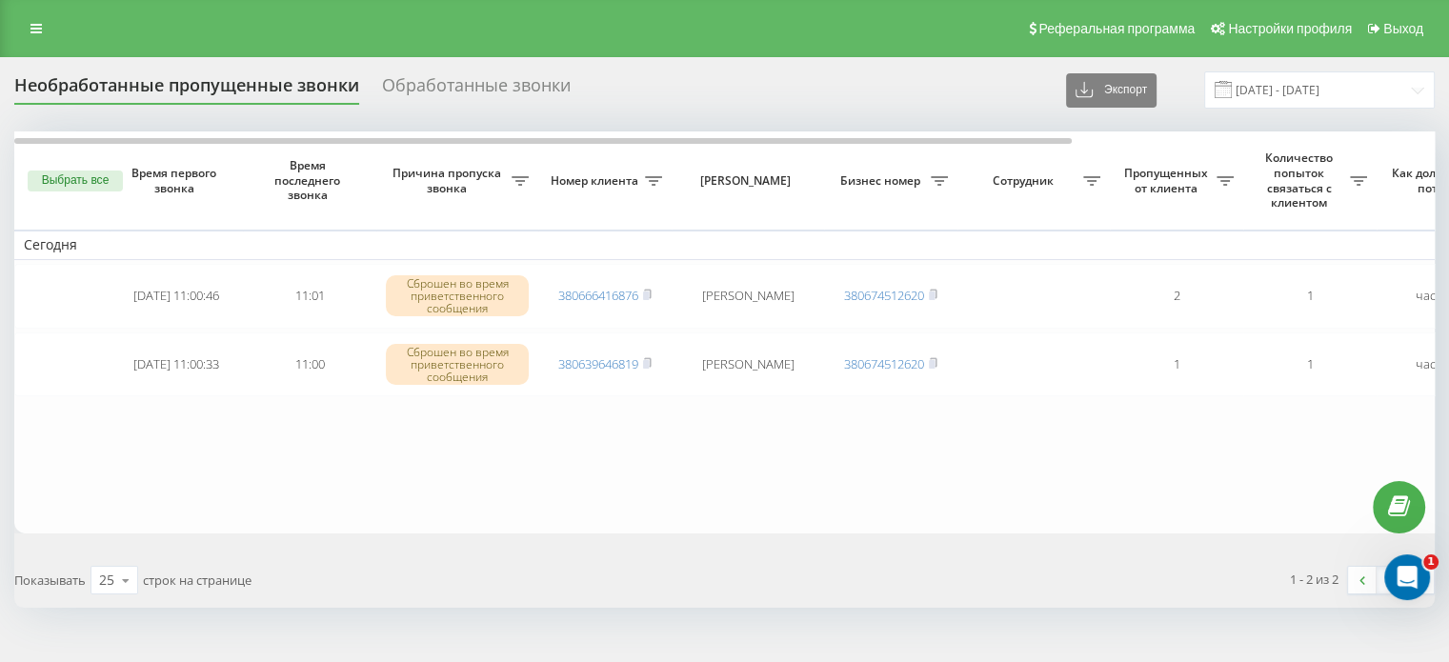
click at [80, 176] on button "Выбрать все" at bounding box center [75, 181] width 95 height 21
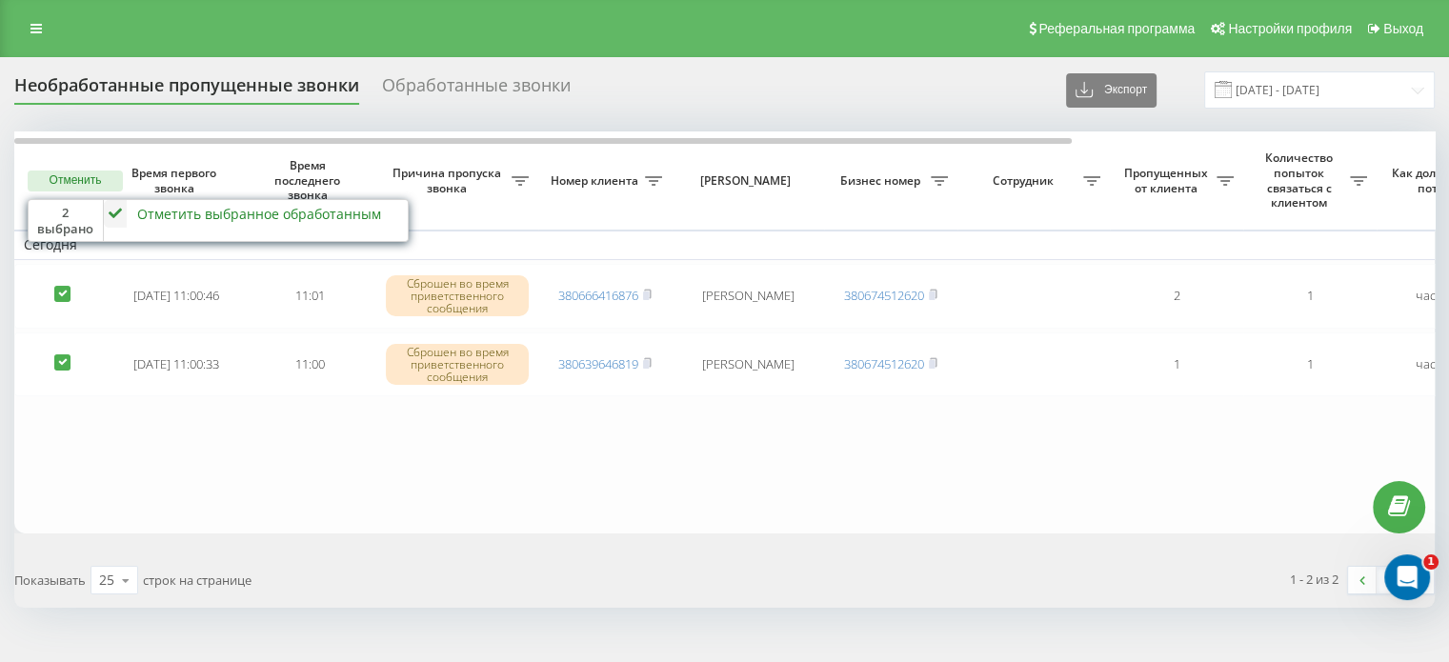
click at [208, 212] on div "Отметить выбранное обработанным" at bounding box center [259, 214] width 244 height 18
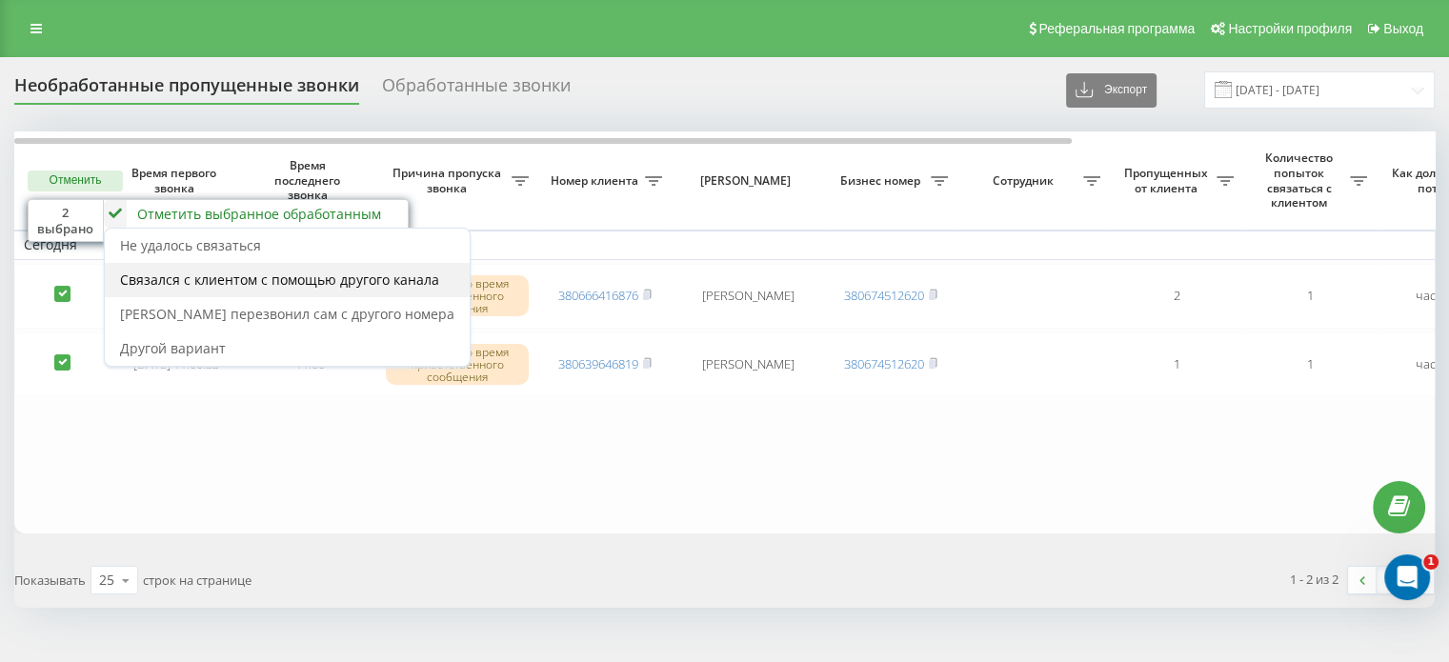
click at [230, 285] on span "Связался с клиентом с помощью другого канала" at bounding box center [279, 280] width 319 height 18
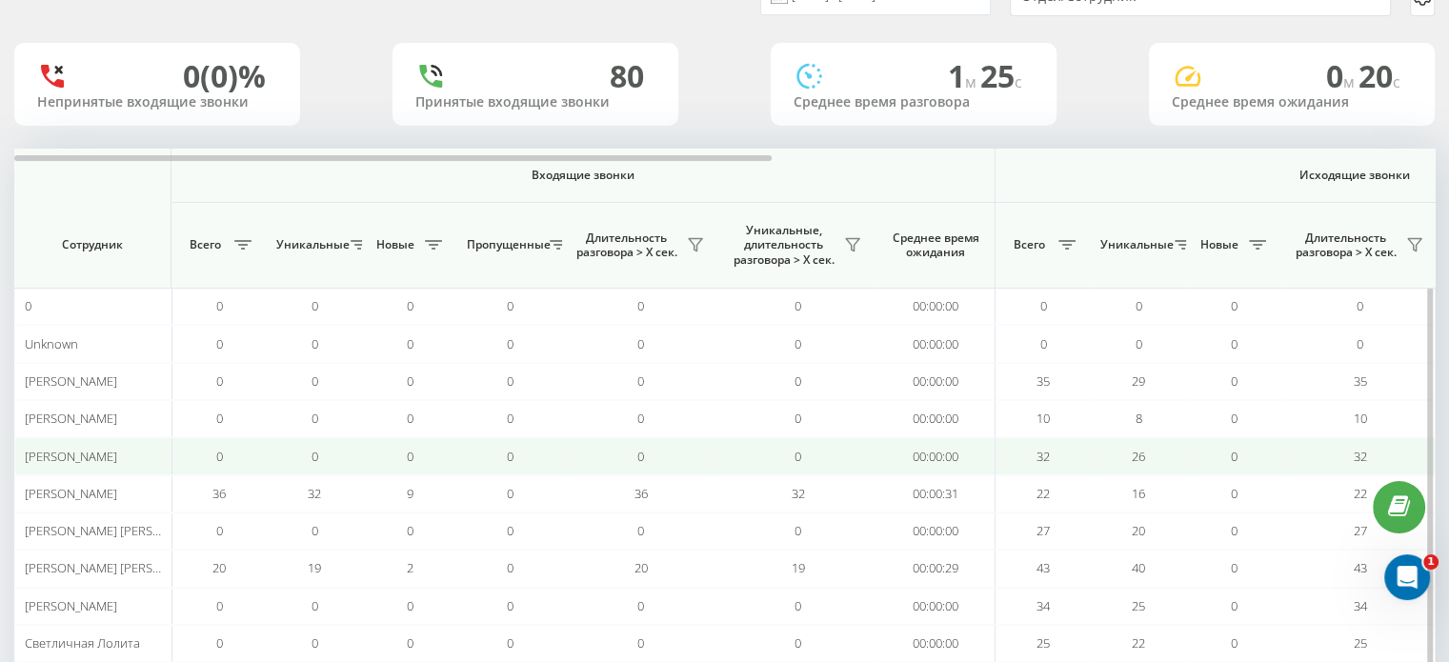
scroll to position [286, 0]
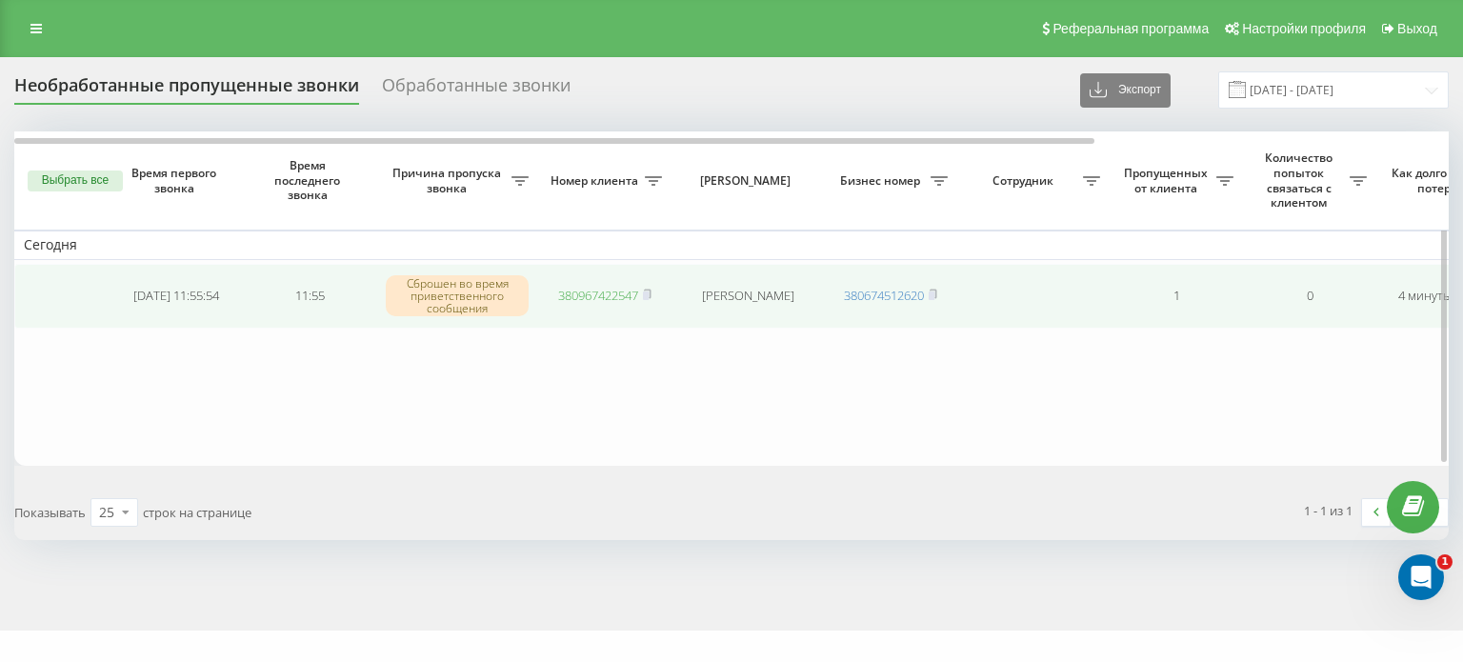
click at [614, 291] on link "380967422547" at bounding box center [598, 295] width 80 height 17
click at [596, 299] on link "380966911566" at bounding box center [598, 295] width 80 height 17
